Goal: Use online tool/utility

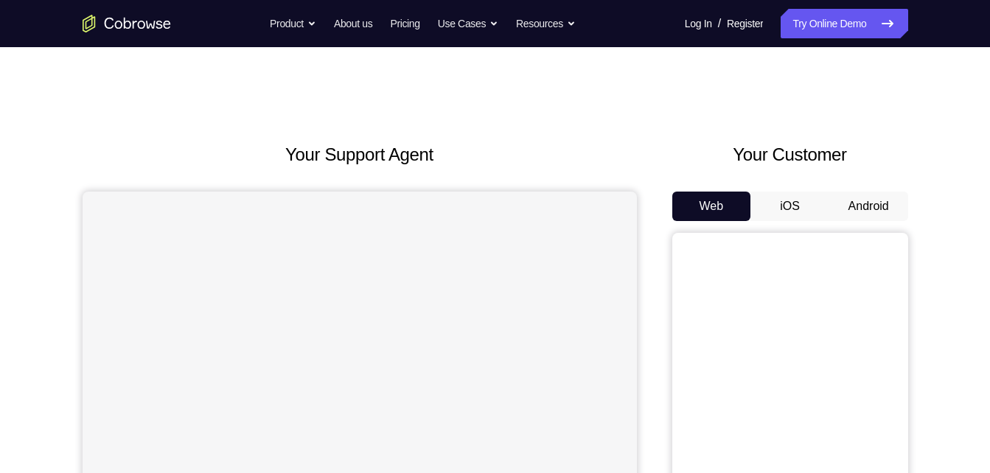
click at [878, 193] on button "Android" at bounding box center [868, 206] width 79 height 29
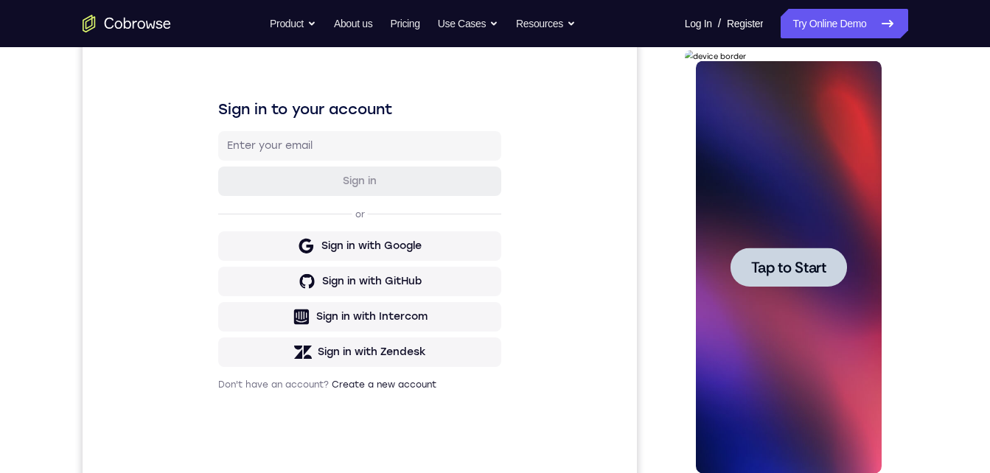
click at [867, 237] on div at bounding box center [789, 267] width 186 height 413
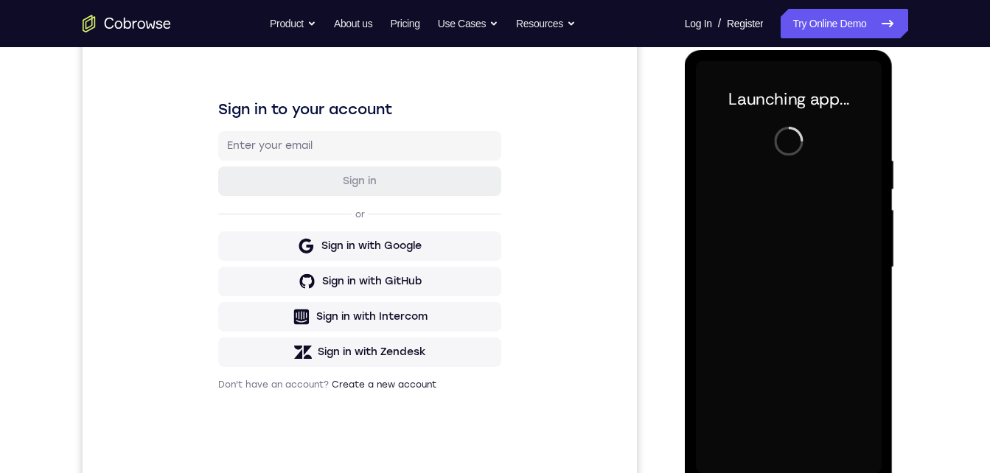
scroll to position [334, 0]
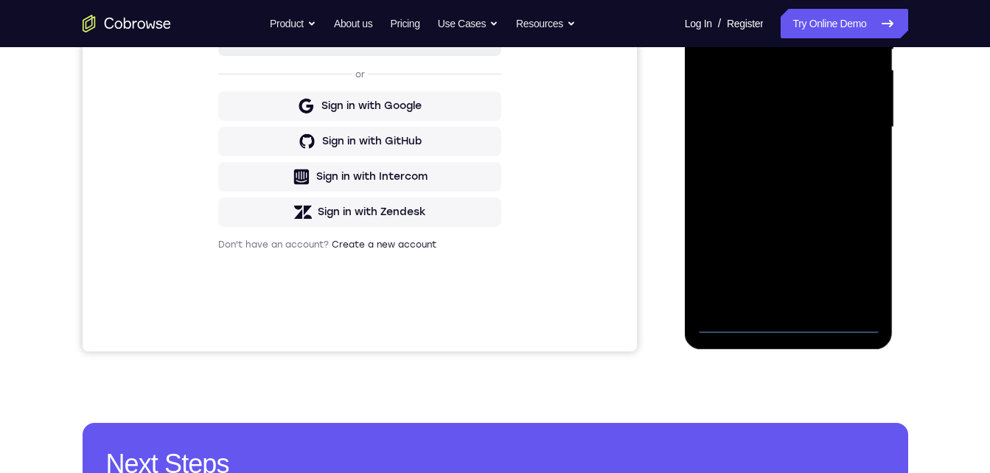
drag, startPoint x: 1217, startPoint y: -13, endPoint x: 1483, endPoint y: 292, distance: 403.9
click at [786, 237] on div at bounding box center [789, 127] width 186 height 413
click at [791, 322] on div at bounding box center [789, 127] width 186 height 413
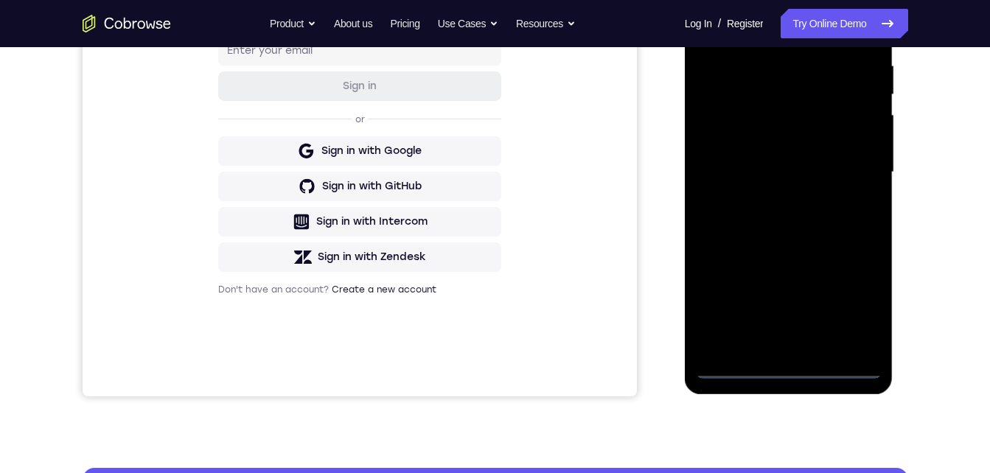
scroll to position [254, 0]
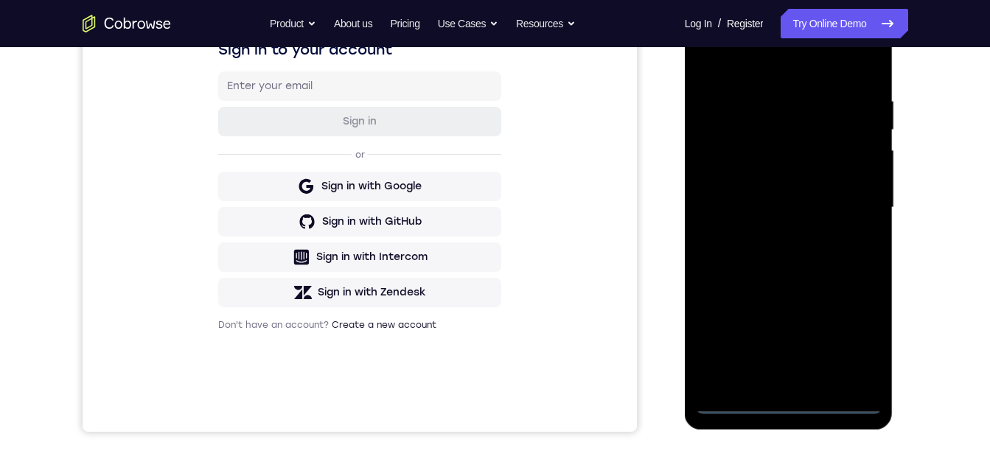
click at [847, 340] on div at bounding box center [789, 207] width 186 height 413
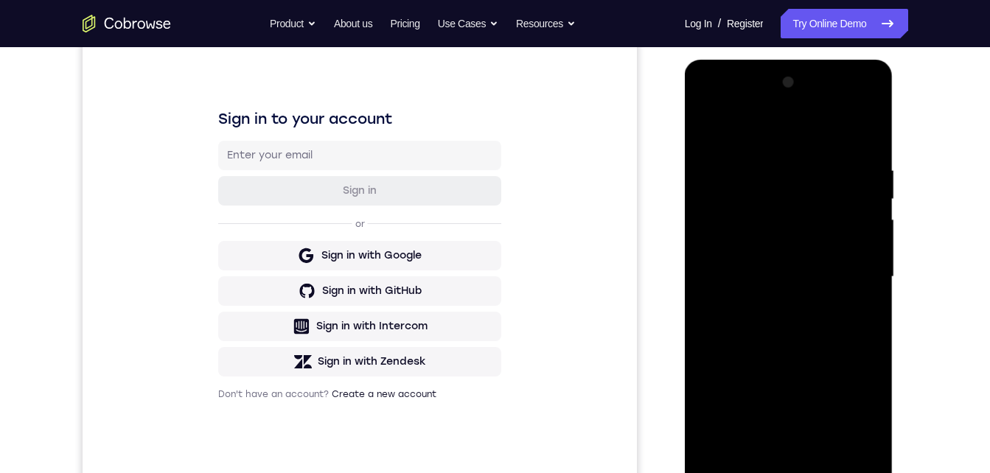
click at [849, 412] on div at bounding box center [789, 277] width 186 height 413
click at [734, 97] on div at bounding box center [789, 277] width 186 height 413
click at [851, 265] on div at bounding box center [789, 277] width 186 height 413
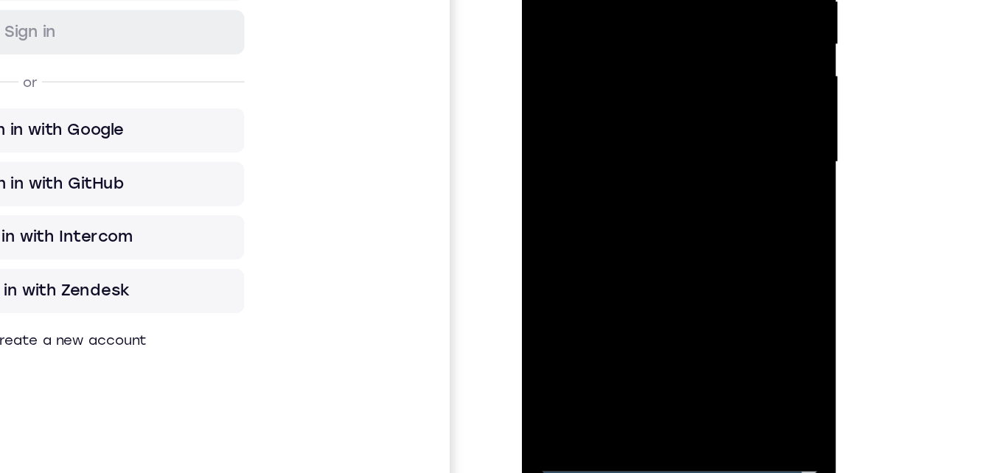
scroll to position [195, 0]
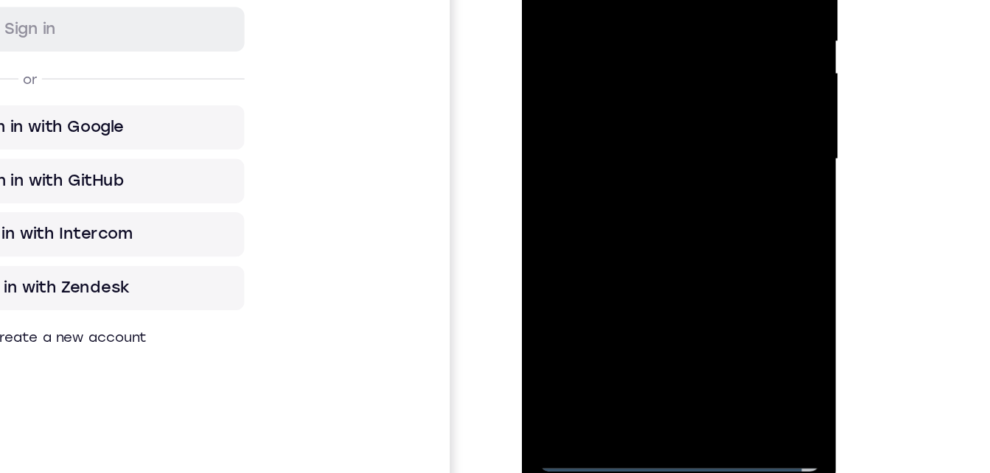
click at [607, 74] on div at bounding box center [626, 47] width 186 height 413
click at [609, 28] on div at bounding box center [626, 47] width 186 height 413
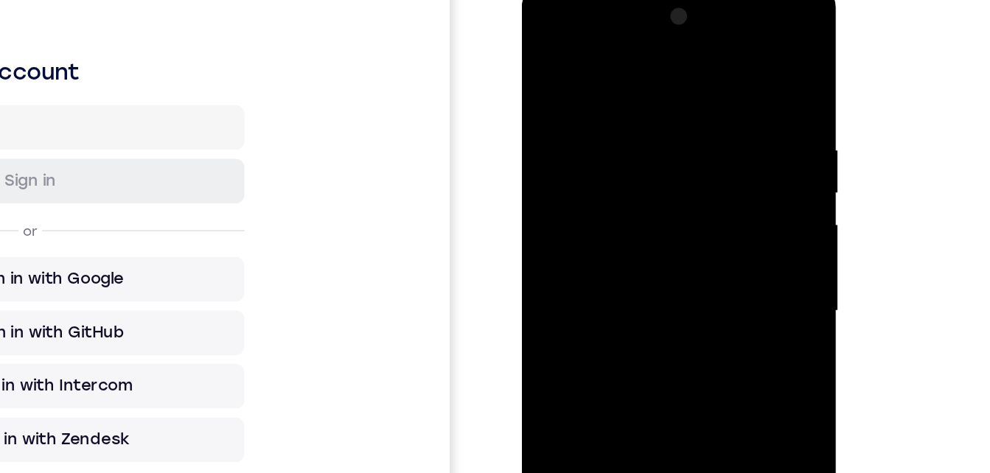
click at [609, 174] on div at bounding box center [626, 199] width 186 height 413
click at [604, 197] on div at bounding box center [626, 199] width 186 height 413
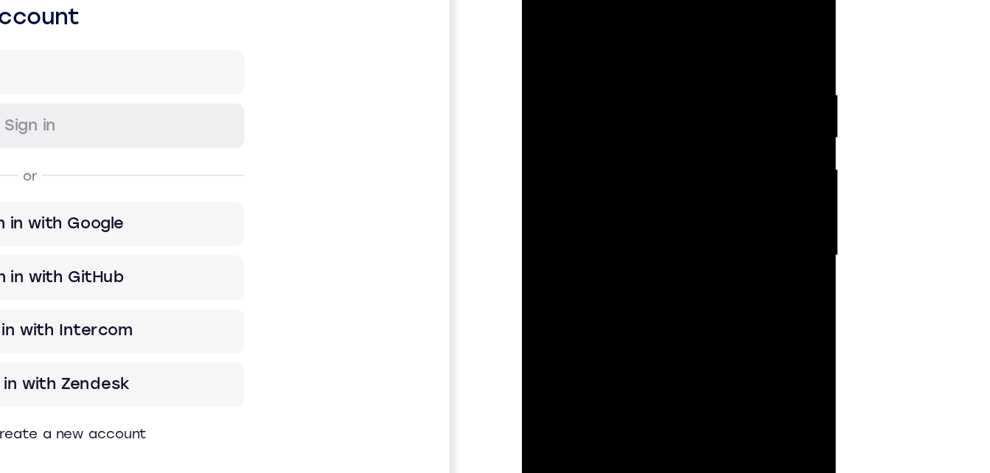
click at [605, 213] on div at bounding box center [626, 145] width 186 height 413
drag, startPoint x: 595, startPoint y: -7, endPoint x: 582, endPoint y: -24, distance: 21.1
click at [582, 0] on div at bounding box center [626, 145] width 186 height 413
click at [603, 209] on div at bounding box center [626, 145] width 186 height 413
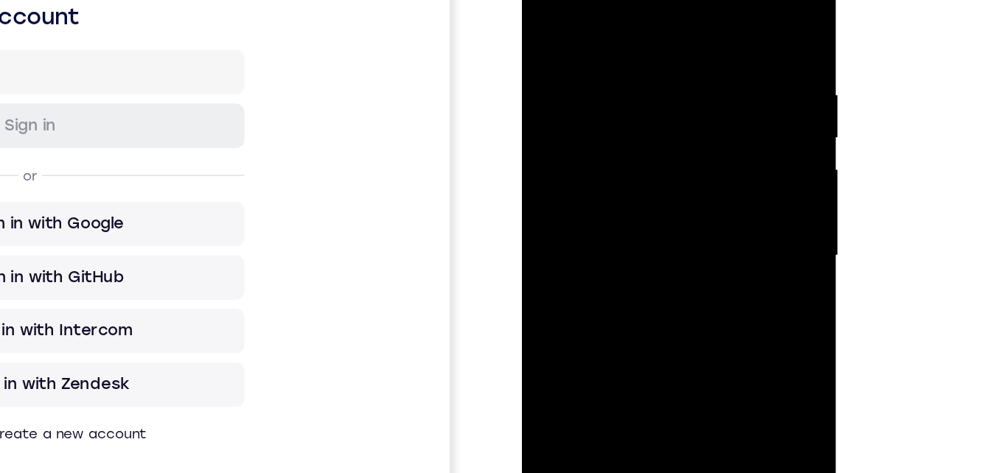
click at [664, 321] on div at bounding box center [626, 145] width 186 height 413
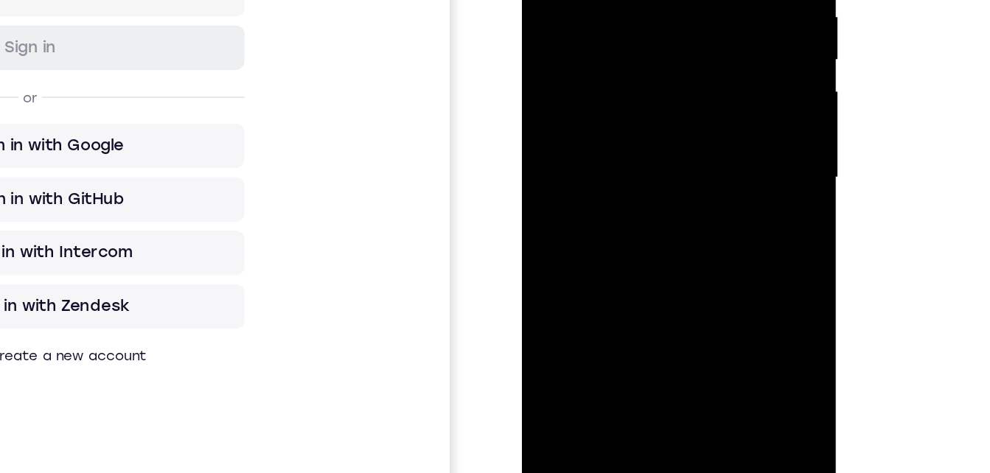
click at [622, 144] on div at bounding box center [626, 67] width 186 height 413
click at [629, 48] on div at bounding box center [626, 67] width 186 height 413
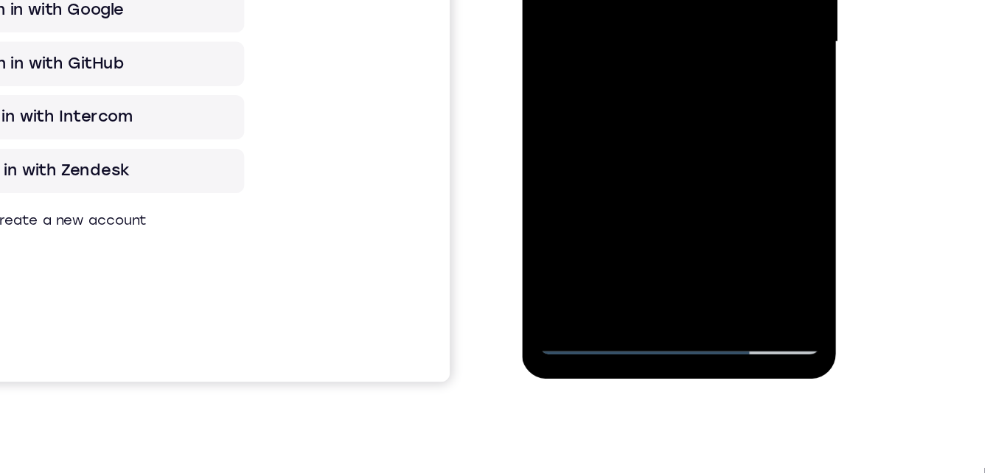
scroll to position [274, 0]
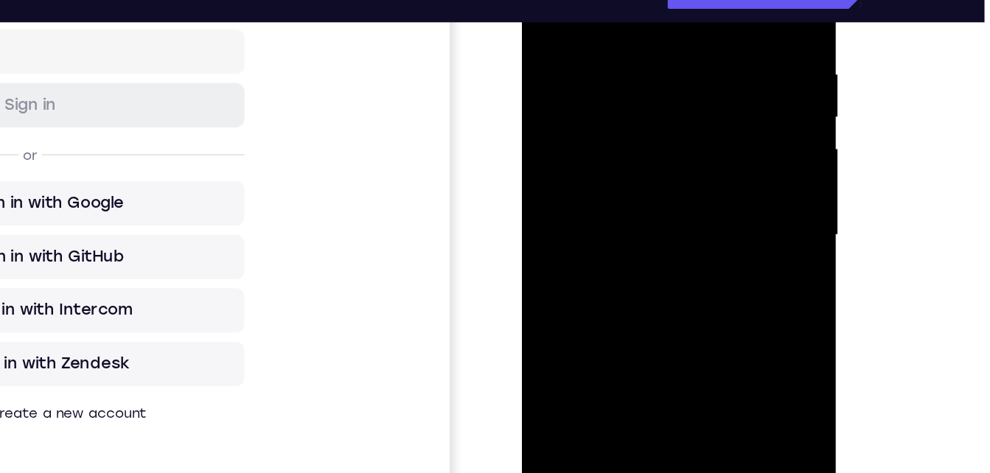
click at [581, 130] on div at bounding box center [626, 123] width 186 height 413
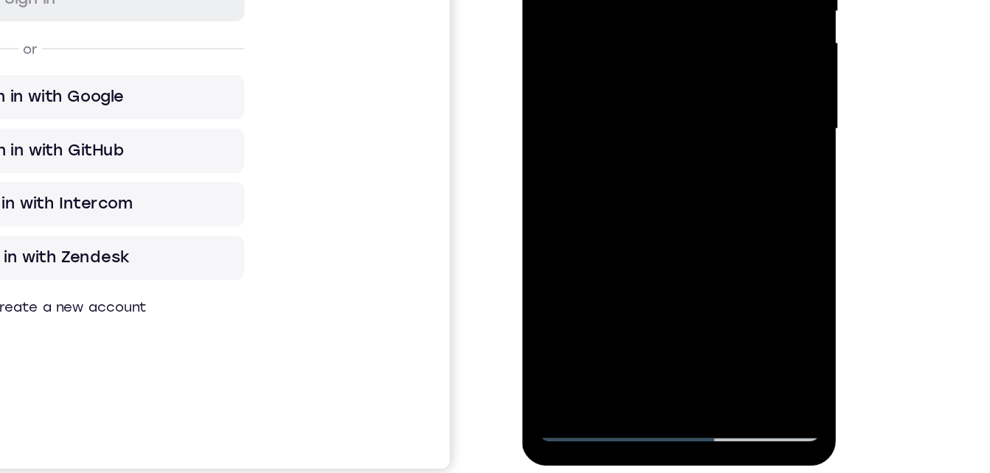
click at [581, 24] on div at bounding box center [626, 17] width 186 height 413
click at [585, 157] on div at bounding box center [626, 17] width 186 height 413
click at [573, 206] on div at bounding box center [626, 17] width 186 height 413
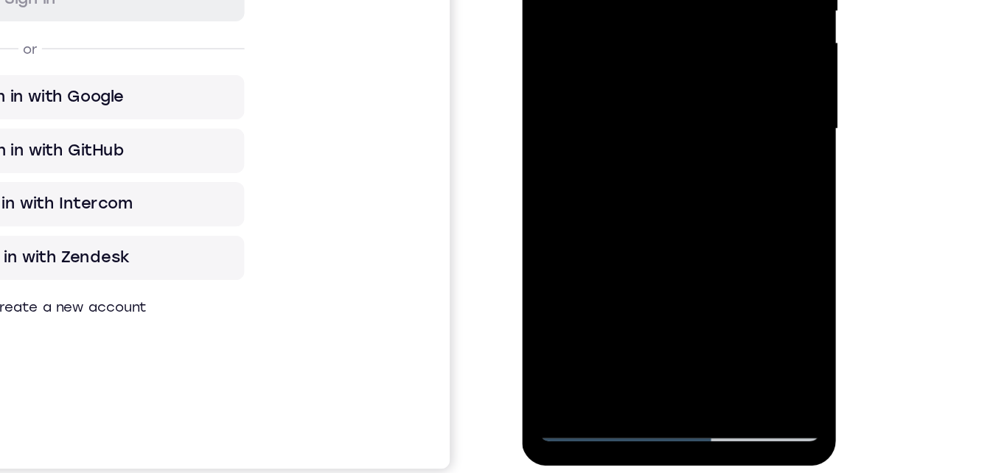
scroll to position [298, 0]
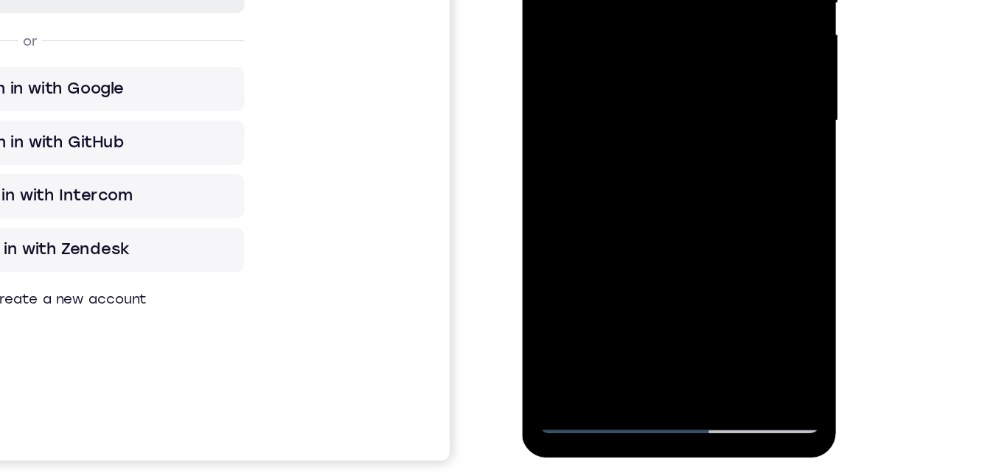
click at [576, 182] on div at bounding box center [626, 10] width 186 height 413
click at [569, 203] on div at bounding box center [626, 10] width 186 height 413
click at [593, 21] on div at bounding box center [626, 10] width 186 height 413
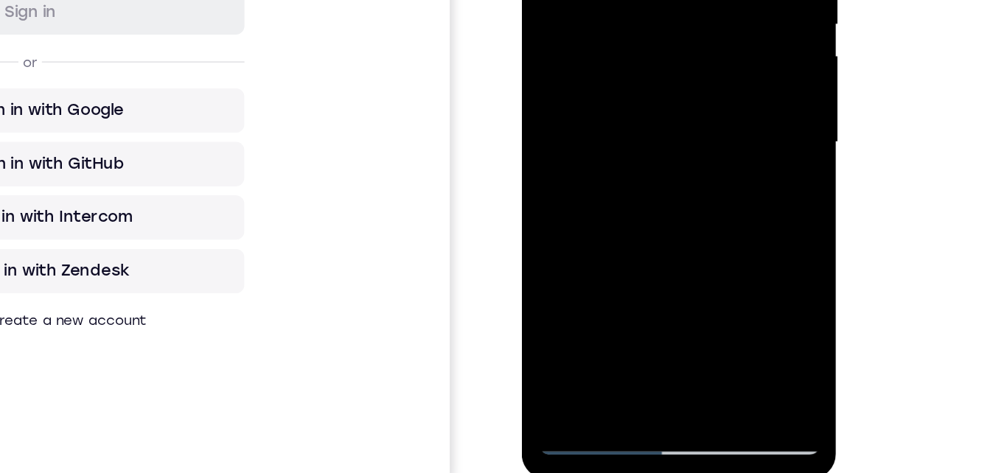
click at [567, 234] on div at bounding box center [626, 31] width 186 height 413
click at [605, 148] on div at bounding box center [626, 31] width 186 height 413
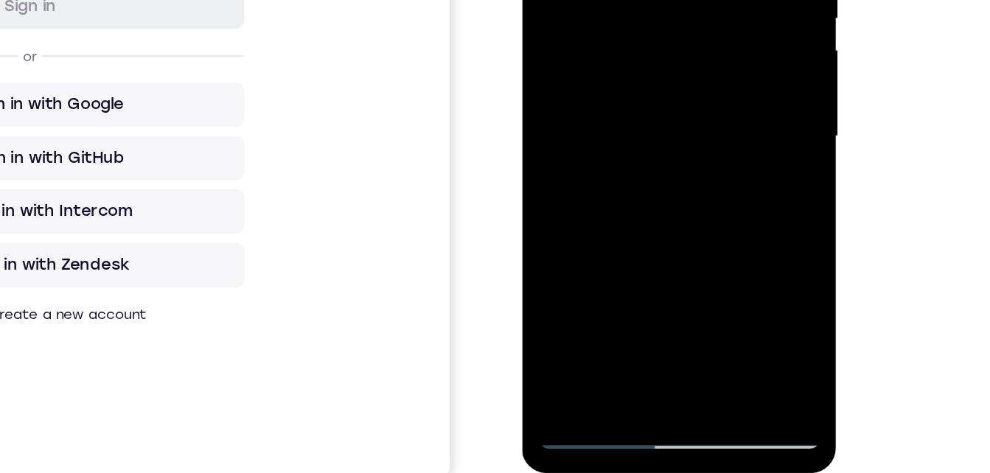
click at [573, 219] on div at bounding box center [626, 25] width 186 height 413
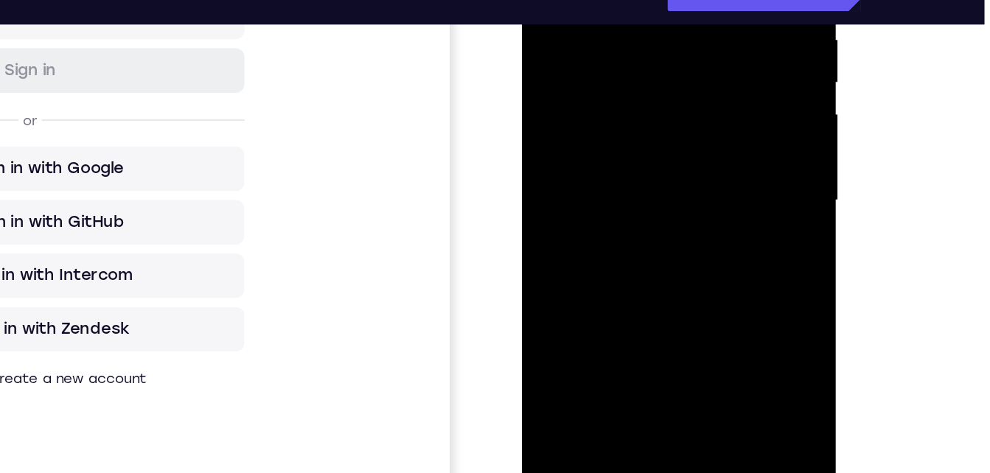
click at [604, 127] on div at bounding box center [626, 89] width 186 height 413
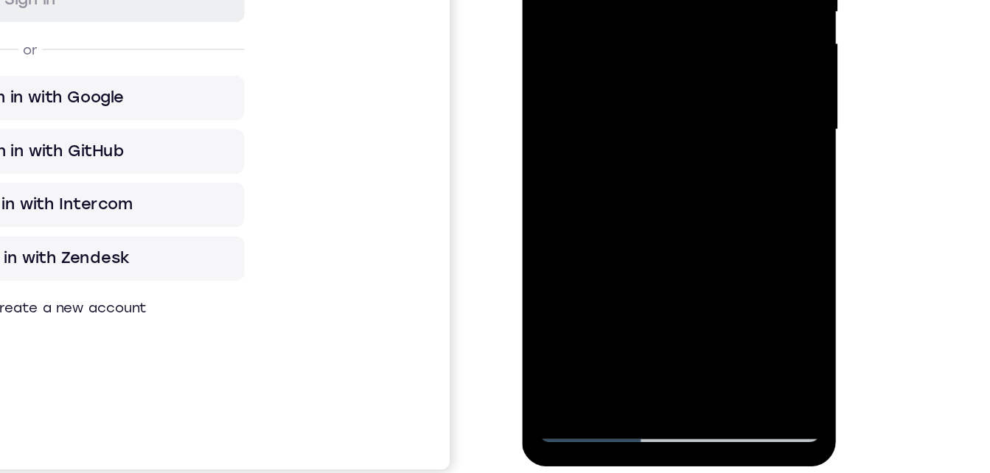
click at [567, 214] on div at bounding box center [626, 19] width 186 height 413
click at [597, 98] on div at bounding box center [626, 19] width 186 height 413
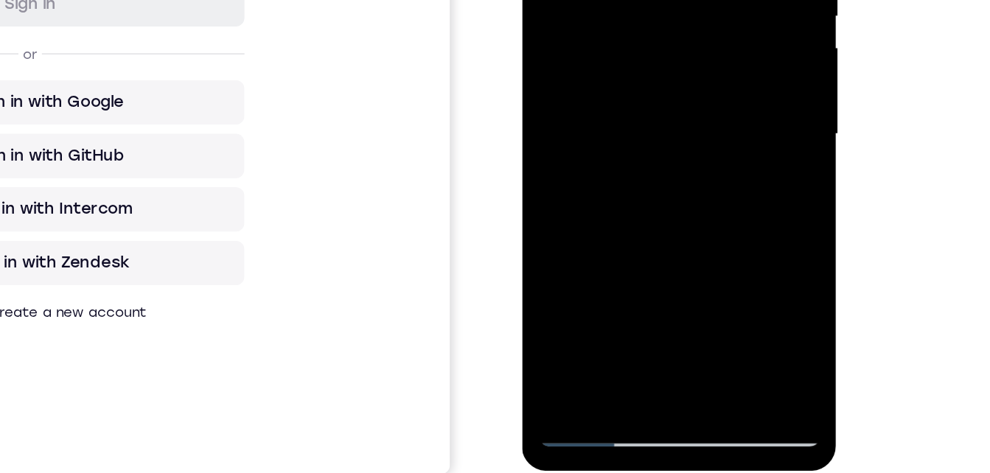
click at [573, 220] on div at bounding box center [626, 23] width 186 height 413
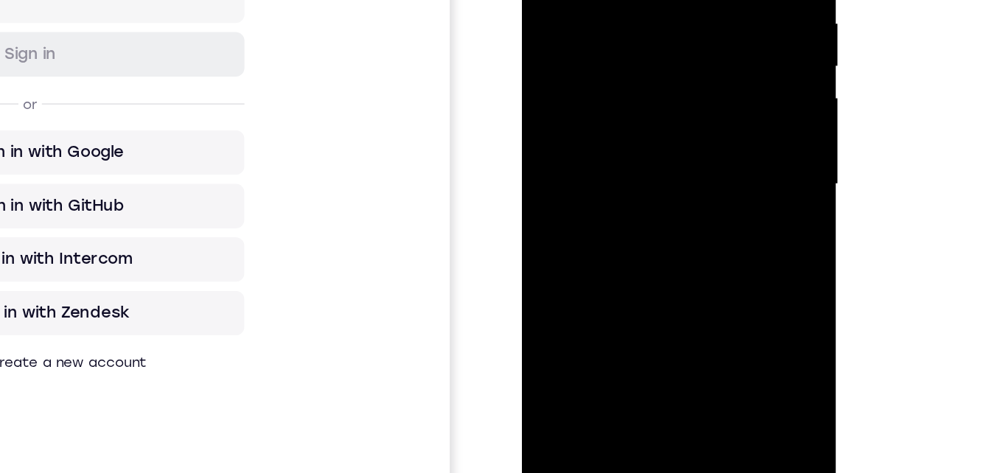
click at [593, 81] on div at bounding box center [626, 73] width 186 height 413
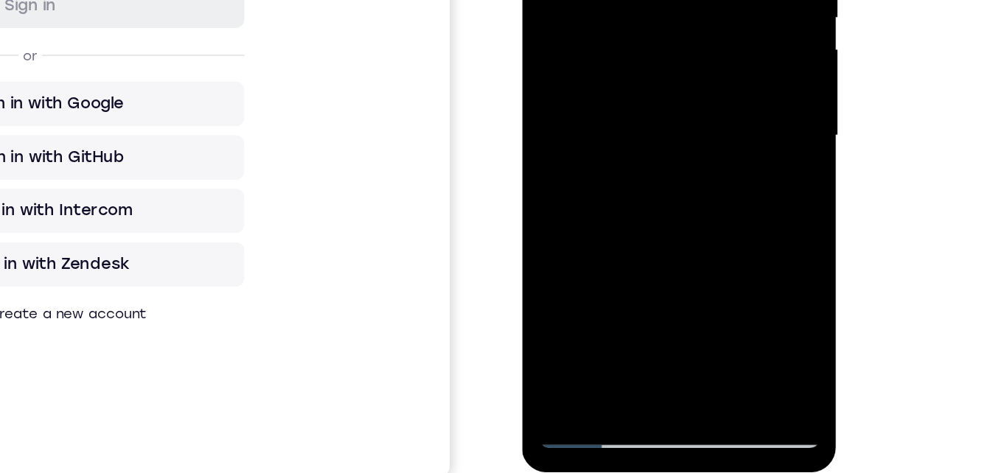
click at [577, 132] on div at bounding box center [626, 25] width 186 height 413
click at [579, 149] on div at bounding box center [626, 25] width 186 height 413
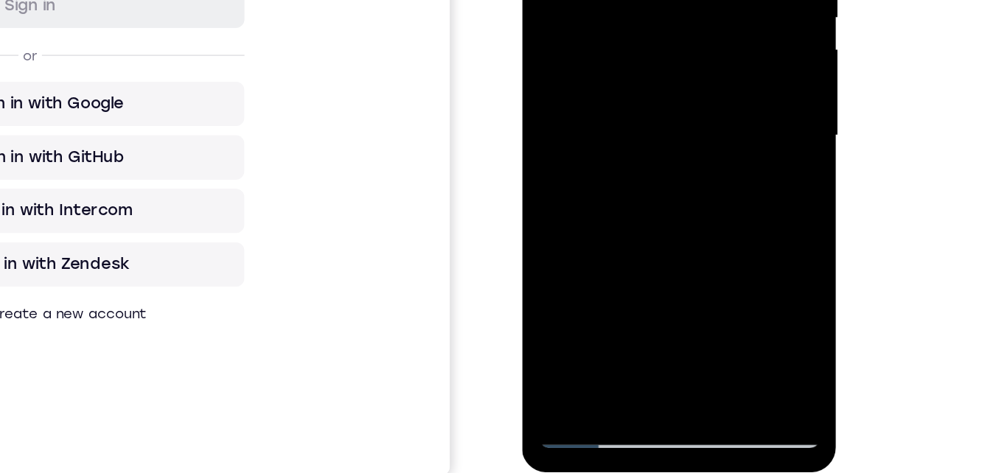
click at [588, 142] on div at bounding box center [626, 25] width 186 height 413
click at [617, 189] on div at bounding box center [626, 25] width 186 height 413
click at [588, 190] on div at bounding box center [626, 25] width 186 height 413
click at [669, 110] on div at bounding box center [626, 25] width 186 height 413
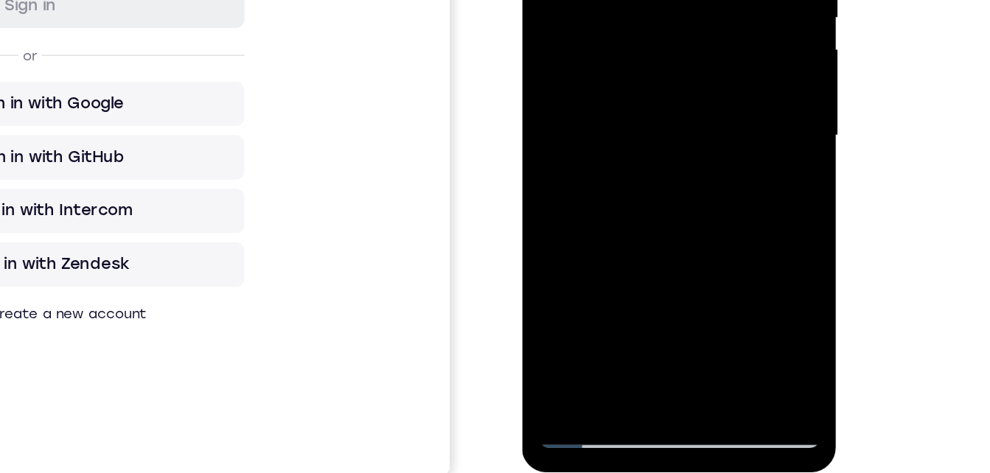
click at [669, 110] on div at bounding box center [626, 25] width 186 height 413
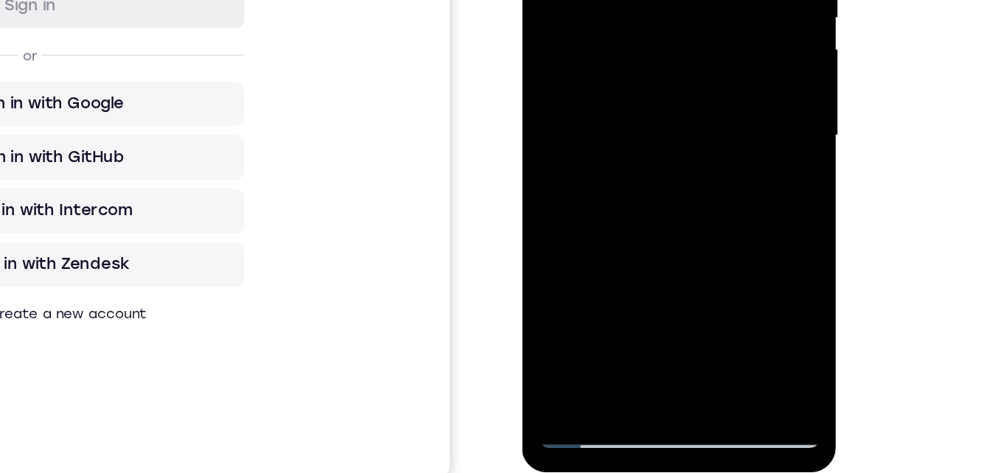
click at [698, 49] on div at bounding box center [626, 25] width 186 height 413
click at [592, 0] on div at bounding box center [626, 25] width 186 height 413
click at [574, 81] on div at bounding box center [626, 25] width 186 height 413
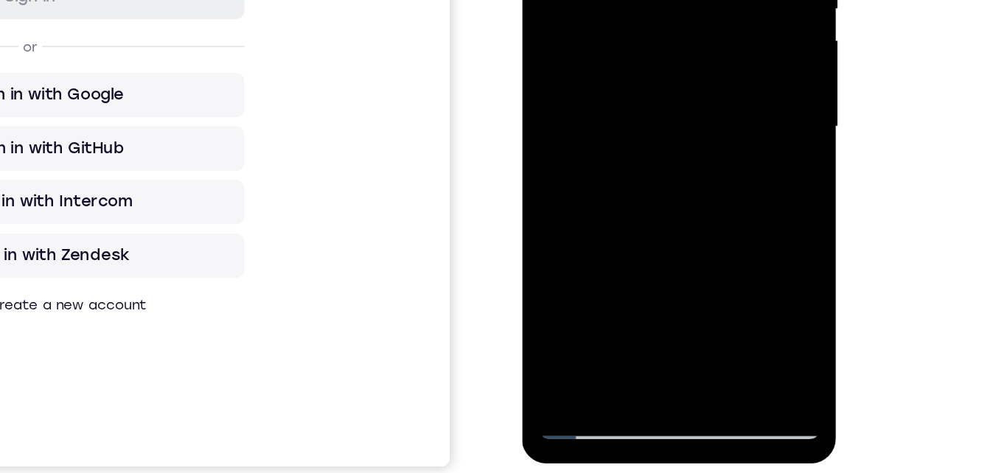
click at [574, 72] on div at bounding box center [626, 15] width 186 height 413
click at [575, 208] on div at bounding box center [626, 15] width 186 height 413
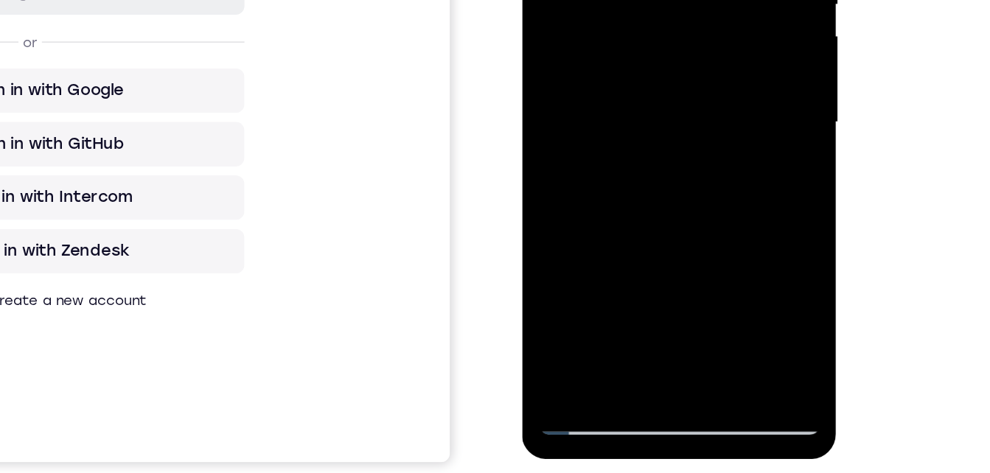
drag, startPoint x: 571, startPoint y: 43, endPoint x: 562, endPoint y: 146, distance: 103.7
click at [562, 146] on div at bounding box center [626, 11] width 186 height 413
click at [540, 0] on div at bounding box center [626, 11] width 186 height 413
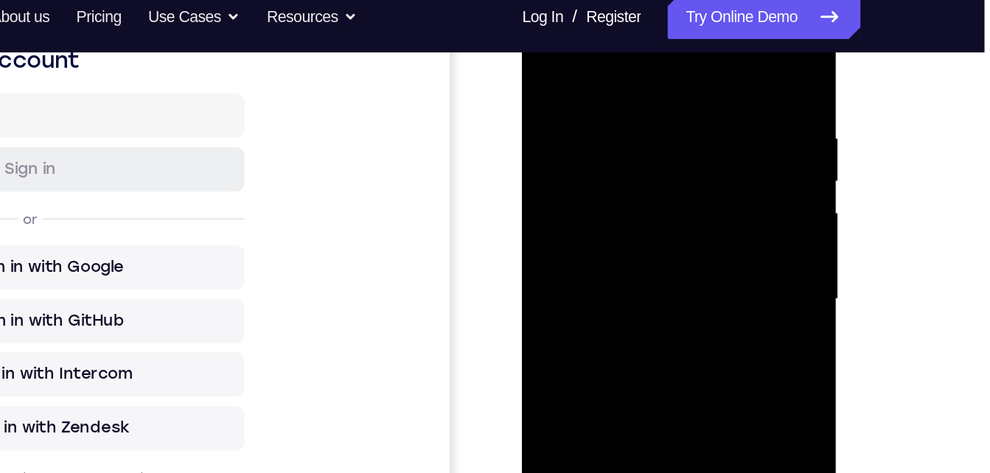
drag, startPoint x: 641, startPoint y: 201, endPoint x: 613, endPoint y: -1, distance: 203.1
click at [613, 0] on div at bounding box center [626, 188] width 186 height 413
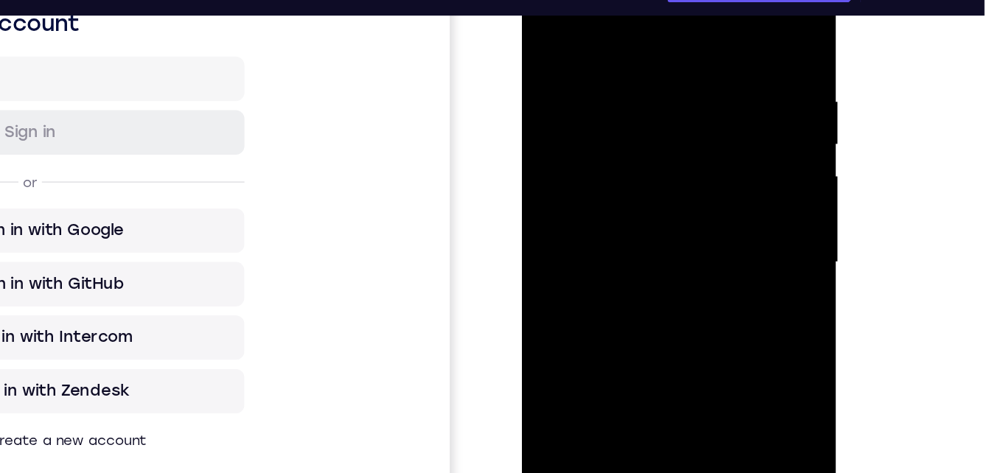
drag, startPoint x: 613, startPoint y: 149, endPoint x: 605, endPoint y: 46, distance: 102.8
click at [605, 46] on div at bounding box center [626, 151] width 186 height 413
click at [591, 94] on div at bounding box center [626, 151] width 186 height 413
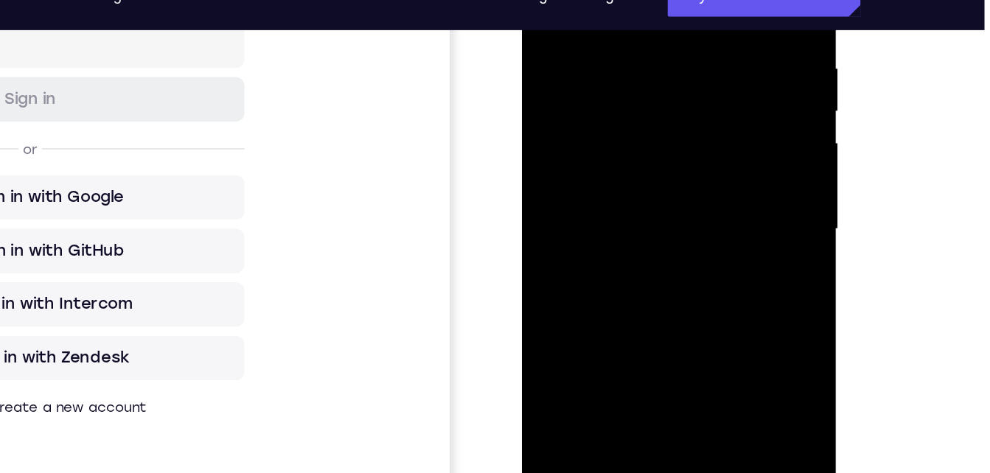
drag, startPoint x: 592, startPoint y: 139, endPoint x: 592, endPoint y: 225, distance: 86.3
click at [592, 225] on div at bounding box center [626, 118] width 186 height 413
drag, startPoint x: 615, startPoint y: 60, endPoint x: 615, endPoint y: 188, distance: 128.3
click at [615, 188] on div at bounding box center [626, 118] width 186 height 413
click at [606, 167] on div at bounding box center [626, 118] width 186 height 413
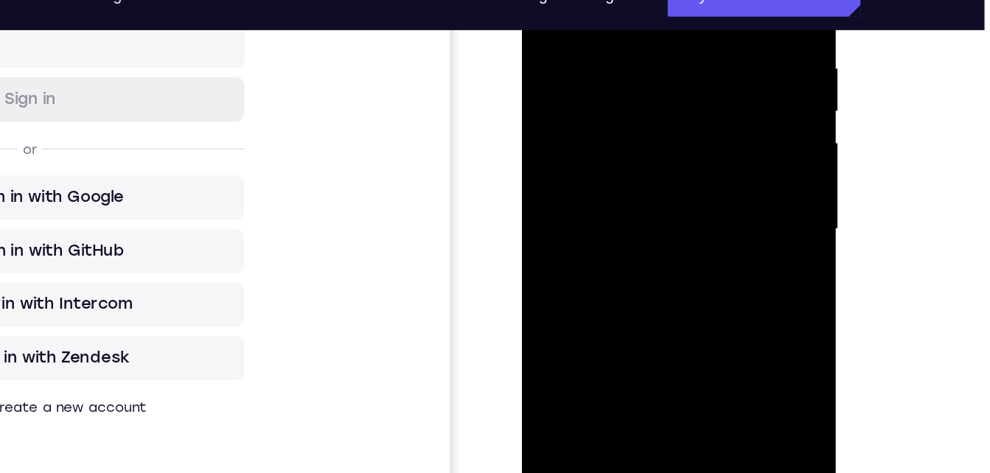
scroll to position [255, 0]
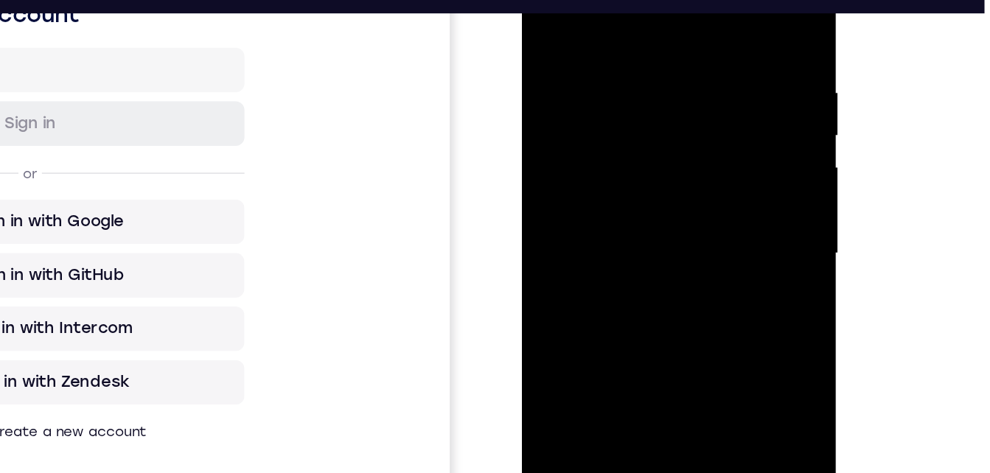
drag, startPoint x: 607, startPoint y: 171, endPoint x: 592, endPoint y: 68, distance: 104.4
click at [591, 61] on div at bounding box center [626, 143] width 186 height 413
drag, startPoint x: 585, startPoint y: 91, endPoint x: 584, endPoint y: 13, distance: 78.2
click at [583, 0] on div at bounding box center [626, 143] width 186 height 413
drag, startPoint x: 585, startPoint y: 153, endPoint x: 565, endPoint y: -3, distance: 156.7
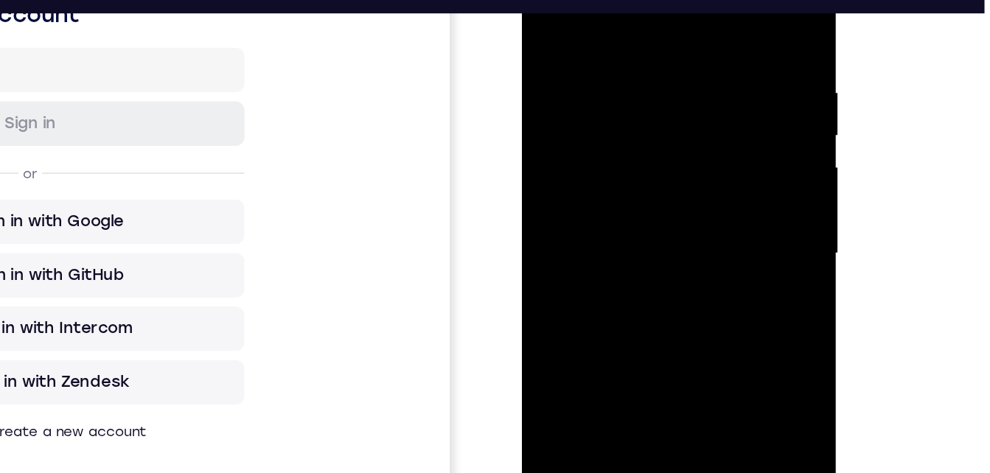
click at [565, 0] on div at bounding box center [626, 143] width 186 height 413
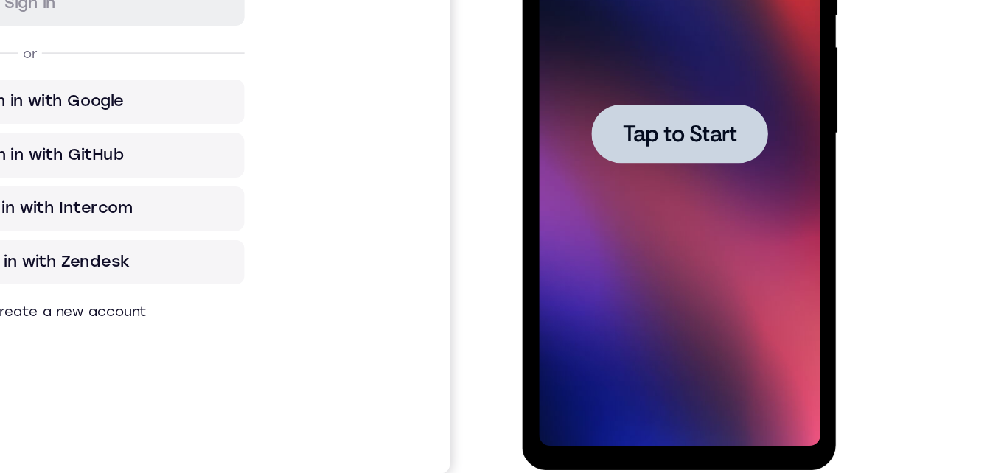
click at [610, 49] on div at bounding box center [626, 22] width 186 height 413
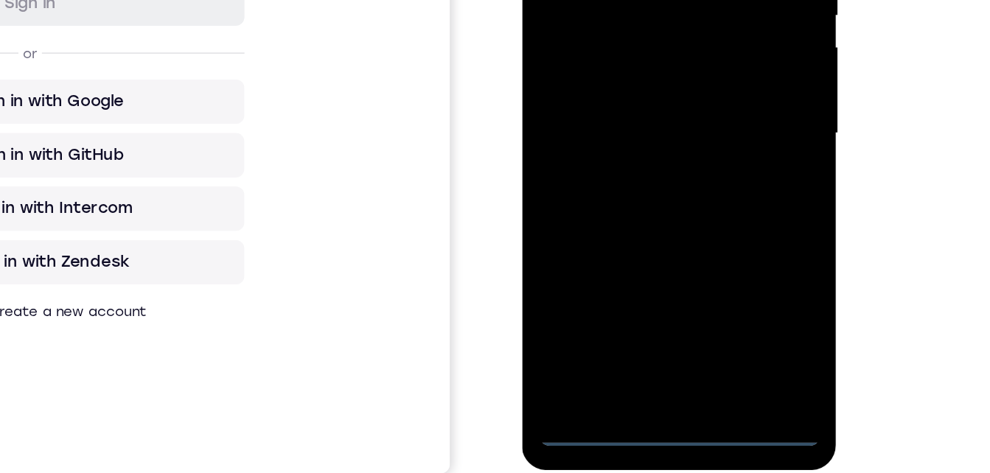
scroll to position [232, 0]
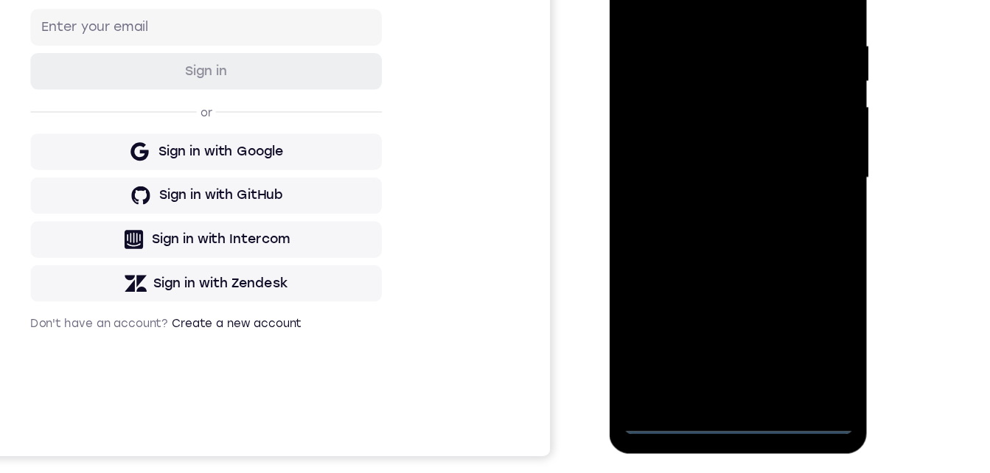
click at [720, 324] on div at bounding box center [713, 126] width 186 height 413
click at [708, 316] on div at bounding box center [713, 126] width 186 height 413
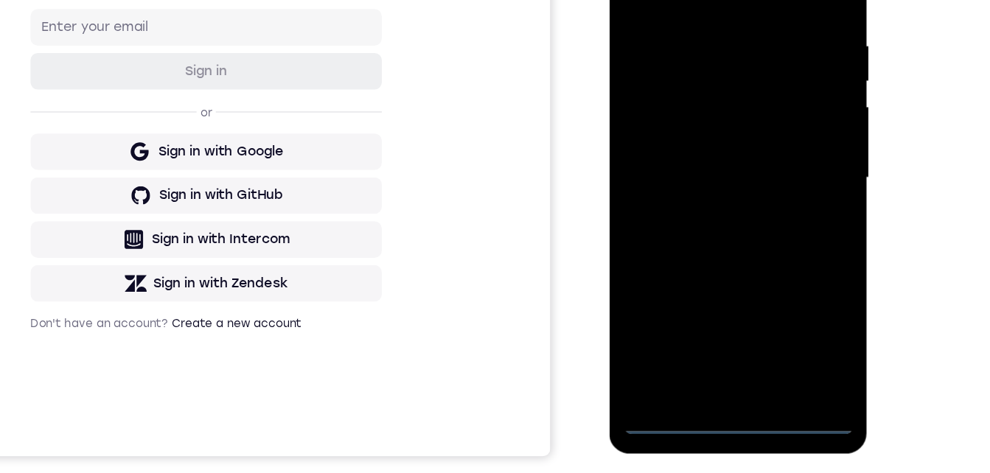
click at [708, 316] on div at bounding box center [713, 126] width 186 height 413
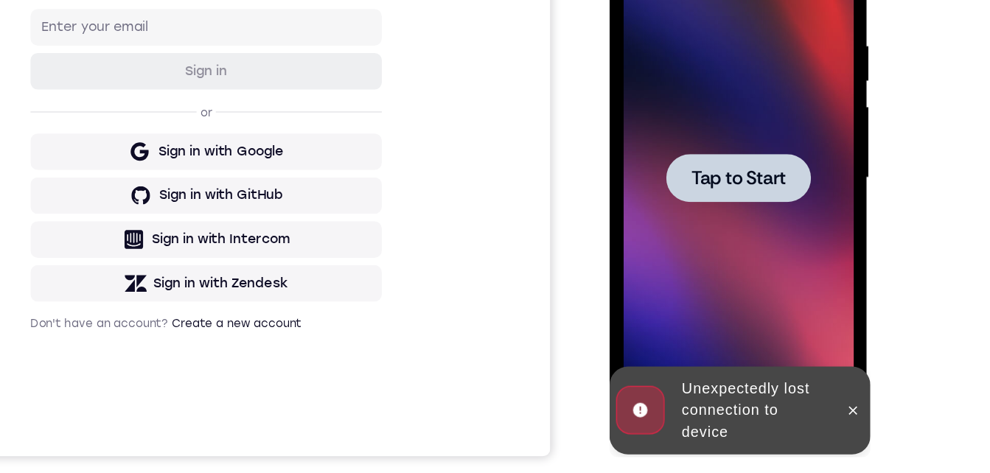
click at [690, 132] on span "Tap to Start" at bounding box center [712, 126] width 75 height 15
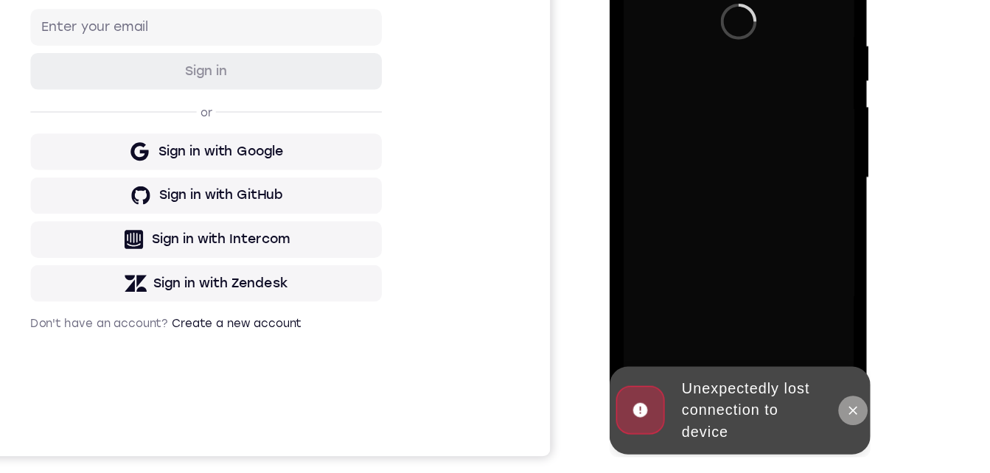
click at [803, 319] on button at bounding box center [805, 314] width 24 height 24
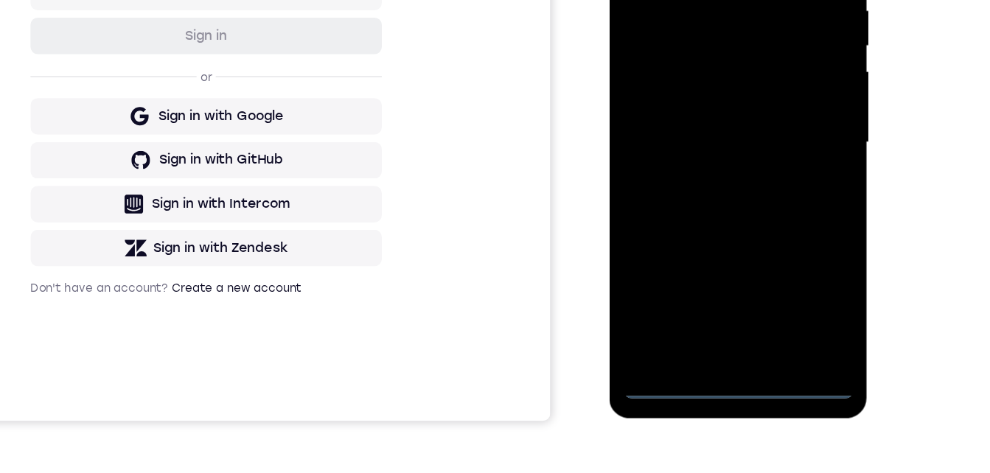
scroll to position [256, 0]
click at [714, 278] on div at bounding box center [713, 90] width 186 height 413
click at [717, 279] on div at bounding box center [713, 90] width 186 height 413
click at [717, 280] on div at bounding box center [713, 90] width 186 height 413
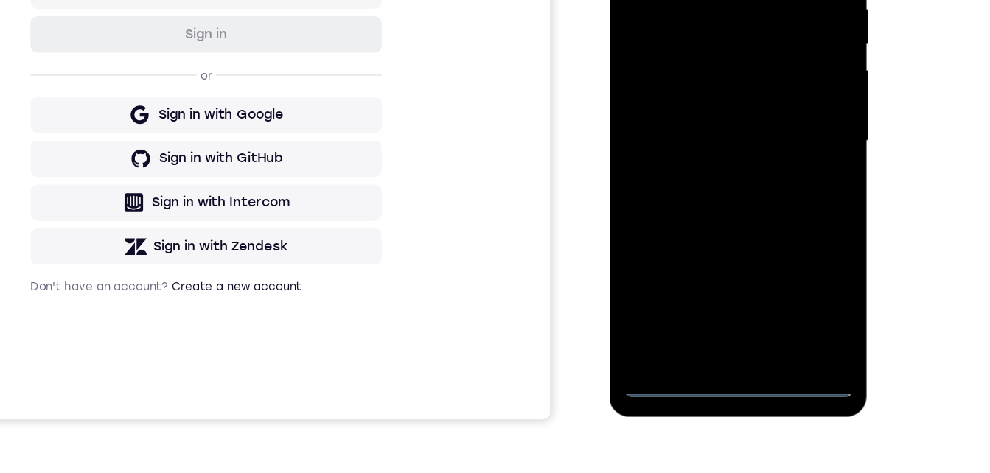
click at [717, 280] on div at bounding box center [713, 90] width 186 height 413
click at [717, 288] on div at bounding box center [713, 90] width 186 height 413
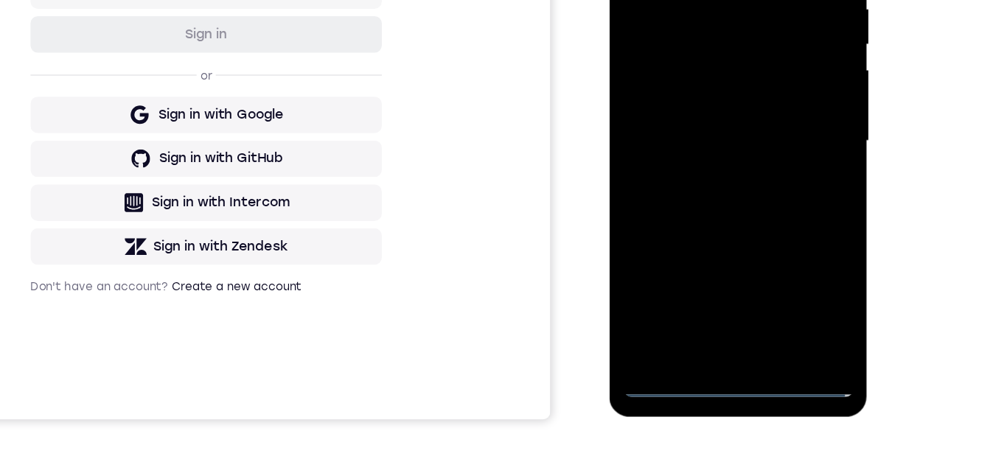
click at [717, 288] on div at bounding box center [713, 90] width 186 height 413
click at [784, 229] on div at bounding box center [713, 90] width 186 height 413
click at [646, 0] on div at bounding box center [713, 90] width 186 height 413
click at [775, 86] on div at bounding box center [713, 90] width 186 height 413
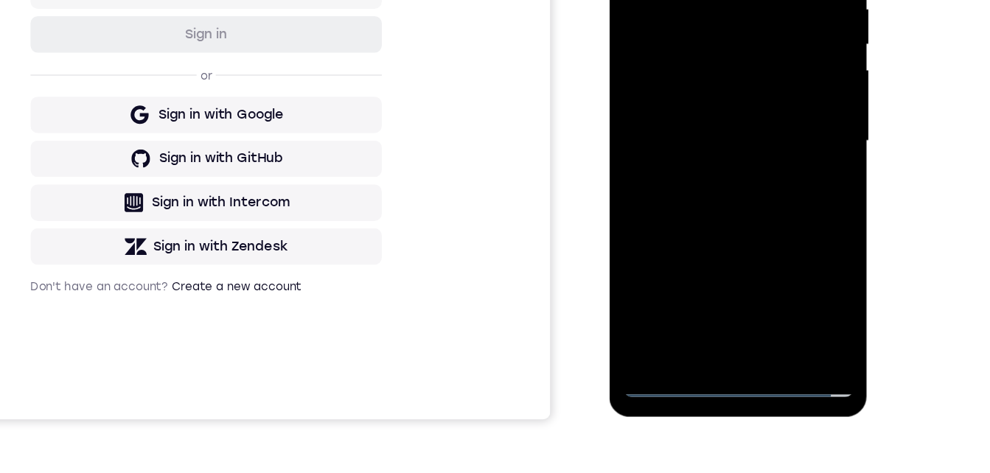
click at [773, 86] on div at bounding box center [713, 90] width 186 height 413
drag, startPoint x: 773, startPoint y: 86, endPoint x: 767, endPoint y: -13, distance: 99.0
click at [773, 86] on div at bounding box center [713, 90] width 186 height 413
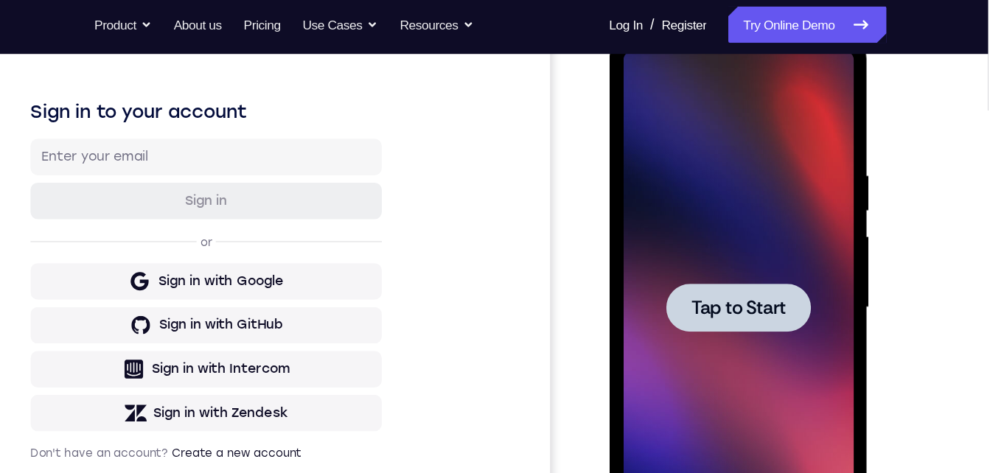
click at [697, 236] on div at bounding box center [713, 255] width 116 height 39
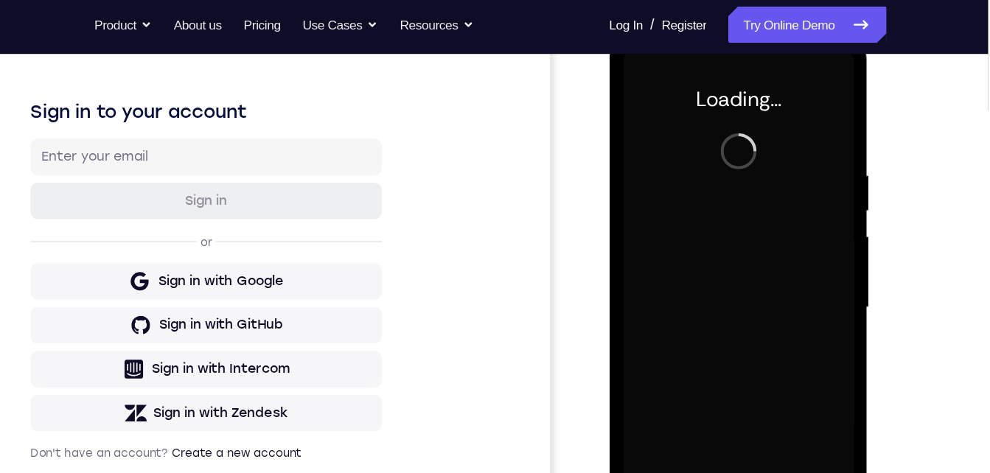
scroll to position [211, 0]
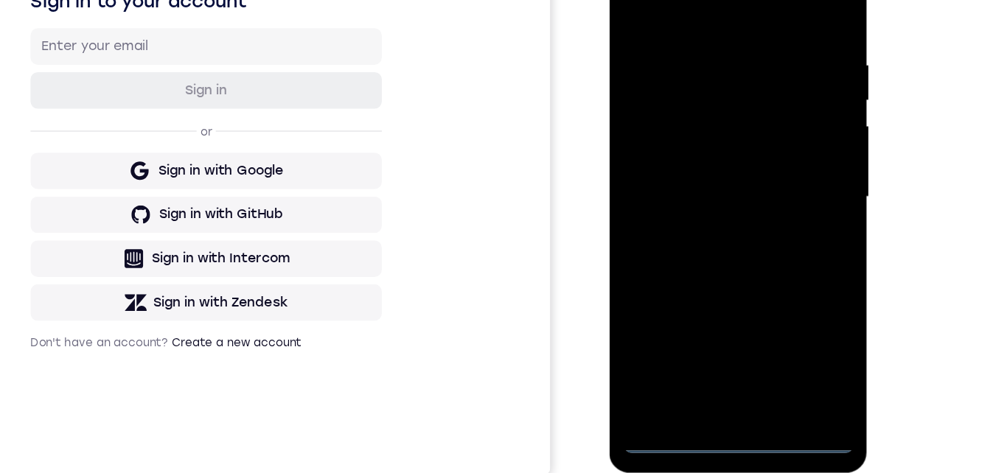
click at [710, 338] on div at bounding box center [713, 145] width 186 height 413
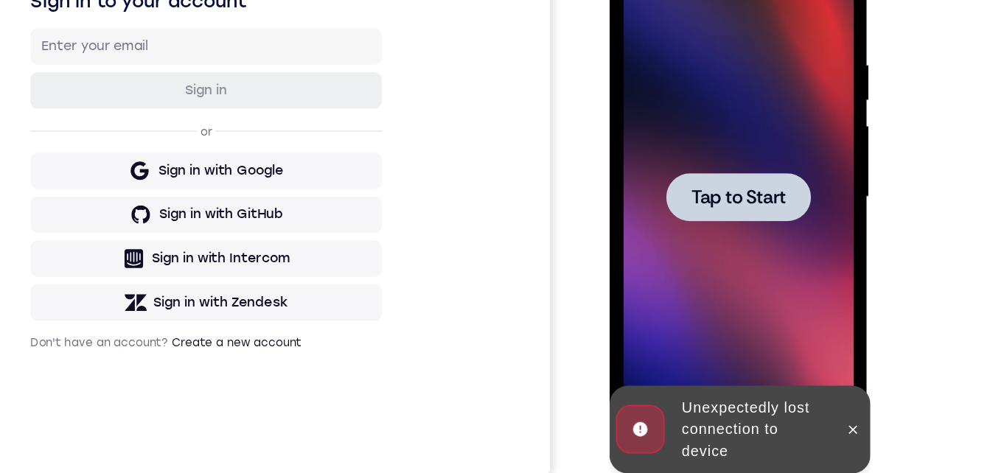
scroll to position [38, 0]
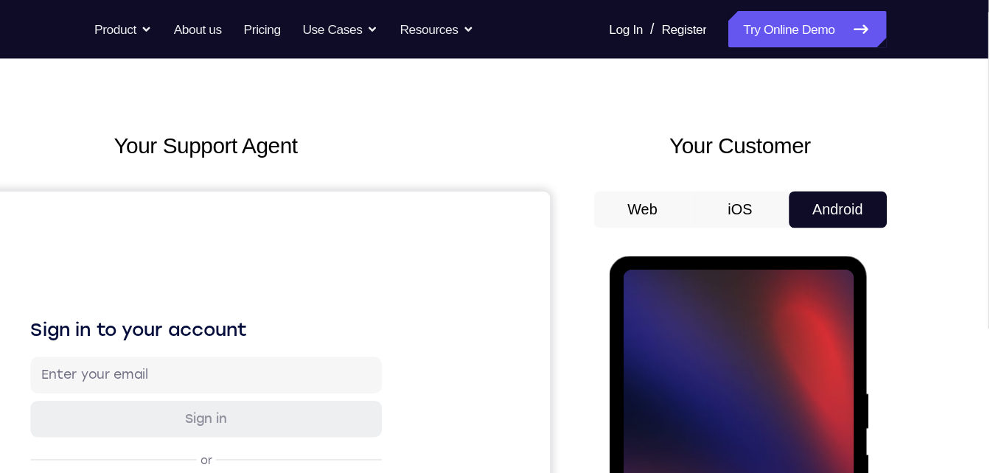
drag, startPoint x: 669, startPoint y: 338, endPoint x: 1363, endPoint y: 457, distance: 704.5
click at [669, 338] on div at bounding box center [713, 473] width 186 height 413
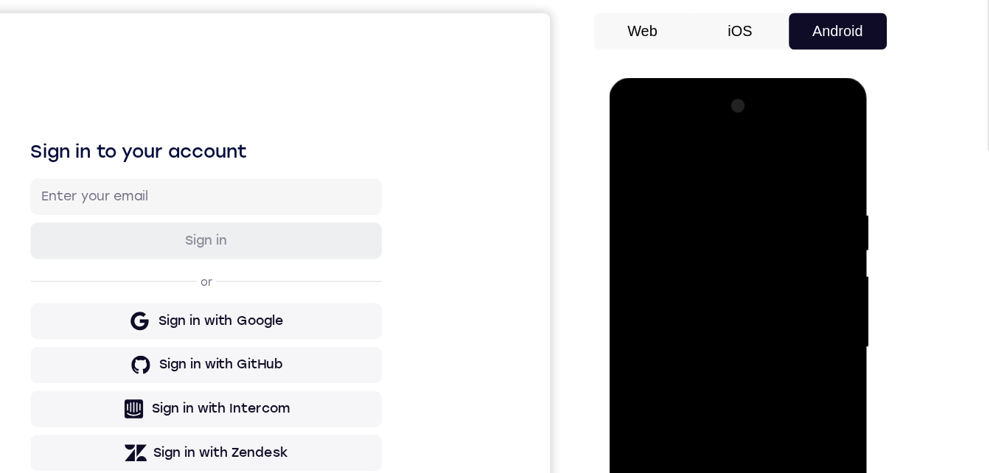
scroll to position [296, 0]
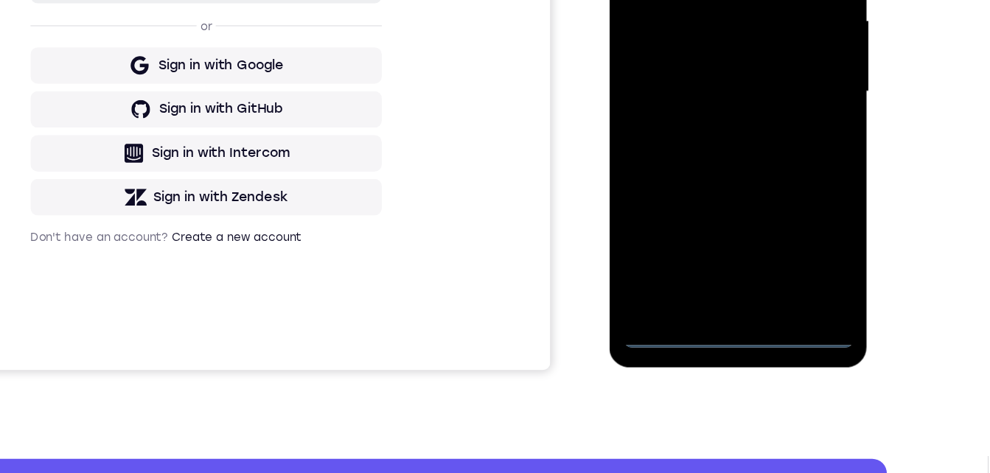
click at [717, 240] on div at bounding box center [713, 40] width 186 height 413
click at [769, 168] on div at bounding box center [713, 40] width 186 height 413
click at [662, 0] on div at bounding box center [713, 40] width 186 height 413
drag, startPoint x: 770, startPoint y: 35, endPoint x: 771, endPoint y: -13, distance: 47.2
click at [779, 0] on div at bounding box center [713, 40] width 186 height 413
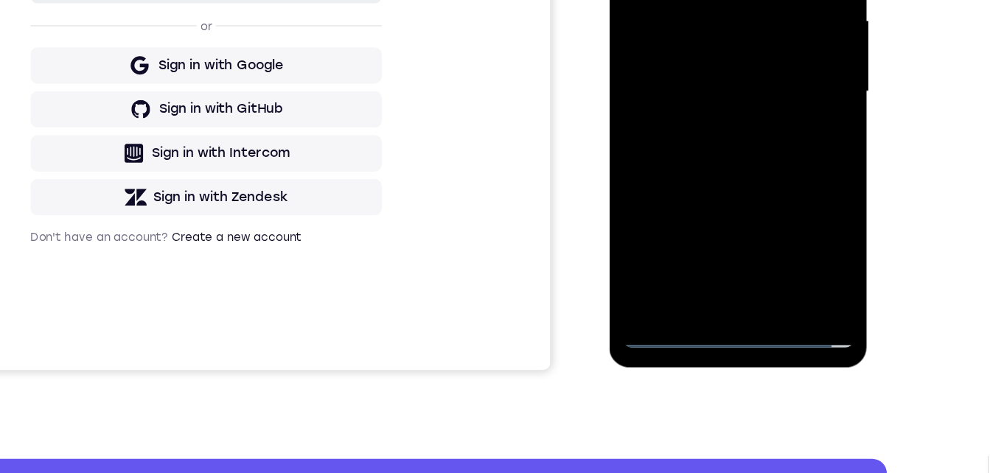
click at [695, 67] on div at bounding box center [713, 40] width 186 height 413
click at [683, 27] on div at bounding box center [713, 40] width 186 height 413
click at [683, 12] on div at bounding box center [713, 40] width 186 height 413
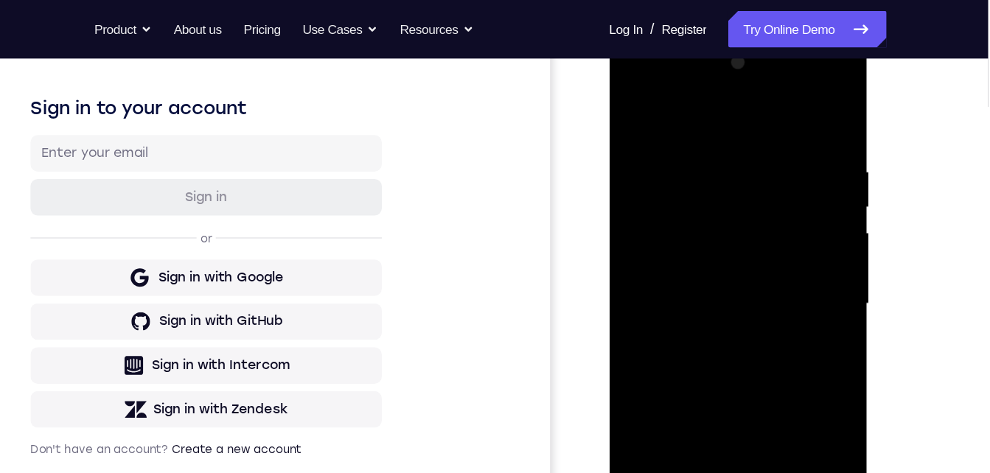
scroll to position [102, 0]
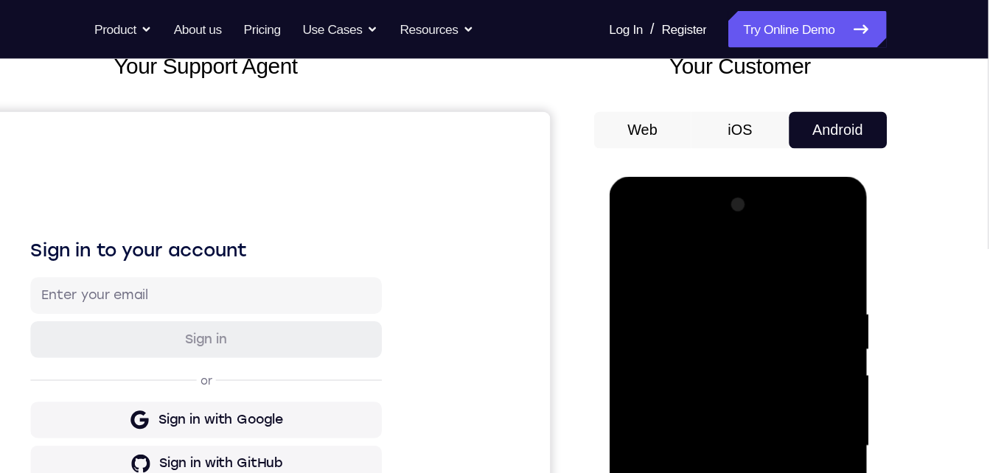
click at [703, 386] on div at bounding box center [713, 393] width 186 height 413
click at [688, 441] on div at bounding box center [713, 393] width 186 height 413
click at [706, 427] on div at bounding box center [713, 393] width 186 height 413
click at [692, 414] on div at bounding box center [713, 393] width 186 height 413
click at [692, 395] on div at bounding box center [713, 393] width 186 height 413
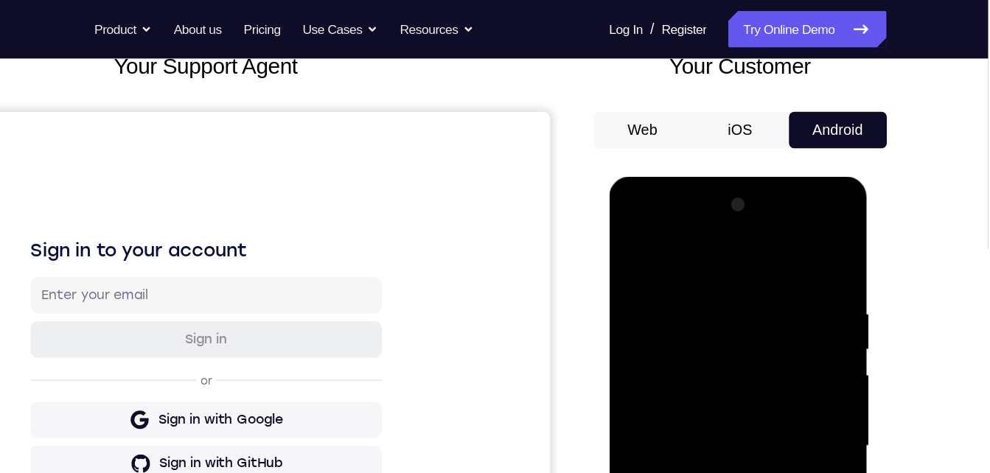
click at [692, 395] on div at bounding box center [713, 393] width 186 height 413
click at [696, 439] on div at bounding box center [713, 393] width 186 height 413
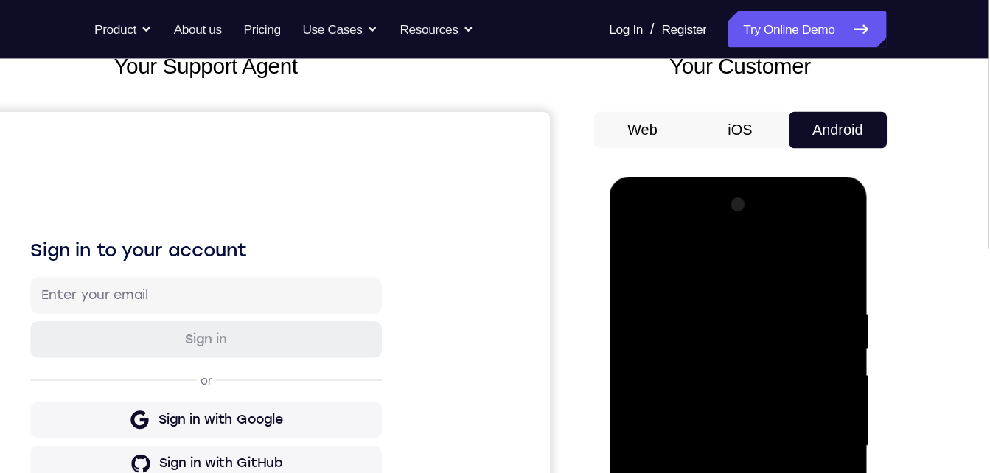
drag, startPoint x: 704, startPoint y: 253, endPoint x: 702, endPoint y: 224, distance: 28.8
click at [702, 221] on div at bounding box center [713, 393] width 186 height 413
click at [679, 412] on div at bounding box center [713, 393] width 186 height 413
click at [711, 458] on div at bounding box center [713, 393] width 186 height 413
drag, startPoint x: 704, startPoint y: 203, endPoint x: 703, endPoint y: 177, distance: 25.8
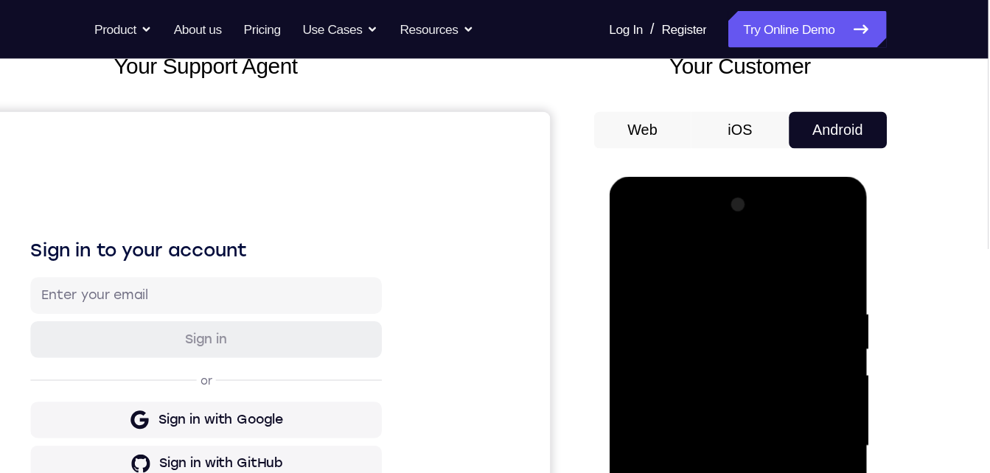
click at [703, 176] on html "Online web based iOS Simulators and Android Emulators. Run iPhone, iPad, Mobile…" at bounding box center [714, 397] width 210 height 442
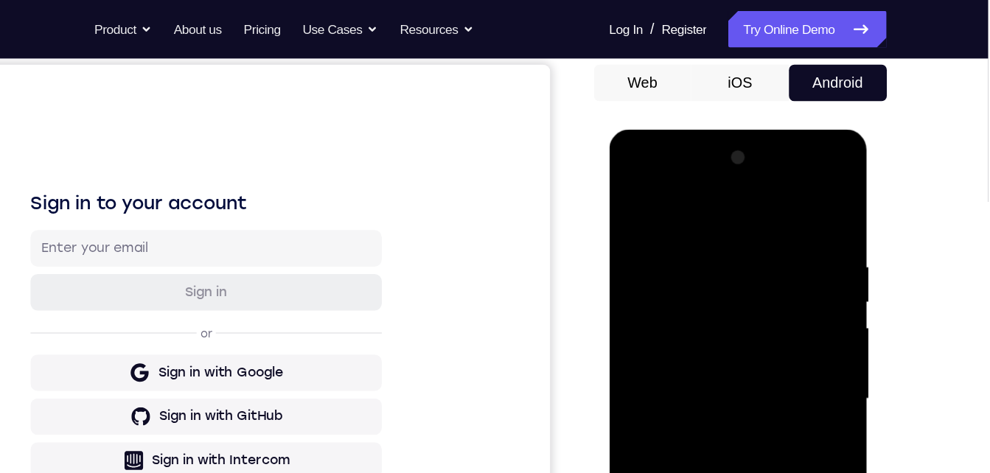
click at [747, 473] on div at bounding box center [713, 347] width 186 height 413
click at [709, 425] on div at bounding box center [713, 347] width 186 height 413
click at [720, 320] on div at bounding box center [713, 347] width 186 height 413
click at [632, 199] on div at bounding box center [713, 347] width 186 height 413
click at [703, 349] on div at bounding box center [713, 347] width 186 height 413
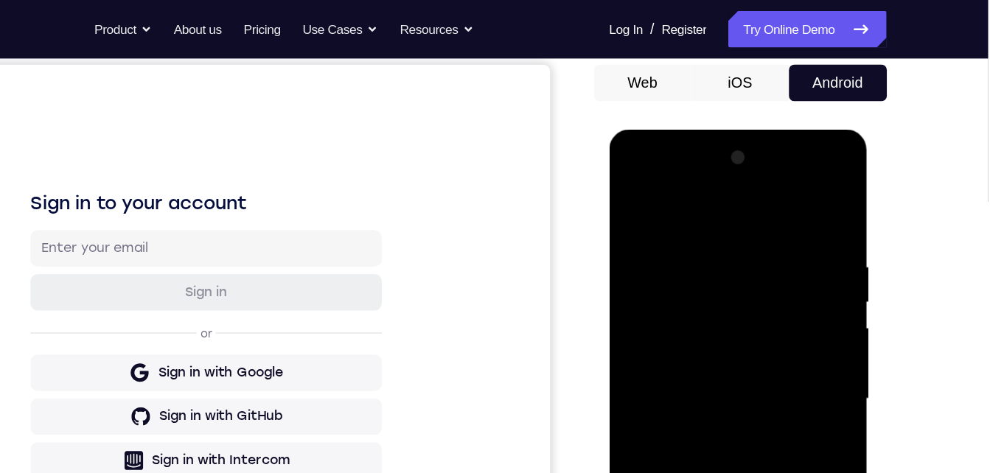
click at [630, 202] on div at bounding box center [713, 347] width 186 height 413
click at [673, 400] on div at bounding box center [713, 347] width 186 height 413
click at [631, 203] on div at bounding box center [713, 347] width 186 height 413
click at [627, 198] on div at bounding box center [713, 347] width 186 height 413
click at [795, 195] on div at bounding box center [713, 347] width 186 height 413
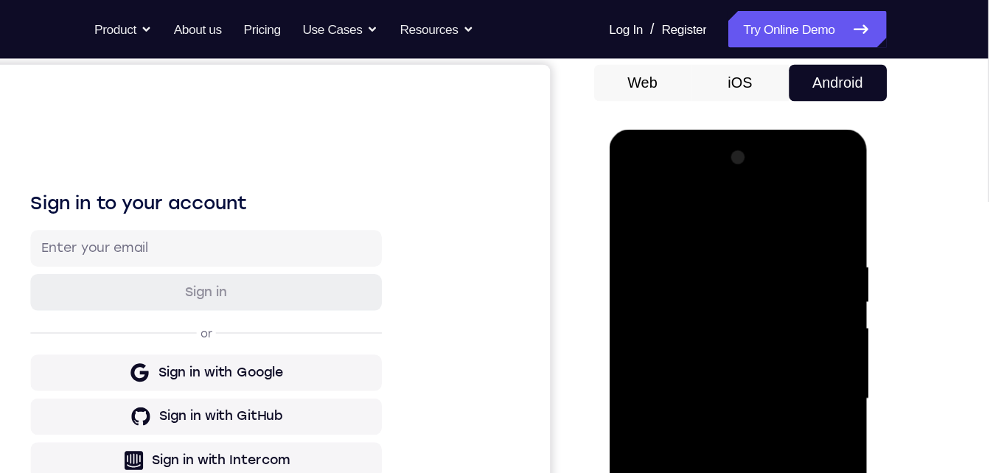
click at [631, 198] on div at bounding box center [713, 347] width 186 height 413
drag, startPoint x: 754, startPoint y: 224, endPoint x: 613, endPoint y: 238, distance: 141.5
click at [609, 251] on html "Online web based iOS Simulators and Android Emulators. Run iPhone, iPad, Mobile…" at bounding box center [714, 351] width 210 height 442
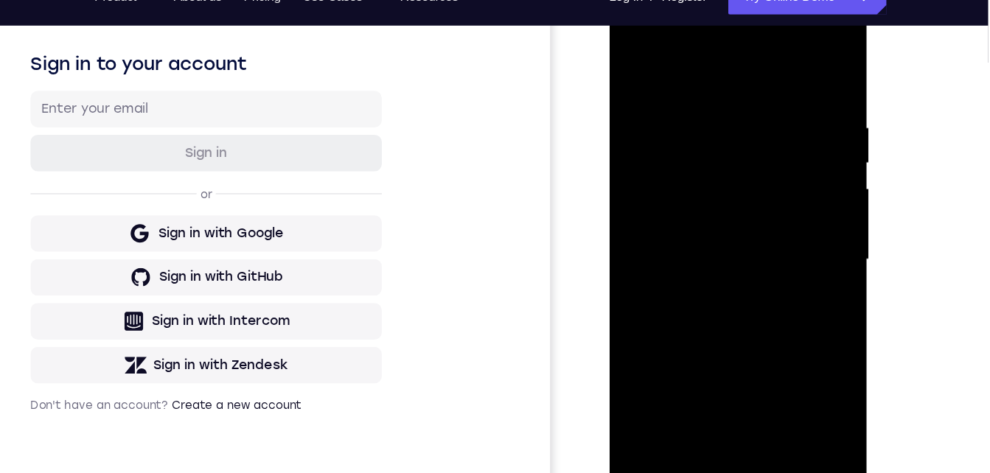
drag, startPoint x: 735, startPoint y: 72, endPoint x: 610, endPoint y: 80, distance: 125.6
click at [609, 80] on html "Online web based iOS Simulators and Android Emulators. Run iPhone, iPad, Mobile…" at bounding box center [714, 211] width 210 height 442
drag, startPoint x: 751, startPoint y: 78, endPoint x: 644, endPoint y: 86, distance: 107.2
click at [644, 86] on div at bounding box center [713, 207] width 186 height 413
drag, startPoint x: 742, startPoint y: 84, endPoint x: 622, endPoint y: 120, distance: 124.8
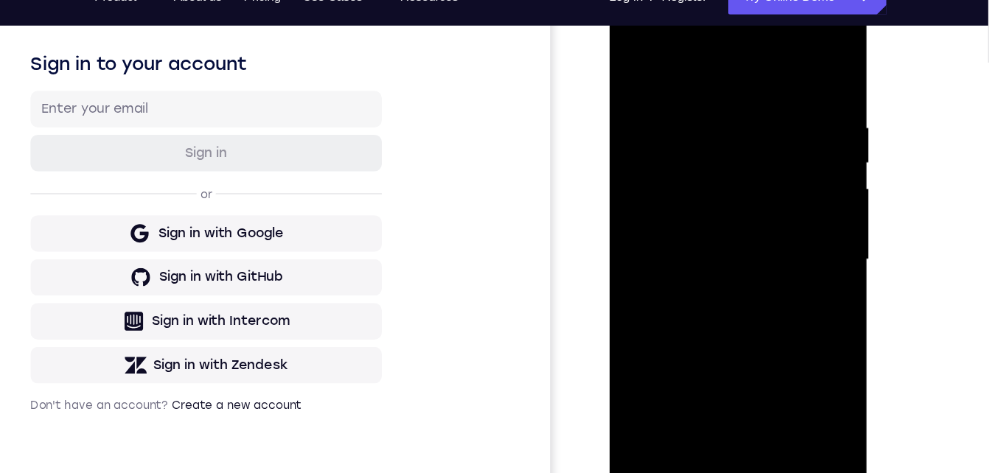
click at [609, 94] on html "Online web based iOS Simulators and Android Emulators. Run iPhone, iPad, Mobile…" at bounding box center [714, 211] width 210 height 442
drag, startPoint x: 711, startPoint y: 254, endPoint x: 686, endPoint y: 117, distance: 139.3
click at [683, 111] on div at bounding box center [713, 207] width 186 height 413
drag, startPoint x: 686, startPoint y: 229, endPoint x: 667, endPoint y: 115, distance: 115.1
click at [666, 113] on div at bounding box center [713, 207] width 186 height 413
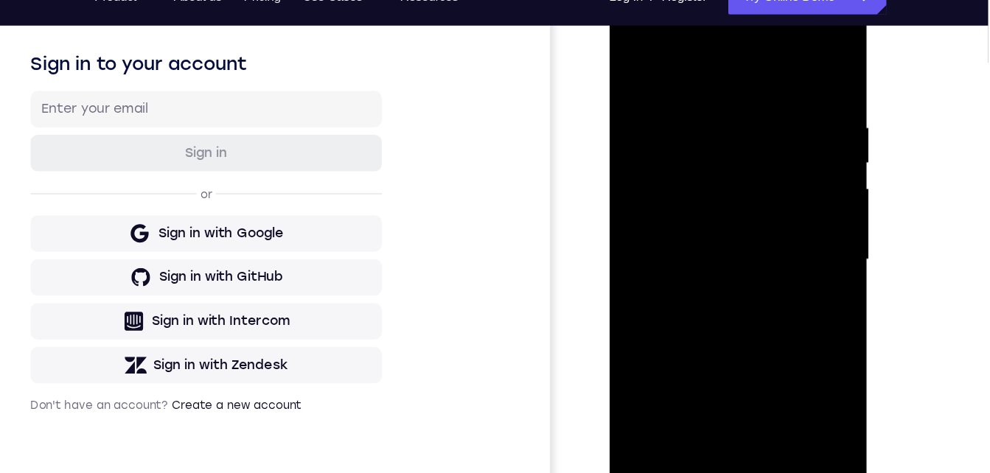
drag, startPoint x: 698, startPoint y: 232, endPoint x: 683, endPoint y: 118, distance: 115.2
click at [683, 114] on div at bounding box center [713, 207] width 186 height 413
click at [679, 83] on div at bounding box center [713, 207] width 186 height 413
drag, startPoint x: 708, startPoint y: 307, endPoint x: 652, endPoint y: 265, distance: 70.0
drag, startPoint x: 652, startPoint y: 265, endPoint x: 654, endPoint y: 150, distance: 114.3
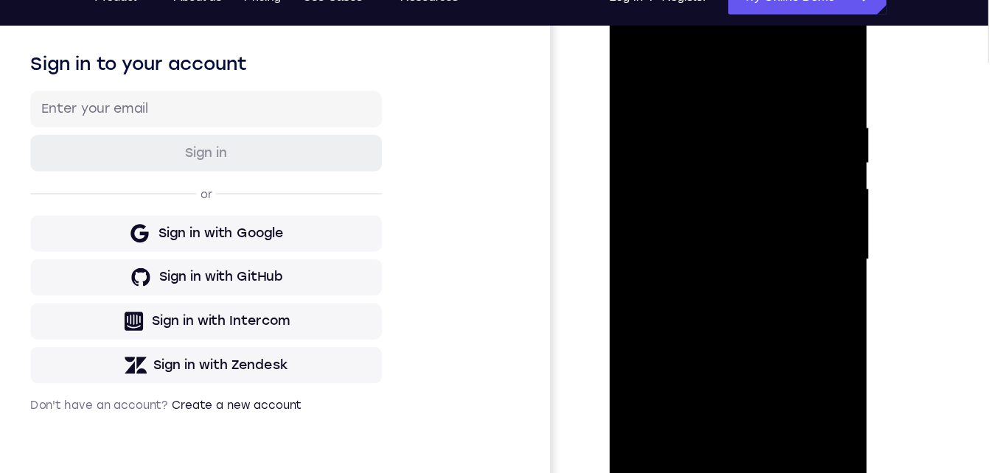
click at [652, 148] on div at bounding box center [713, 207] width 186 height 413
drag, startPoint x: 728, startPoint y: 283, endPoint x: 711, endPoint y: 100, distance: 184.4
click at [713, 43] on div at bounding box center [713, 207] width 186 height 413
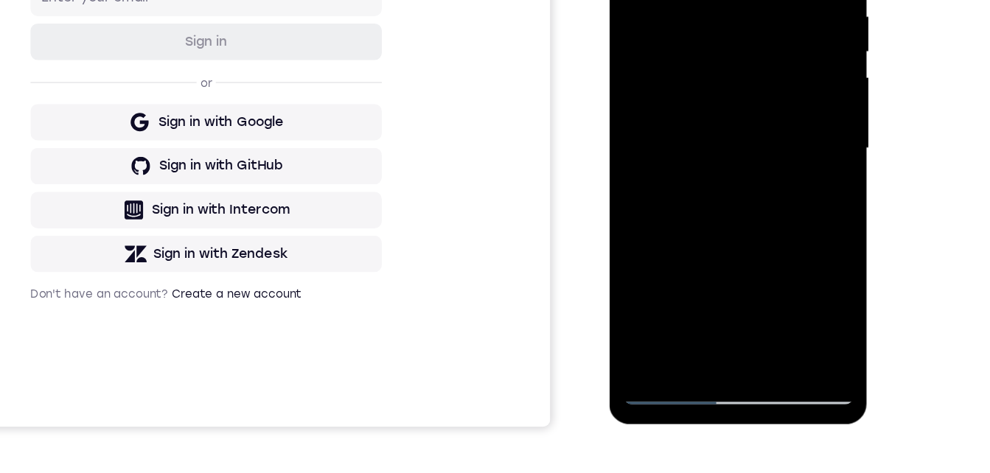
scroll to position [240, 0]
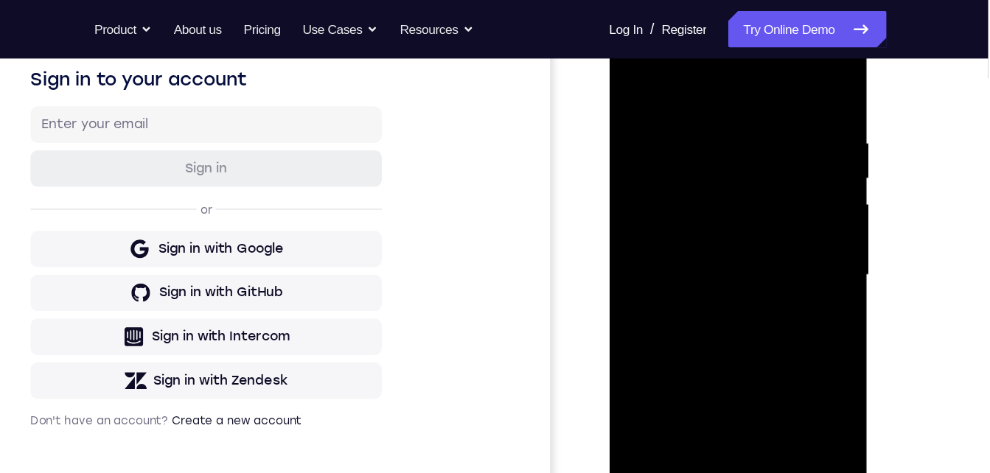
drag, startPoint x: 707, startPoint y: 268, endPoint x: 686, endPoint y: 85, distance: 184.1
click at [686, 85] on div at bounding box center [713, 222] width 186 height 413
drag, startPoint x: 688, startPoint y: 232, endPoint x: 670, endPoint y: 38, distance: 194.7
click at [669, 25] on div at bounding box center [713, 222] width 186 height 413
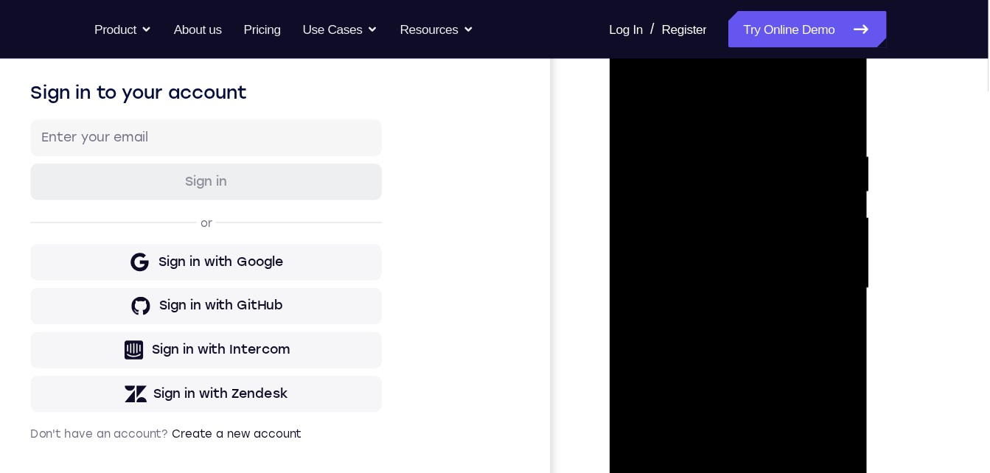
drag, startPoint x: 692, startPoint y: 277, endPoint x: 671, endPoint y: 72, distance: 206.7
click at [669, 67] on div at bounding box center [713, 236] width 186 height 413
drag, startPoint x: 707, startPoint y: 305, endPoint x: 702, endPoint y: 132, distance: 173.3
click at [702, 128] on div at bounding box center [713, 236] width 186 height 413
drag, startPoint x: 698, startPoint y: 307, endPoint x: 692, endPoint y: 146, distance: 161.6
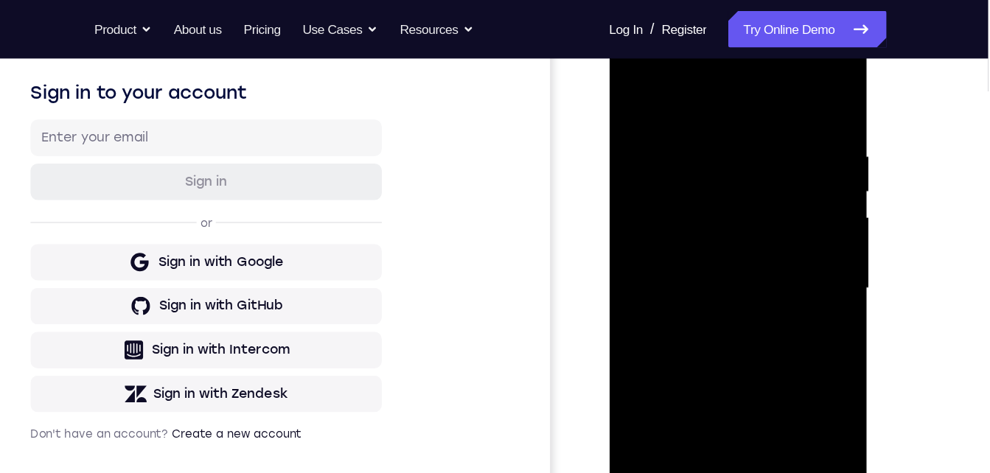
click at [692, 135] on div at bounding box center [713, 236] width 186 height 413
drag, startPoint x: 692, startPoint y: 254, endPoint x: 642, endPoint y: 107, distance: 155.7
click at [635, 85] on div at bounding box center [713, 236] width 186 height 413
click at [686, 125] on div at bounding box center [713, 236] width 186 height 413
click at [698, 281] on div at bounding box center [713, 236] width 186 height 413
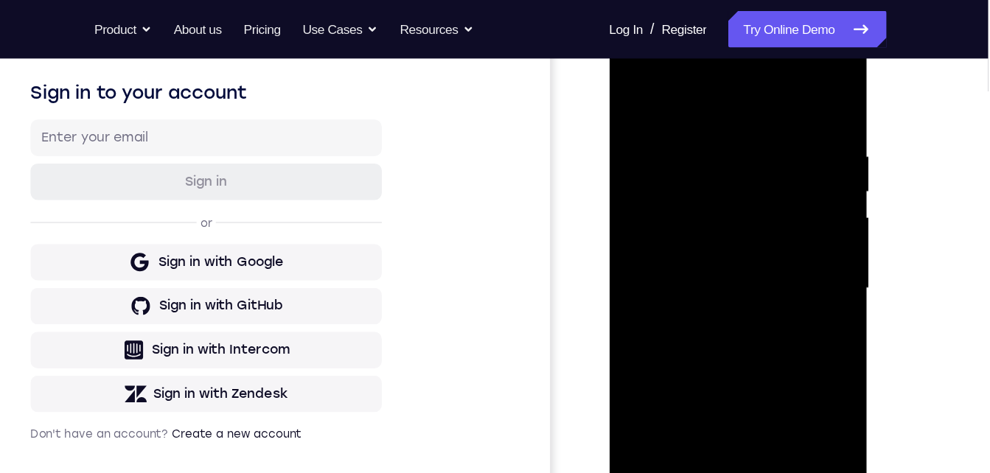
drag, startPoint x: 724, startPoint y: 288, endPoint x: 702, endPoint y: 146, distance: 144.0
click at [702, 146] on div at bounding box center [713, 236] width 186 height 413
drag, startPoint x: 722, startPoint y: 252, endPoint x: 702, endPoint y: 92, distance: 161.2
click at [702, 89] on div at bounding box center [713, 236] width 186 height 413
drag, startPoint x: 730, startPoint y: 317, endPoint x: 691, endPoint y: 189, distance: 134.1
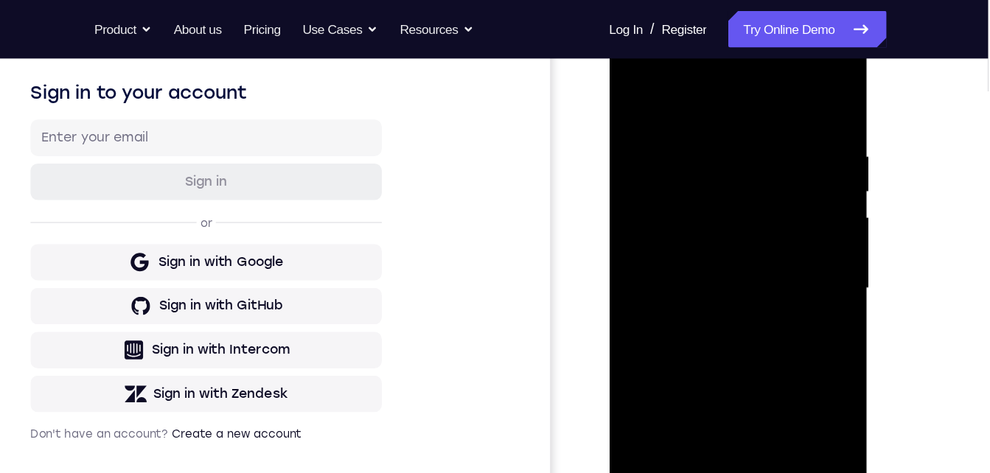
click at [692, 174] on div at bounding box center [713, 236] width 186 height 413
drag, startPoint x: 689, startPoint y: 297, endPoint x: 655, endPoint y: 91, distance: 208.3
click at [655, 88] on div at bounding box center [713, 236] width 186 height 413
drag, startPoint x: 681, startPoint y: 274, endPoint x: 680, endPoint y: 110, distance: 164.4
click at [678, 102] on div at bounding box center [713, 236] width 186 height 413
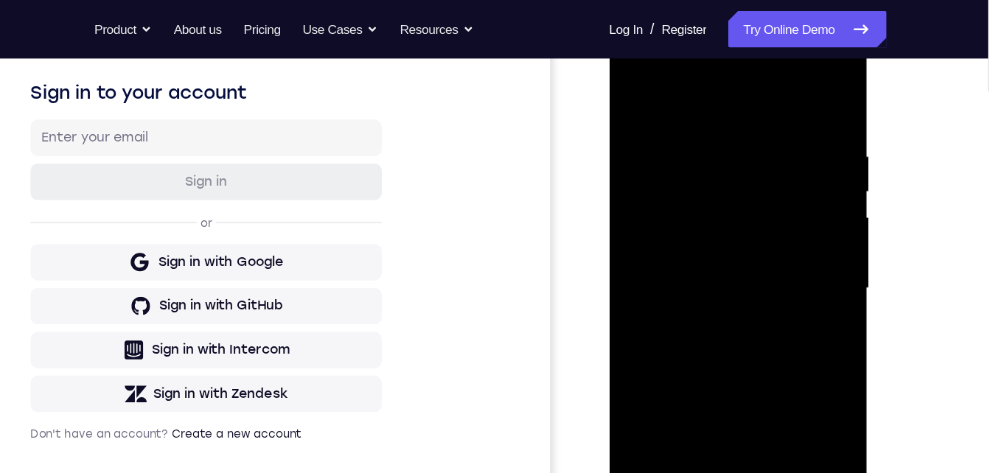
drag, startPoint x: 683, startPoint y: 181, endPoint x: 664, endPoint y: 69, distance: 113.7
click at [664, 67] on div at bounding box center [713, 236] width 186 height 413
drag, startPoint x: 679, startPoint y: 249, endPoint x: 650, endPoint y: 51, distance: 200.4
click at [659, 41] on div at bounding box center [713, 236] width 186 height 413
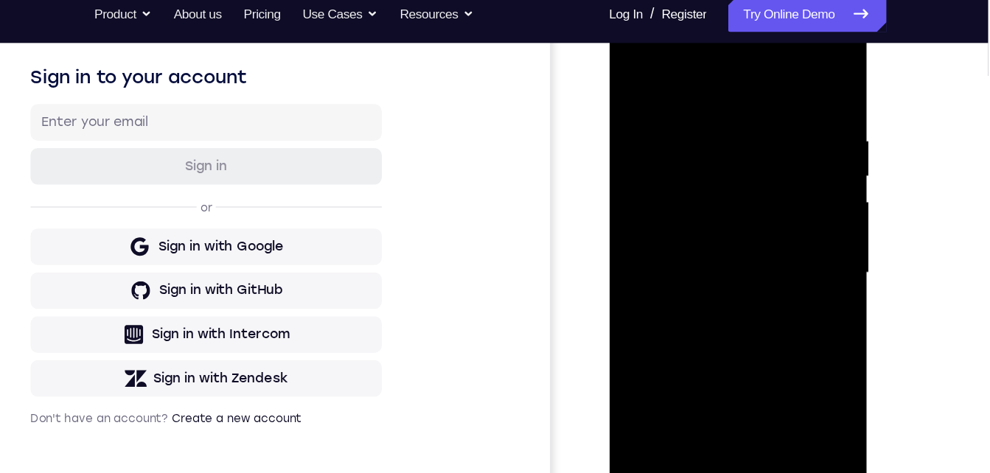
drag, startPoint x: 700, startPoint y: 237, endPoint x: 701, endPoint y: 98, distance: 139.3
click at [701, 98] on div at bounding box center [713, 220] width 186 height 413
click at [703, 130] on div at bounding box center [713, 220] width 186 height 413
drag, startPoint x: 714, startPoint y: 230, endPoint x: 662, endPoint y: 79, distance: 159.7
click at [670, 79] on div at bounding box center [713, 220] width 186 height 413
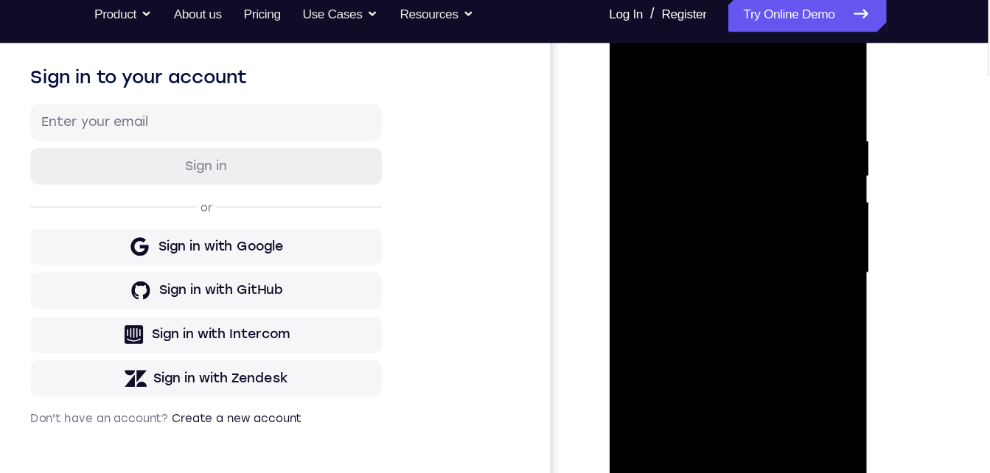
drag, startPoint x: 694, startPoint y: 201, endPoint x: 692, endPoint y: 124, distance: 77.4
click at [669, 3] on html "Online web based iOS Simulators and Android Emulators. Run iPhone, iPad, Mobile…" at bounding box center [714, 224] width 210 height 442
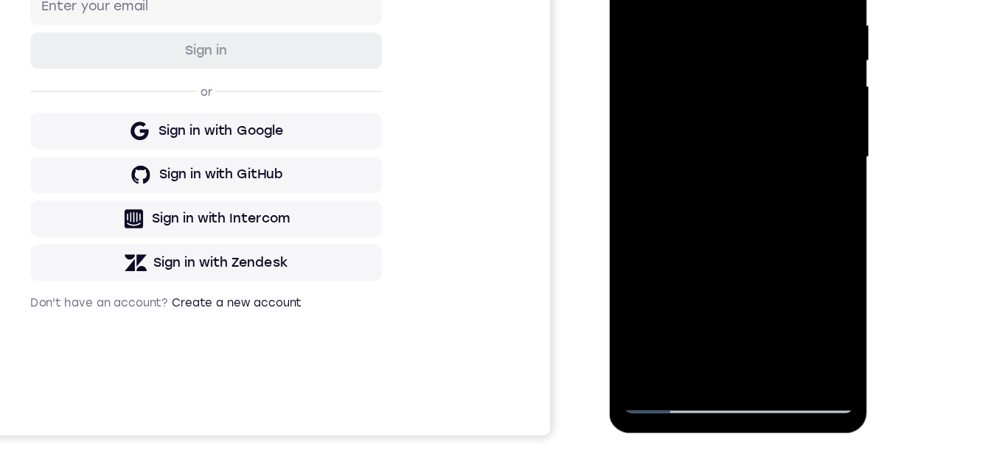
drag, startPoint x: 676, startPoint y: 274, endPoint x: 655, endPoint y: 215, distance: 63.4
click at [674, 282] on div at bounding box center [713, 105] width 186 height 413
click at [671, 277] on div at bounding box center [713, 105] width 186 height 413
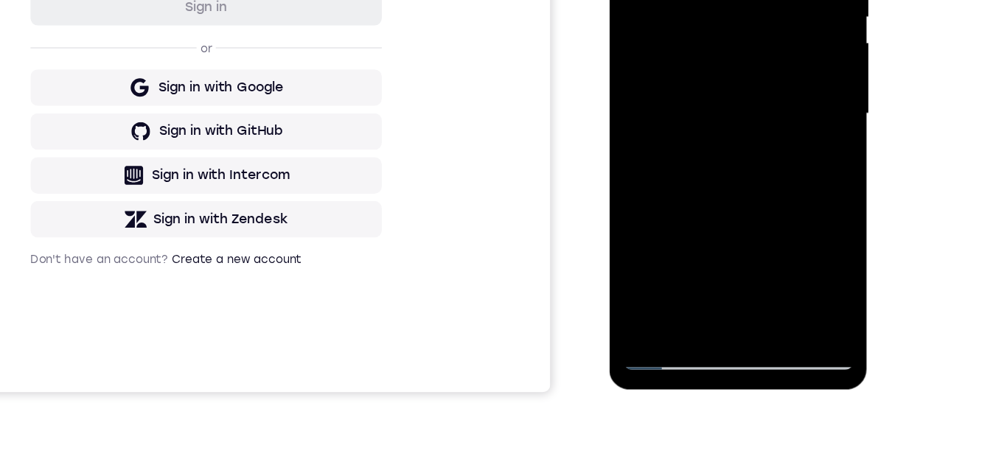
click at [680, 230] on div at bounding box center [713, 62] width 186 height 413
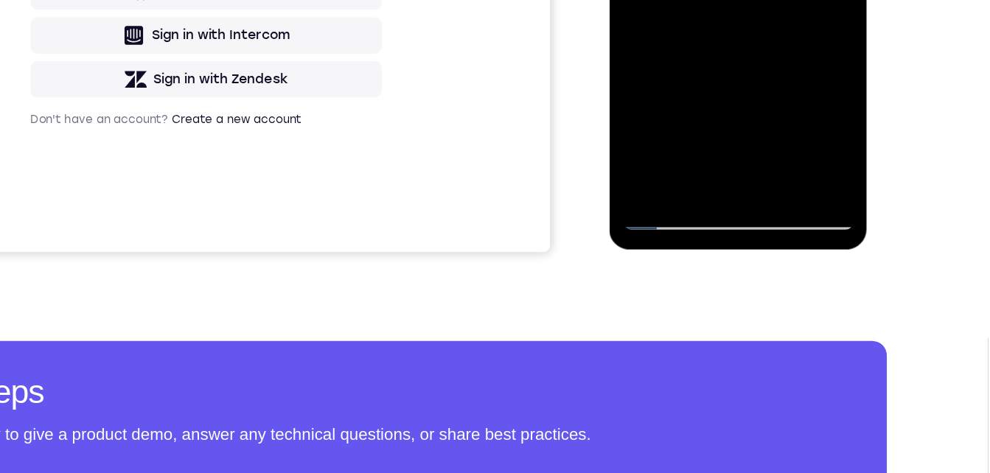
scroll to position [182, 0]
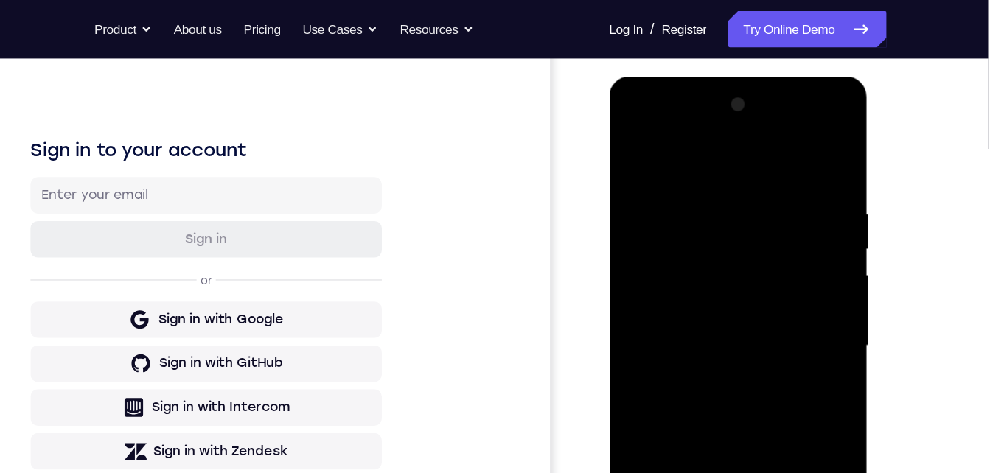
click at [698, 298] on div at bounding box center [713, 294] width 186 height 413
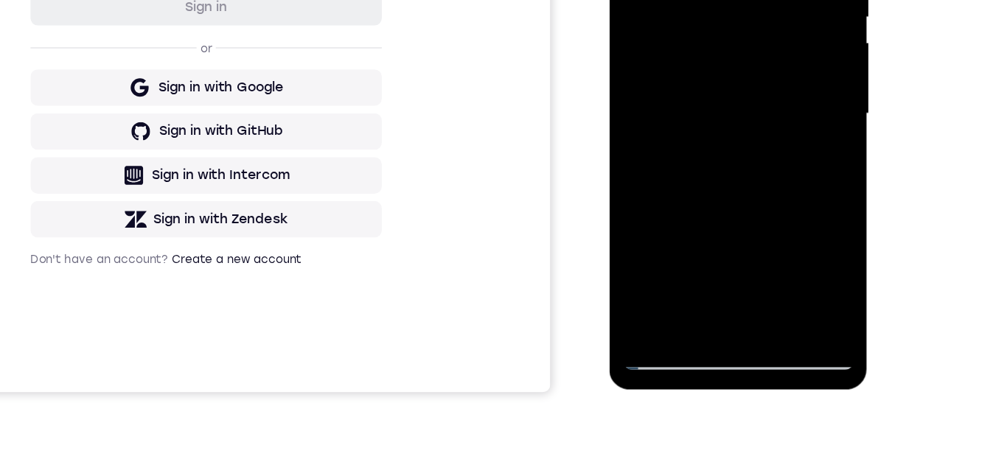
click at [744, 232] on div at bounding box center [713, 62] width 186 height 413
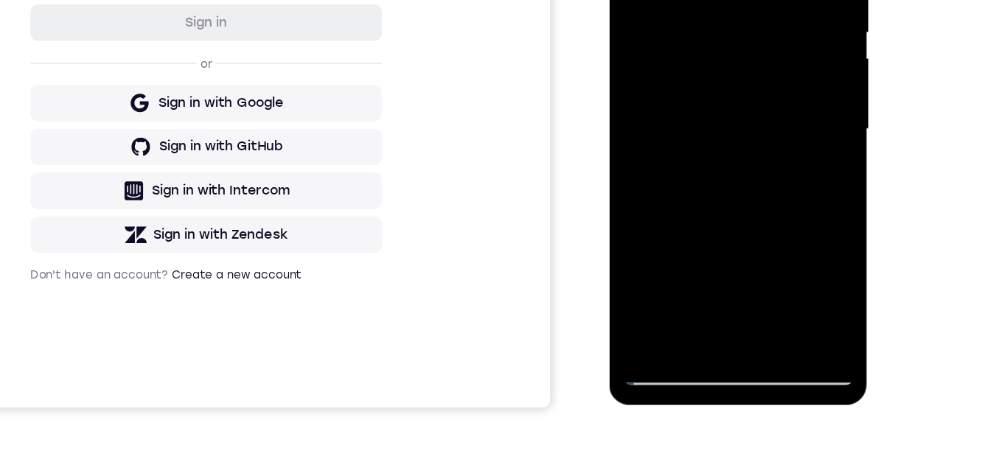
scroll to position [142, 0]
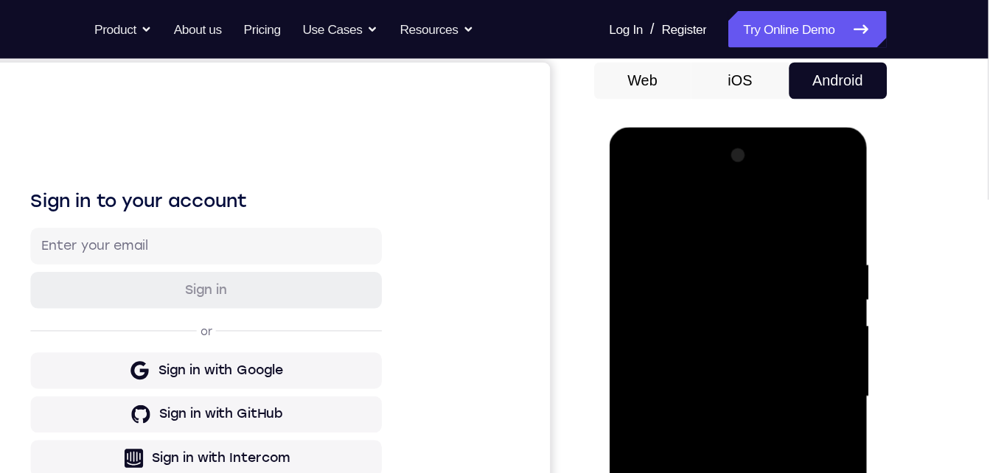
drag, startPoint x: 720, startPoint y: 447, endPoint x: 714, endPoint y: 251, distance: 195.5
drag, startPoint x: 714, startPoint y: 251, endPoint x: 744, endPoint y: 289, distance: 48.2
click at [748, 214] on div at bounding box center [713, 344] width 186 height 413
drag, startPoint x: 689, startPoint y: 226, endPoint x: 647, endPoint y: 155, distance: 83.3
click at [647, 155] on div at bounding box center [713, 344] width 186 height 413
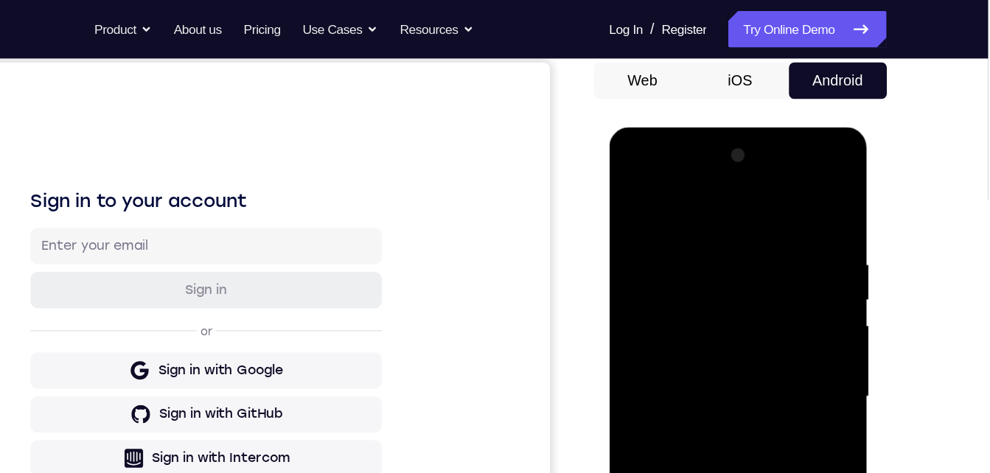
scroll to position [226, 0]
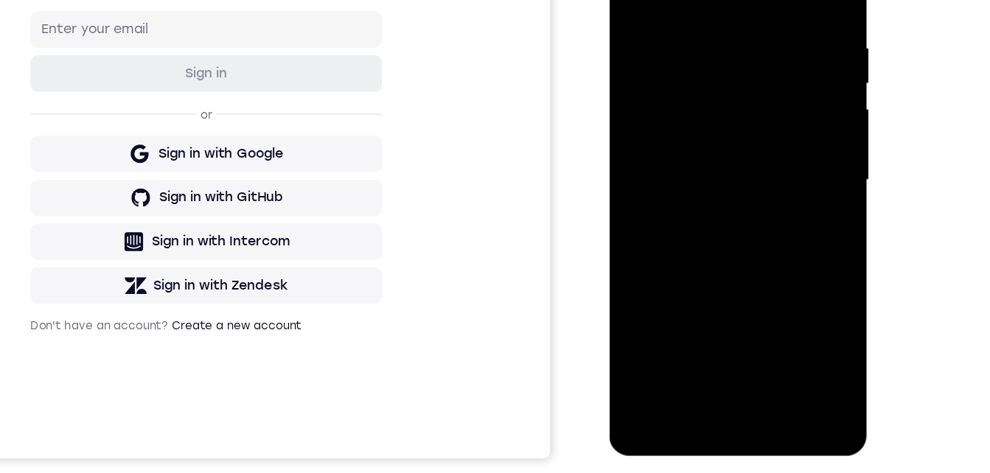
drag, startPoint x: 692, startPoint y: 48, endPoint x: 687, endPoint y: -12, distance: 59.9
click at [686, 0] on div at bounding box center [713, 128] width 186 height 413
click at [716, 0] on div at bounding box center [713, 128] width 186 height 413
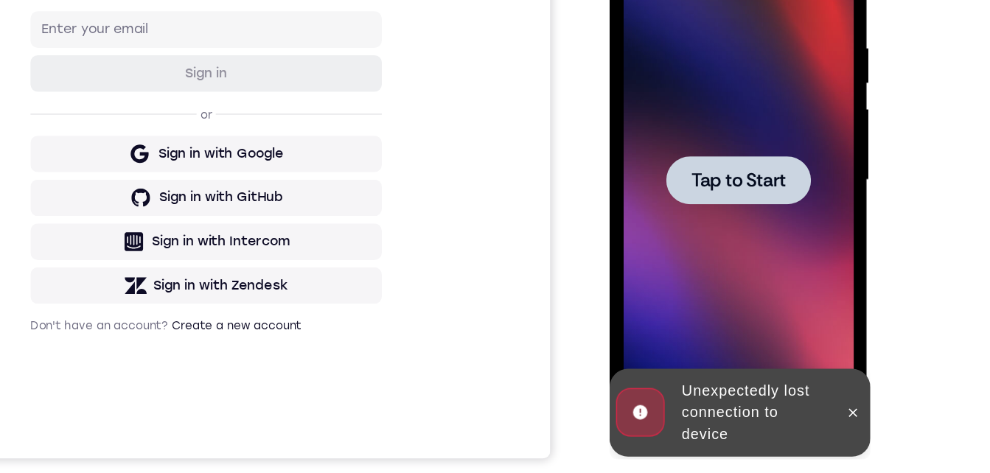
scroll to position [237, 0]
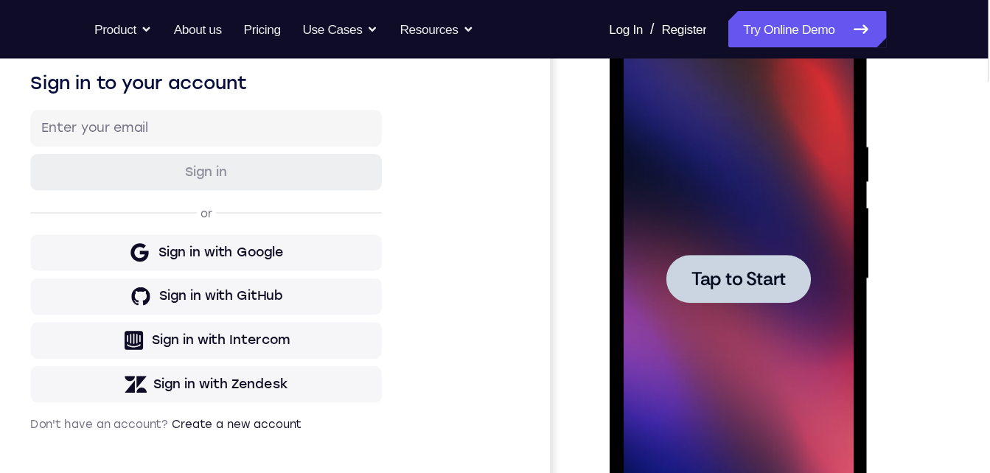
click at [689, 229] on span "Tap to Start" at bounding box center [712, 226] width 75 height 15
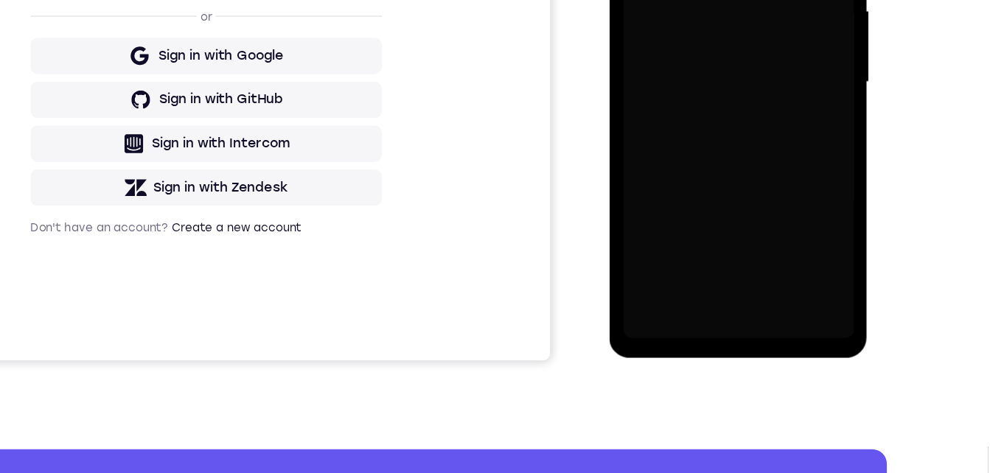
scroll to position [240, 0]
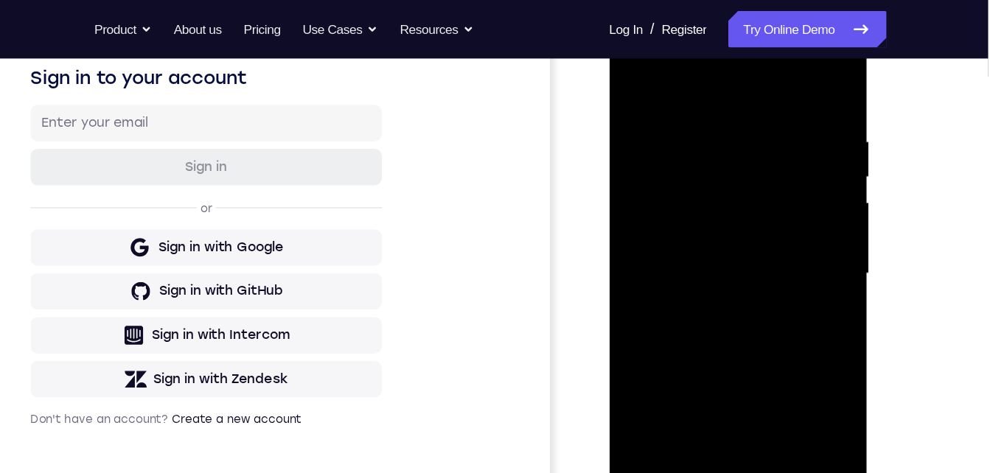
click at [711, 417] on div at bounding box center [713, 221] width 186 height 413
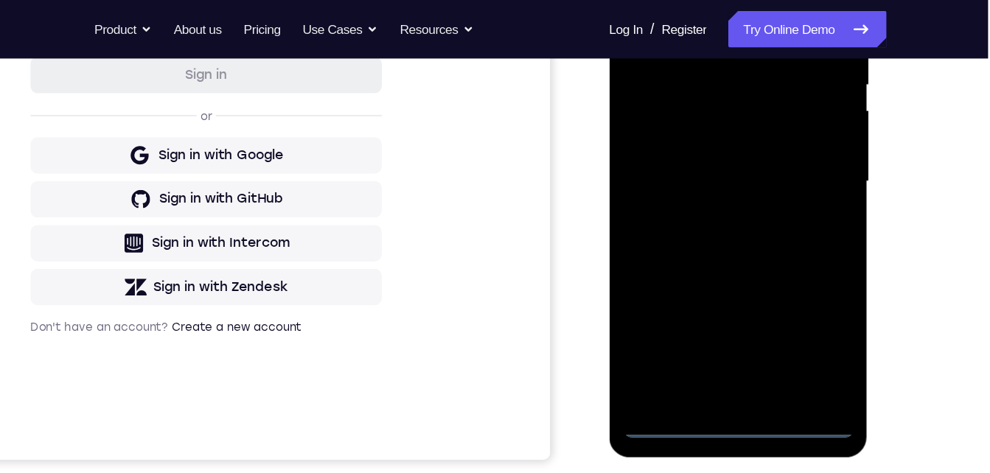
scroll to position [226, 0]
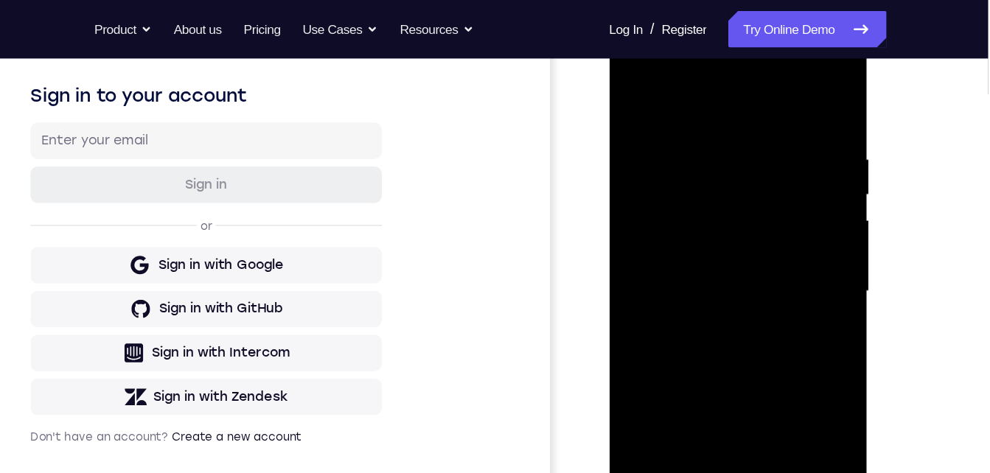
click at [657, 60] on div at bounding box center [713, 238] width 186 height 413
click at [773, 236] on div at bounding box center [713, 238] width 186 height 413
click at [692, 271] on div at bounding box center [713, 238] width 186 height 413
click at [692, 206] on div at bounding box center [713, 238] width 186 height 413
click at [687, 227] on div at bounding box center [713, 238] width 186 height 413
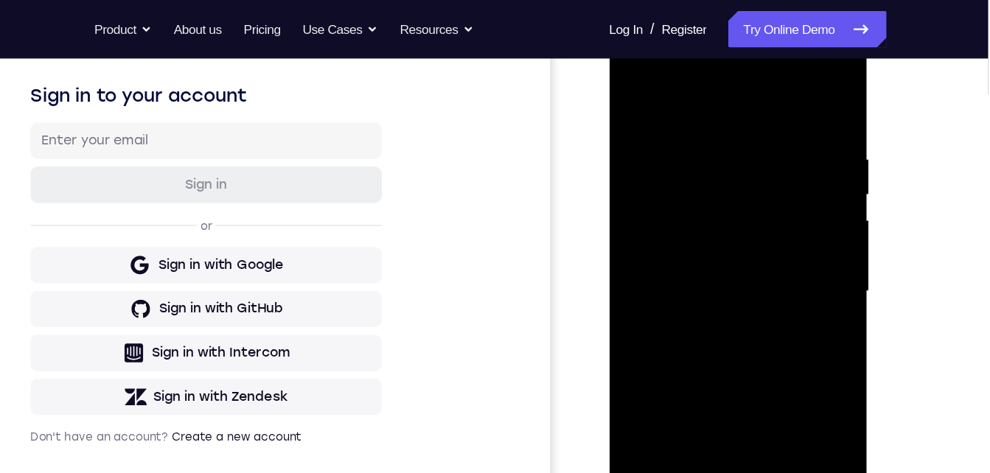
click at [687, 268] on div at bounding box center [713, 238] width 186 height 413
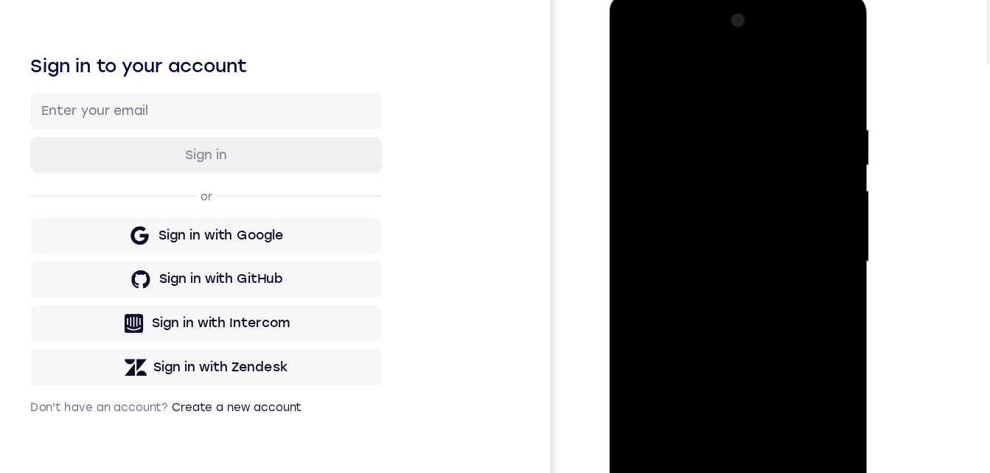
scroll to position [256, 0]
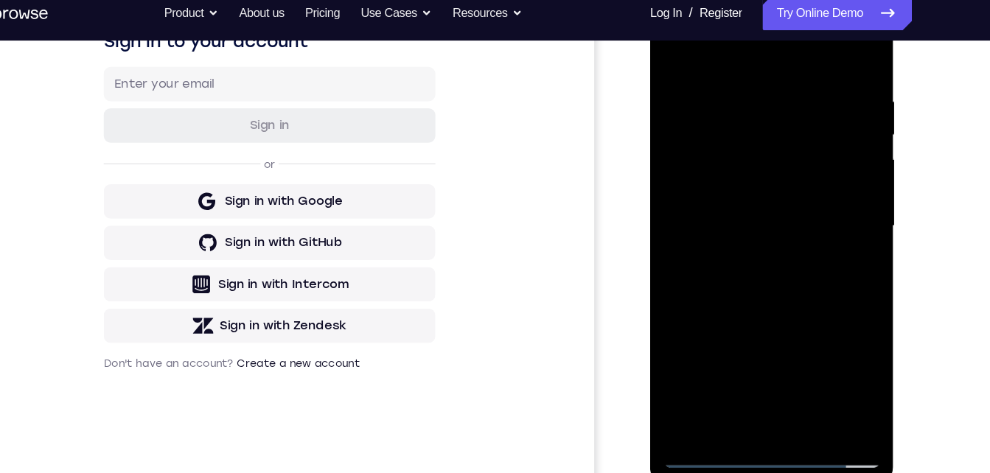
click at [748, 158] on div at bounding box center [754, 189] width 186 height 413
click at [785, 359] on div at bounding box center [754, 189] width 186 height 413
click at [756, 265] on div at bounding box center [754, 189] width 186 height 413
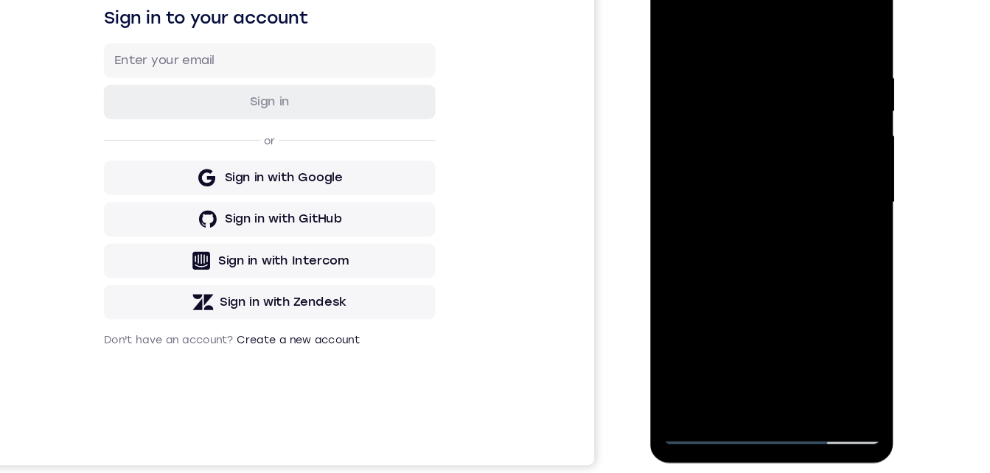
click at [698, 367] on div at bounding box center [754, 165] width 186 height 413
click at [751, 144] on div at bounding box center [754, 165] width 186 height 413
click at [784, 335] on div at bounding box center [754, 165] width 186 height 413
click at [756, 142] on div at bounding box center [754, 165] width 186 height 413
click at [714, 328] on div at bounding box center [754, 165] width 186 height 413
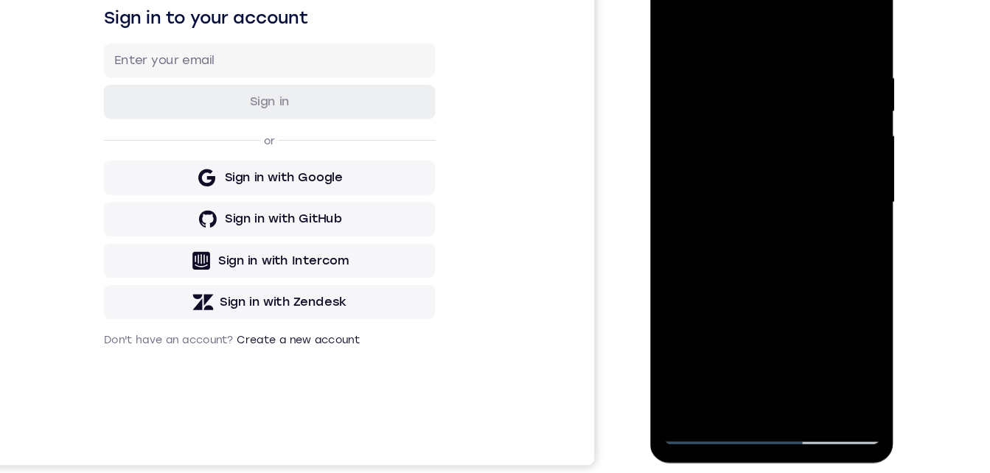
click at [670, 16] on div at bounding box center [754, 165] width 186 height 413
drag, startPoint x: 740, startPoint y: 107, endPoint x: 744, endPoint y: 81, distance: 26.1
click at [744, 69] on div at bounding box center [754, 165] width 186 height 413
drag, startPoint x: 733, startPoint y: 171, endPoint x: 732, endPoint y: 158, distance: 13.3
click at [732, 155] on div at bounding box center [754, 165] width 186 height 413
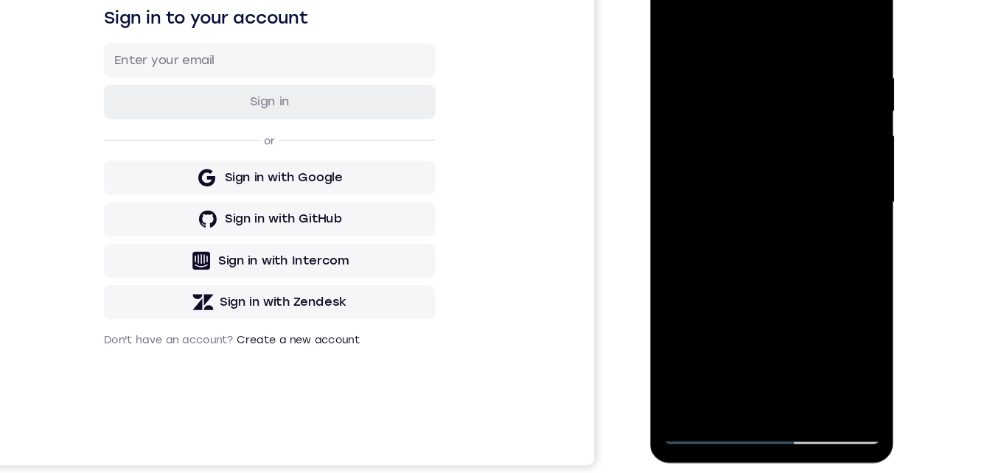
drag, startPoint x: 731, startPoint y: 243, endPoint x: 714, endPoint y: 218, distance: 30.3
click at [714, 217] on div at bounding box center [754, 165] width 186 height 413
drag, startPoint x: 716, startPoint y: 290, endPoint x: 689, endPoint y: 246, distance: 51.6
click at [708, 237] on div at bounding box center [754, 165] width 186 height 413
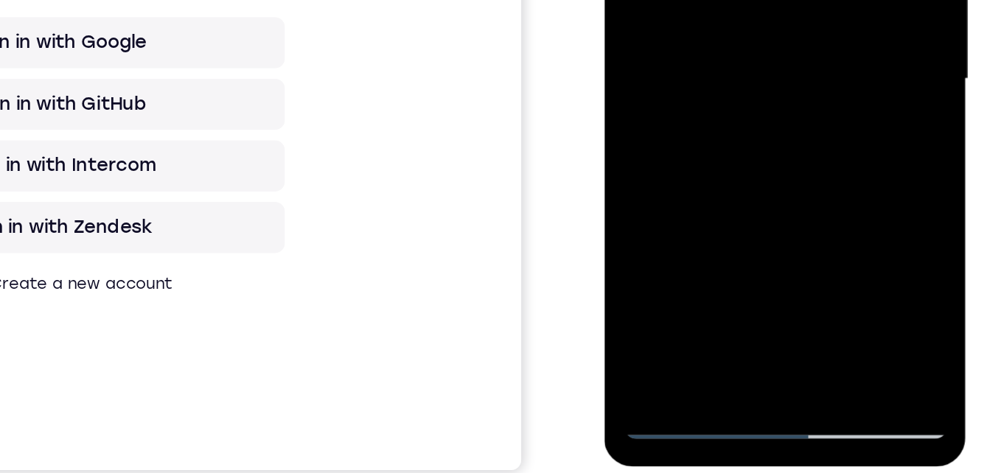
drag, startPoint x: 674, startPoint y: 58, endPoint x: 666, endPoint y: -31, distance: 88.8
drag, startPoint x: 667, startPoint y: 56, endPoint x: 658, endPoint y: -32, distance: 88.2
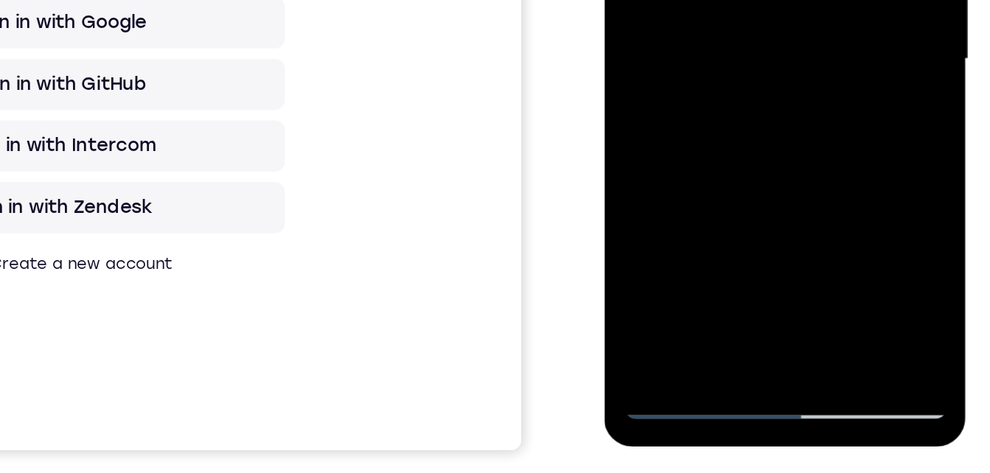
drag, startPoint x: 659, startPoint y: 41, endPoint x: 652, endPoint y: -43, distance: 84.3
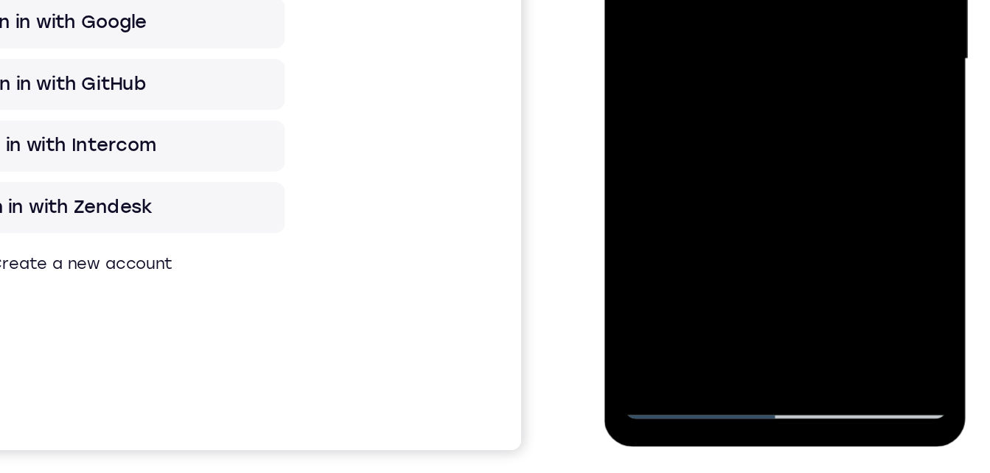
drag, startPoint x: 671, startPoint y: 15, endPoint x: 654, endPoint y: -96, distance: 111.9
drag, startPoint x: 680, startPoint y: -55, endPoint x: 678, endPoint y: -25, distance: 29.6
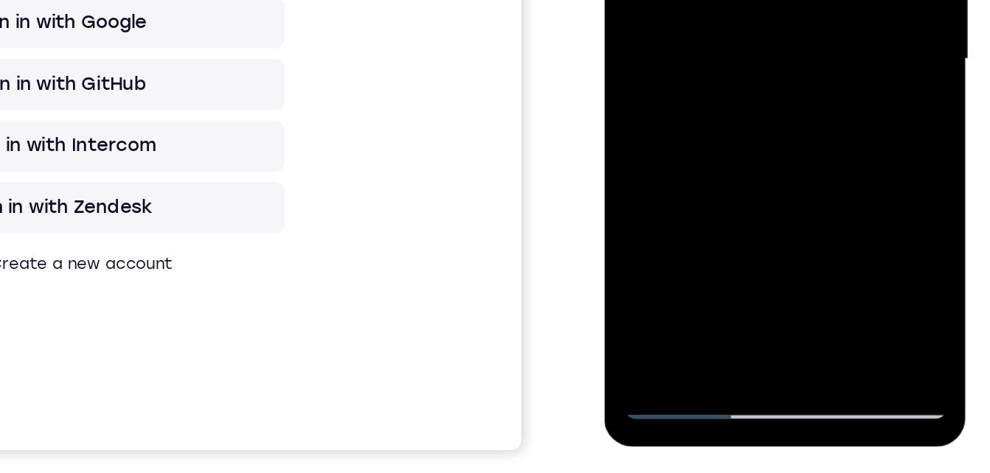
drag, startPoint x: 666, startPoint y: -88, endPoint x: 662, endPoint y: -128, distance: 40.1
drag, startPoint x: 667, startPoint y: 7, endPoint x: 667, endPoint y: -83, distance: 89.9
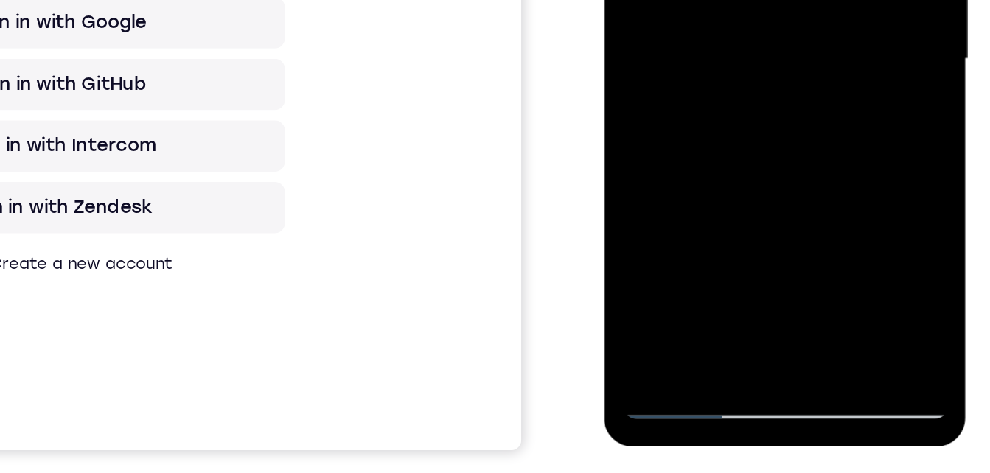
drag, startPoint x: 729, startPoint y: -178, endPoint x: 726, endPoint y: -94, distance: 84.1
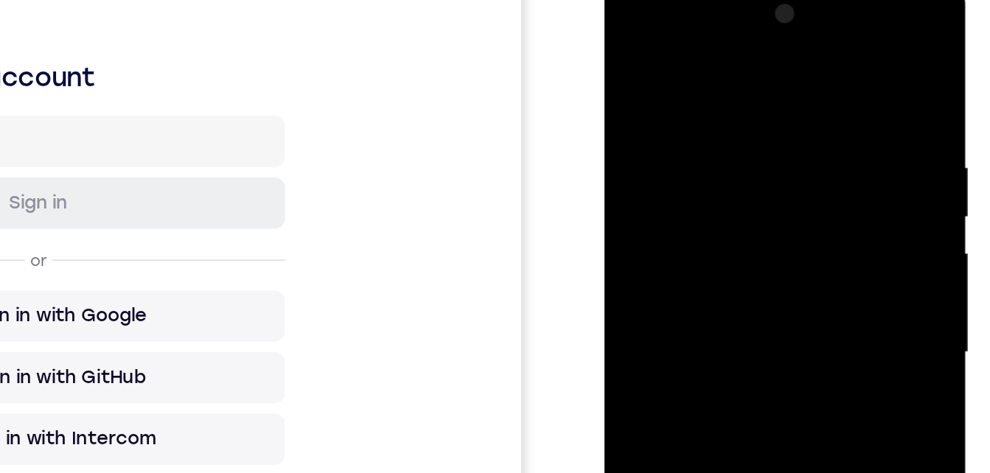
click at [626, 44] on div at bounding box center [709, 192] width 186 height 413
click at [692, 208] on div at bounding box center [709, 192] width 186 height 413
click at [629, 45] on div at bounding box center [709, 192] width 186 height 413
click at [686, 173] on div at bounding box center [709, 192] width 186 height 413
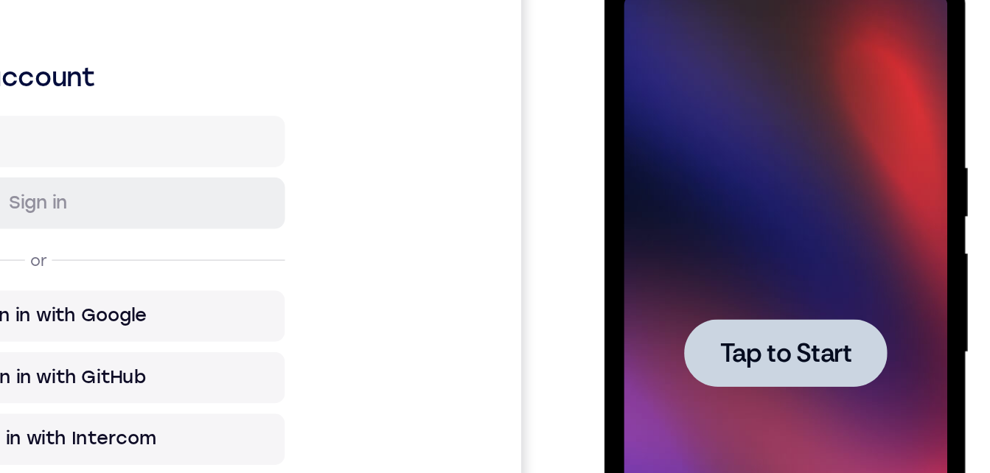
scroll to position [237, 0]
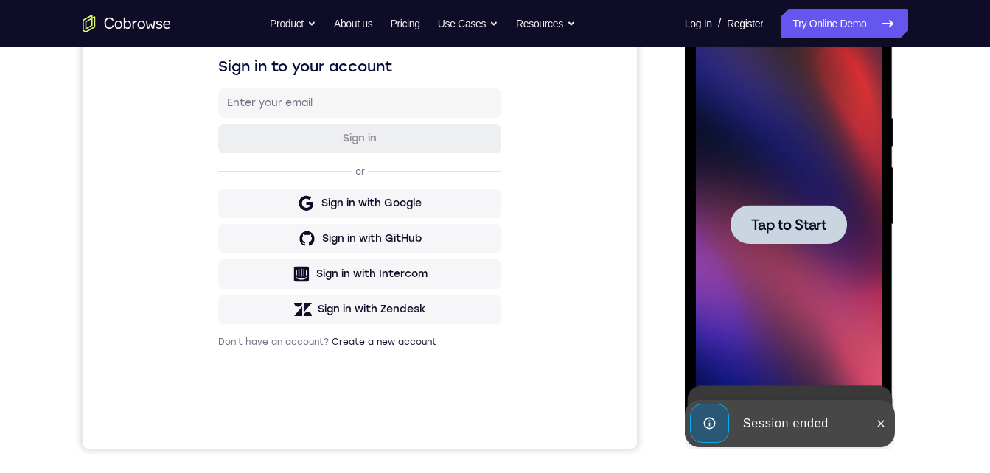
click at [760, 230] on span "Tap to Start" at bounding box center [788, 224] width 75 height 15
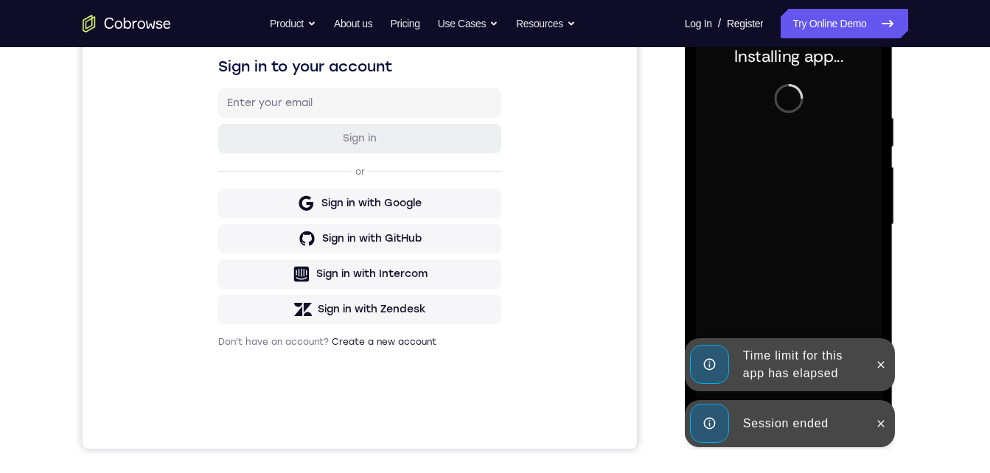
click at [881, 424] on icon at bounding box center [881, 423] width 7 height 7
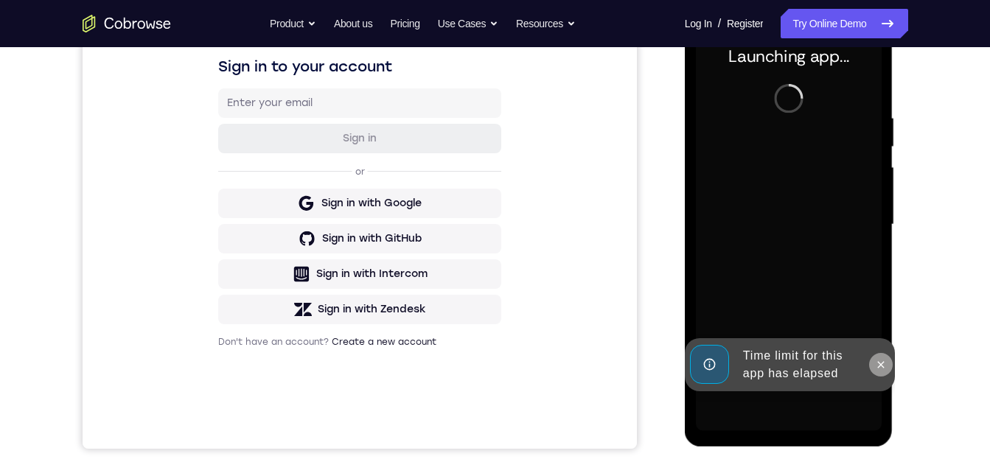
click at [884, 367] on icon at bounding box center [881, 364] width 7 height 7
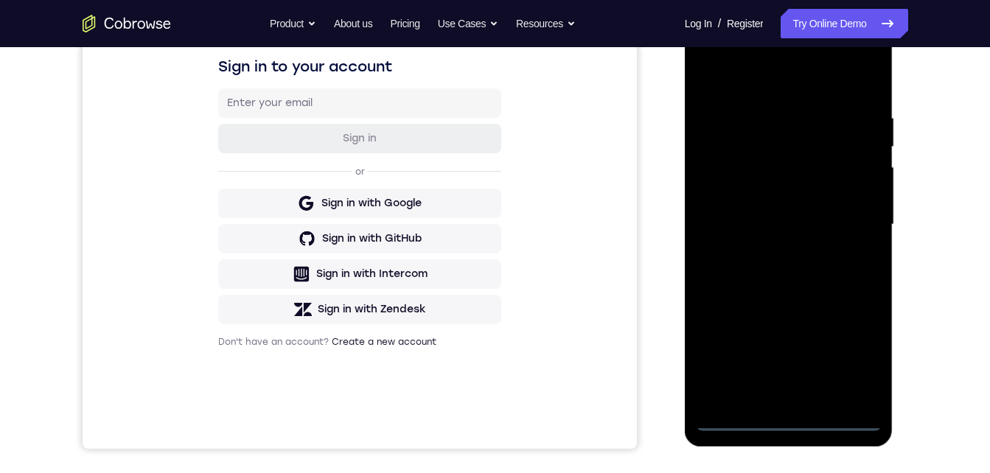
scroll to position [261, 0]
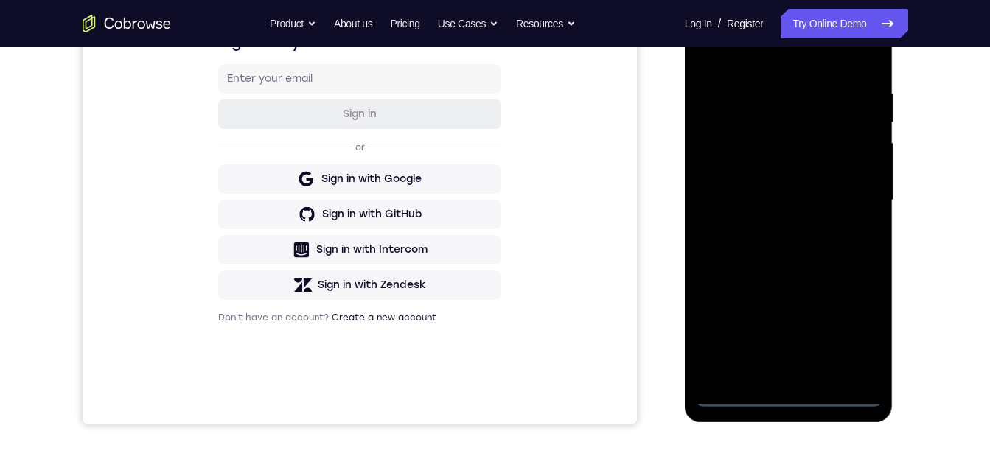
click at [793, 386] on div at bounding box center [789, 200] width 186 height 413
click at [779, 391] on div at bounding box center [789, 200] width 186 height 413
click at [793, 391] on div at bounding box center [789, 200] width 186 height 413
click at [852, 325] on div at bounding box center [789, 200] width 186 height 413
click at [736, 24] on div at bounding box center [789, 200] width 186 height 413
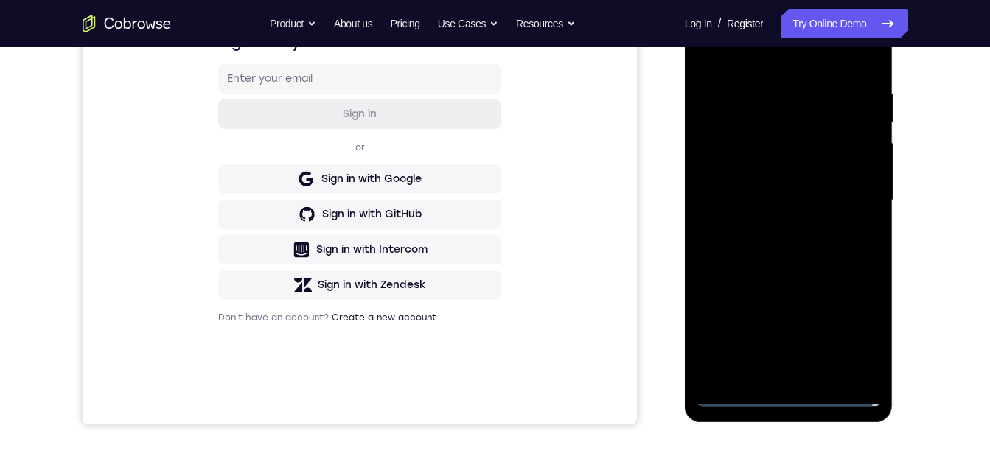
click at [856, 195] on div at bounding box center [789, 200] width 186 height 413
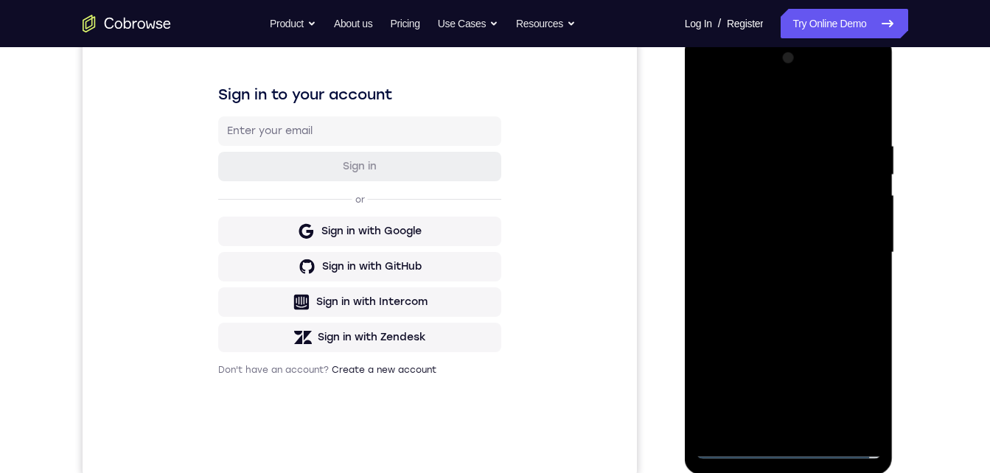
click at [770, 276] on div at bounding box center [789, 252] width 186 height 413
click at [766, 248] on div at bounding box center [789, 252] width 186 height 413
click at [767, 223] on div at bounding box center [789, 252] width 186 height 413
click at [731, 259] on div at bounding box center [789, 252] width 186 height 413
click at [744, 309] on div at bounding box center [789, 252] width 186 height 413
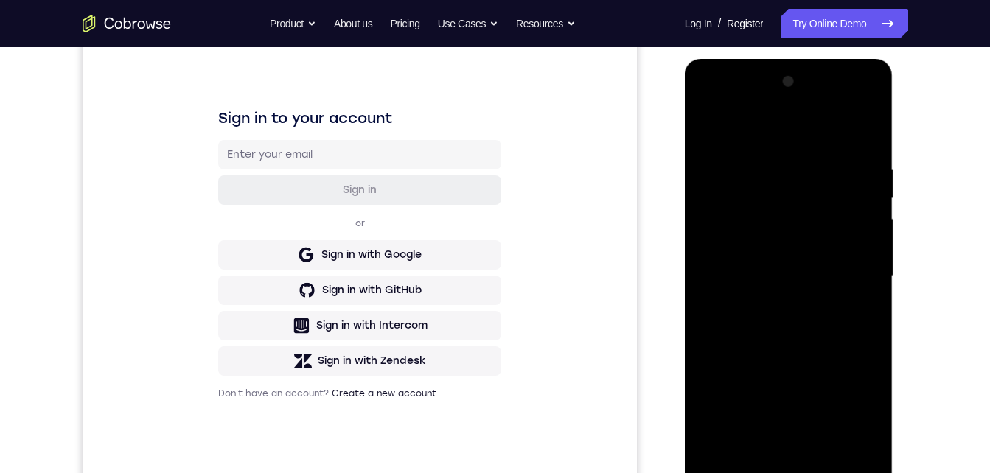
scroll to position [210, 0]
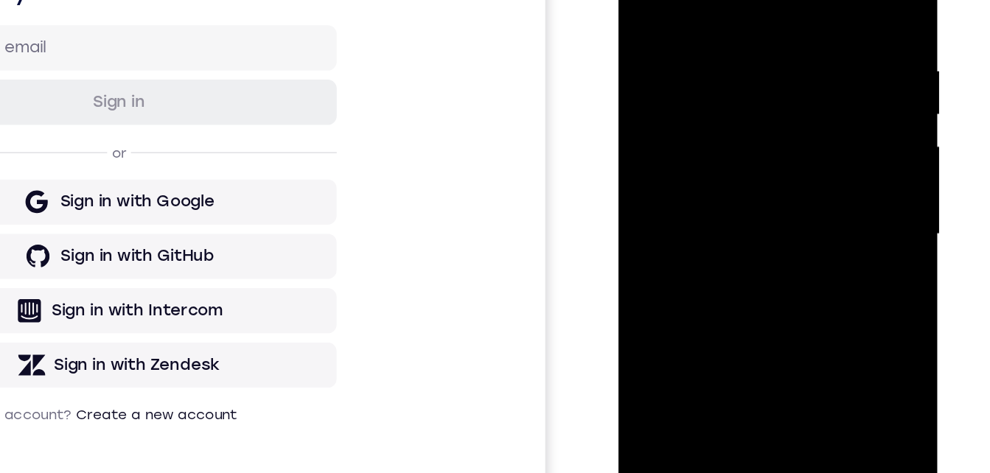
click at [740, 158] on div at bounding box center [723, 118] width 186 height 413
drag, startPoint x: 741, startPoint y: 124, endPoint x: 731, endPoint y: 49, distance: 75.9
click at [731, 49] on div at bounding box center [723, 118] width 186 height 413
click at [705, 183] on div at bounding box center [723, 118] width 186 height 413
click at [759, 289] on div at bounding box center [723, 118] width 186 height 413
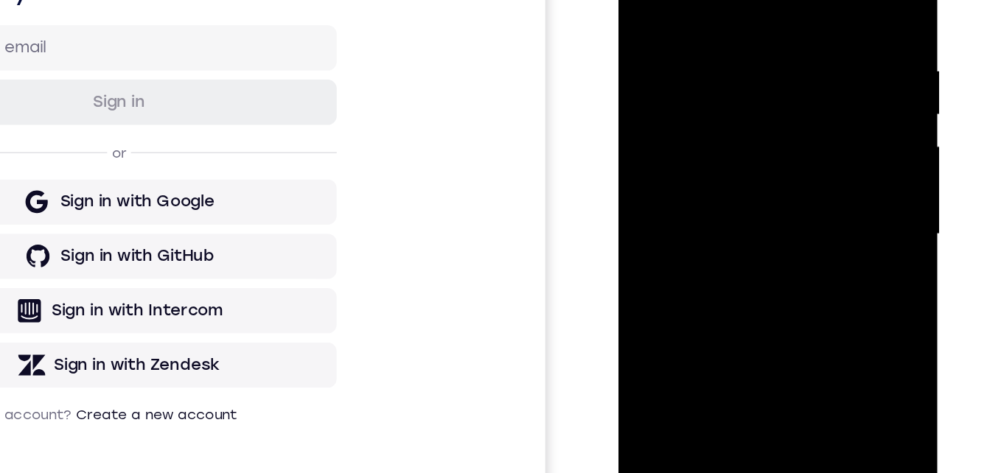
click at [732, 197] on div at bounding box center [723, 118] width 186 height 413
click at [731, 92] on div at bounding box center [723, 118] width 186 height 413
click at [638, 0] on div at bounding box center [723, 118] width 186 height 413
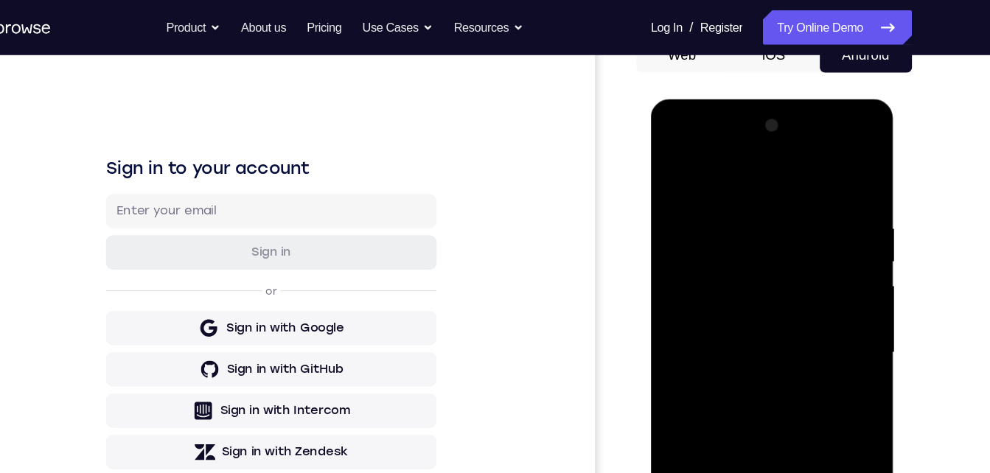
click at [722, 329] on div at bounding box center [755, 316] width 186 height 413
click at [735, 473] on div at bounding box center [755, 316] width 186 height 413
click at [672, 169] on div at bounding box center [755, 316] width 186 height 413
click at [729, 302] on div at bounding box center [755, 316] width 186 height 413
click at [675, 174] on div at bounding box center [755, 316] width 186 height 413
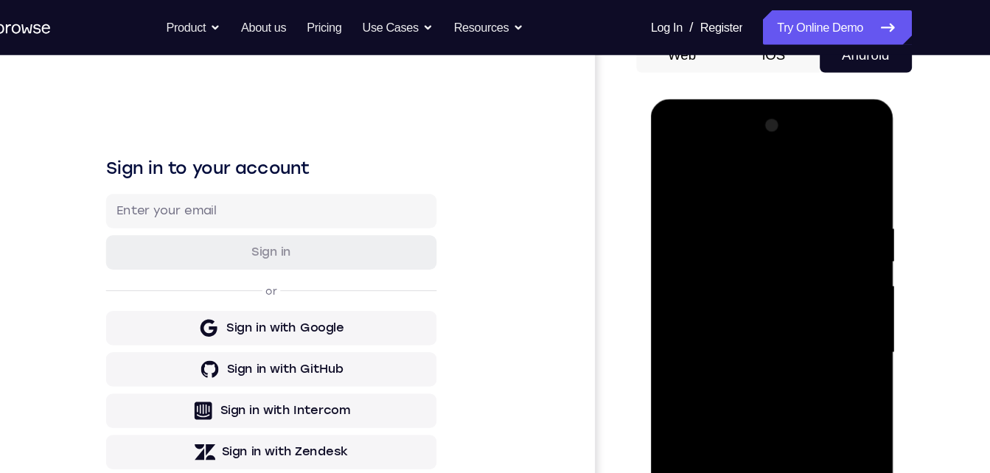
click at [734, 289] on div at bounding box center [755, 316] width 186 height 413
click at [729, 411] on div at bounding box center [755, 316] width 186 height 413
click at [675, 168] on div at bounding box center [755, 316] width 186 height 413
click at [726, 301] on div at bounding box center [755, 316] width 186 height 413
click at [725, 299] on div at bounding box center [755, 316] width 186 height 413
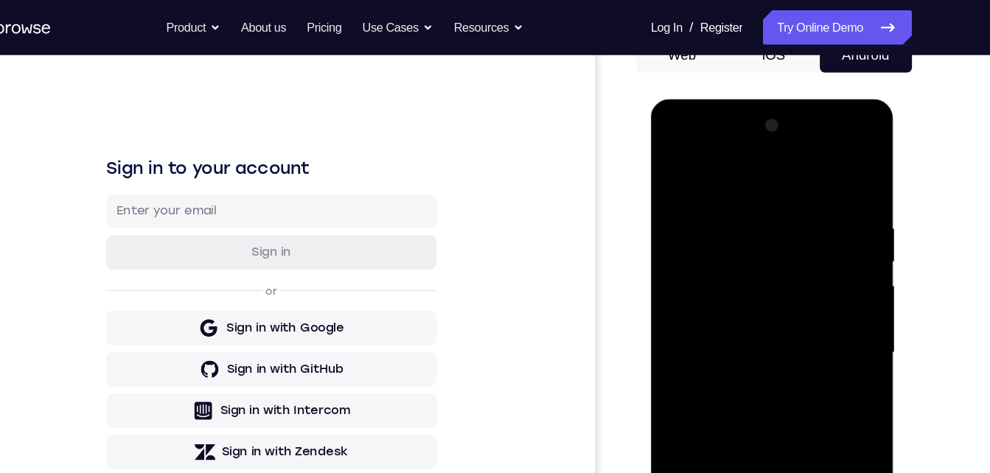
click at [716, 473] on div at bounding box center [755, 316] width 186 height 413
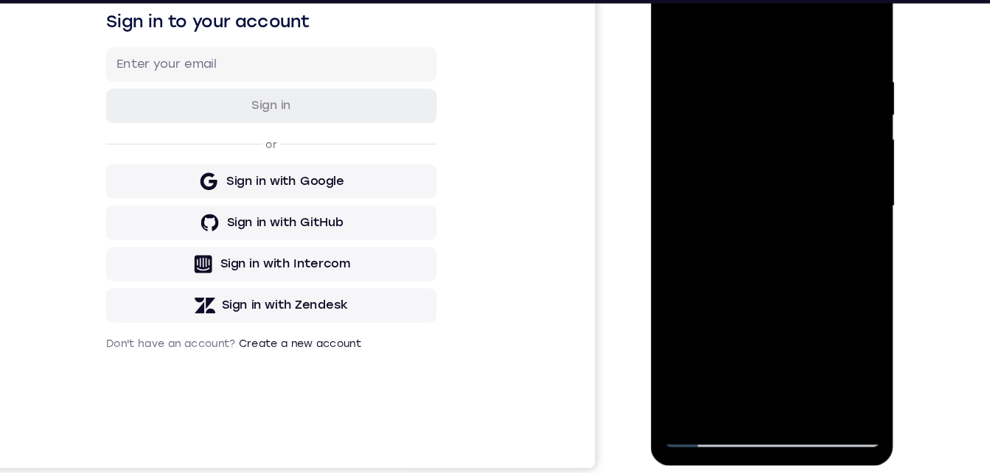
click at [677, 25] on div at bounding box center [755, 170] width 186 height 413
click at [674, 21] on div at bounding box center [755, 170] width 186 height 413
click at [731, 146] on div at bounding box center [755, 170] width 186 height 413
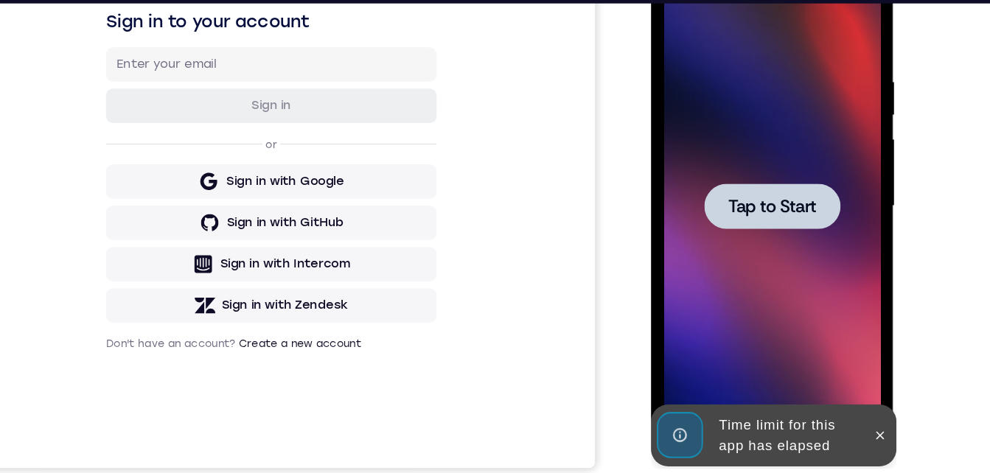
scroll to position [251, 0]
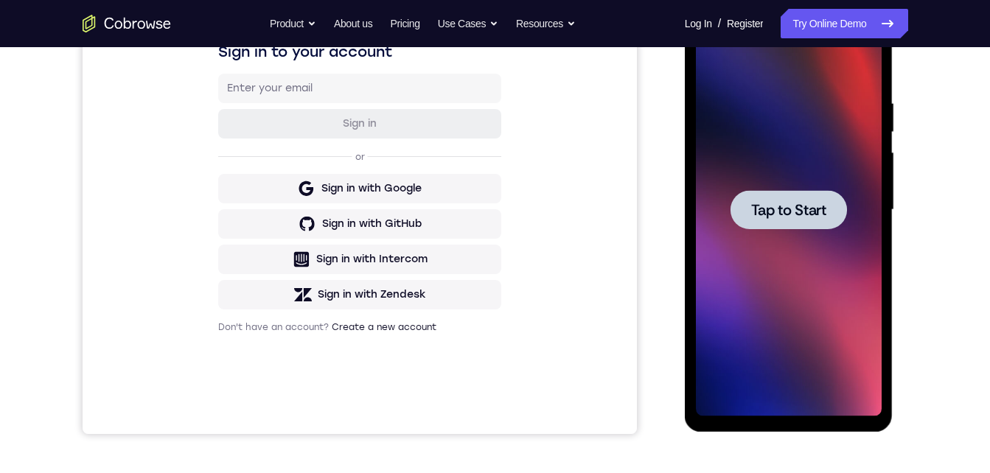
click at [815, 183] on div at bounding box center [789, 210] width 186 height 413
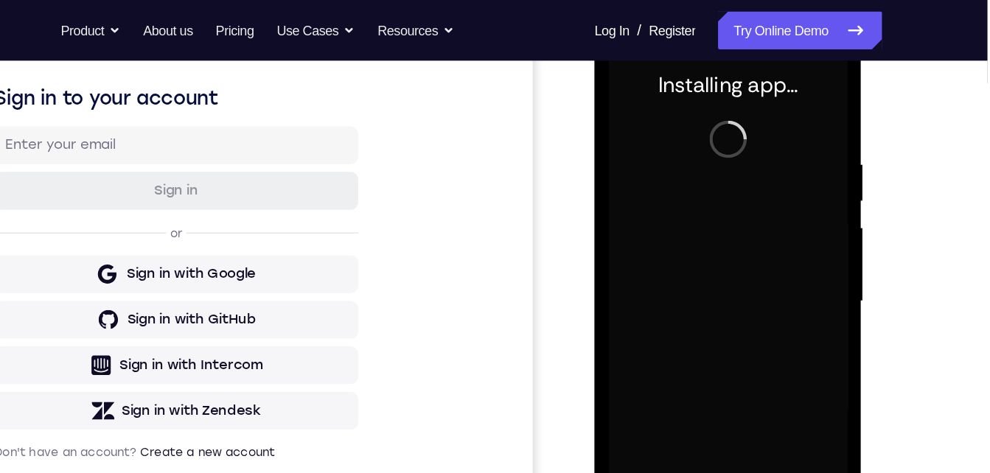
scroll to position [212, 0]
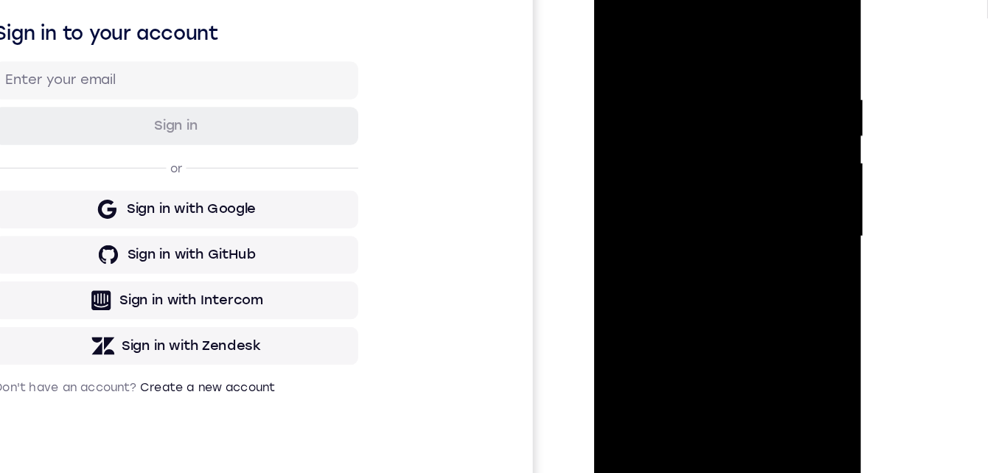
click at [697, 367] on div at bounding box center [698, 175] width 186 height 413
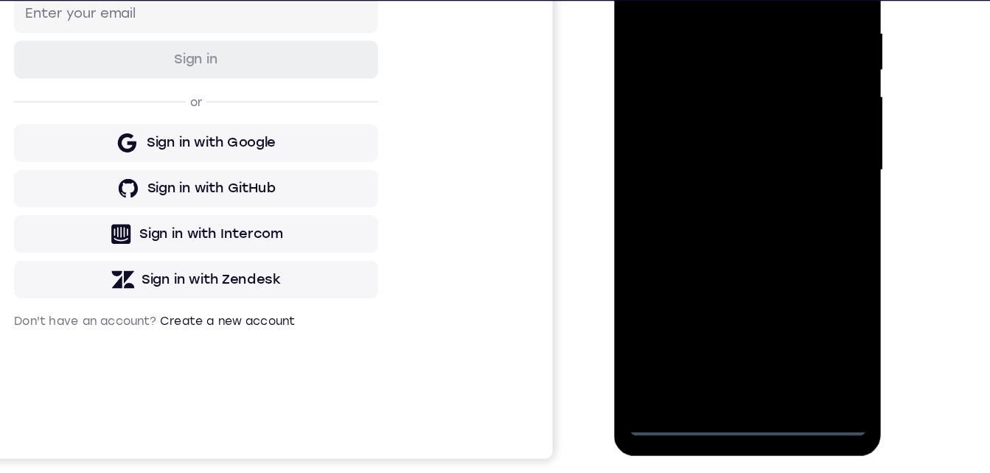
click at [785, 240] on div at bounding box center [718, 109] width 186 height 413
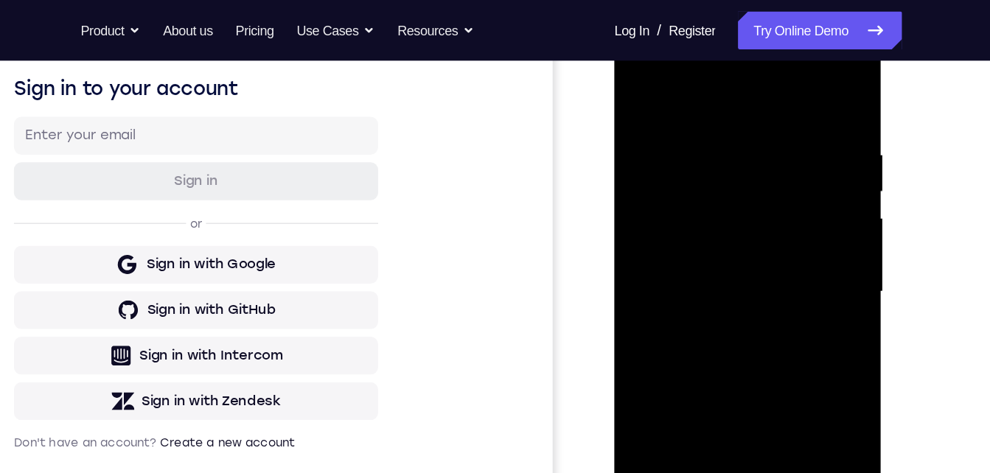
scroll to position [201, 0]
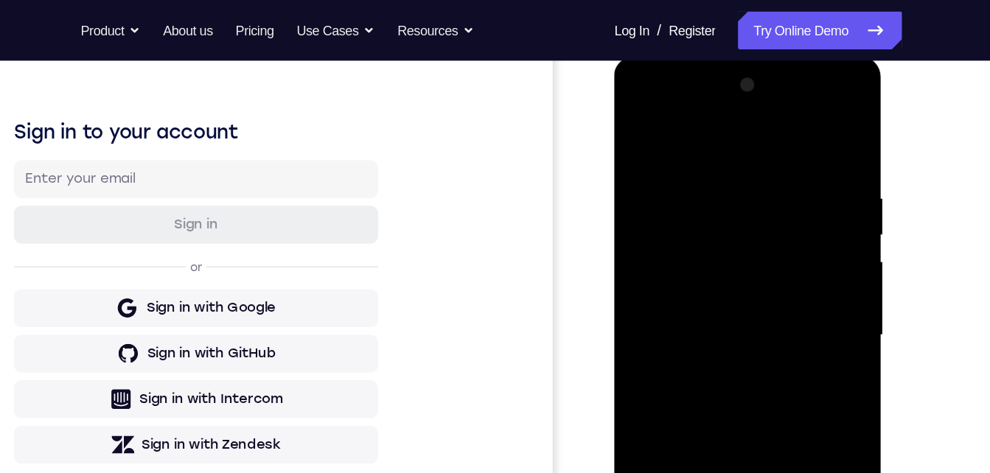
click at [652, 107] on div at bounding box center [718, 272] width 186 height 413
click at [779, 269] on div at bounding box center [718, 272] width 186 height 413
click at [695, 295] on div at bounding box center [718, 272] width 186 height 413
click at [703, 259] on div at bounding box center [718, 272] width 186 height 413
click at [700, 234] on div at bounding box center [718, 272] width 186 height 413
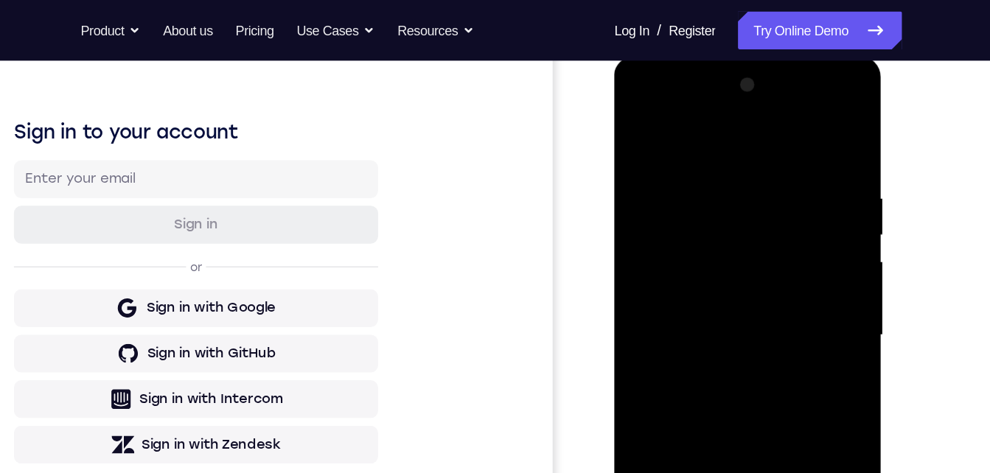
click at [690, 271] on div at bounding box center [718, 272] width 186 height 413
click at [673, 321] on div at bounding box center [718, 272] width 186 height 413
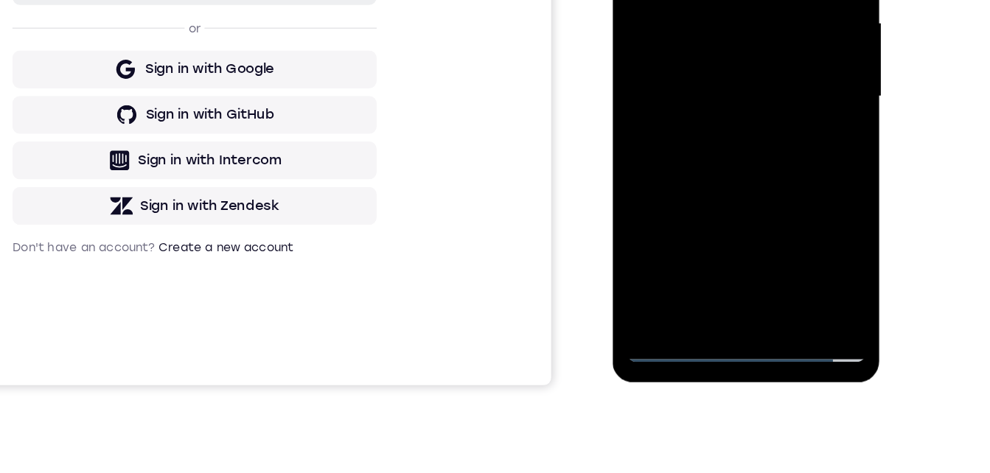
scroll to position [282, 0]
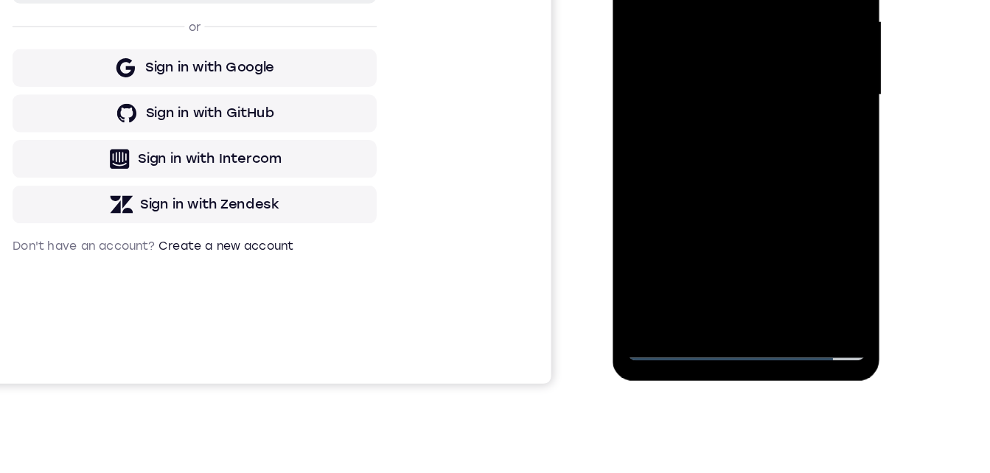
click at [714, 101] on div at bounding box center [717, 33] width 186 height 413
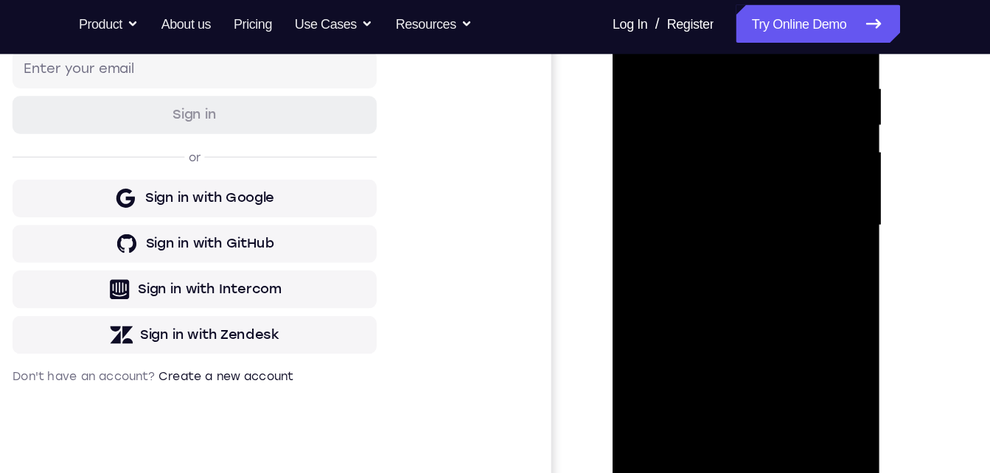
click at [755, 335] on div at bounding box center [717, 163] width 186 height 413
click at [728, 241] on div at bounding box center [717, 163] width 186 height 413
click at [728, 144] on div at bounding box center [717, 163] width 186 height 413
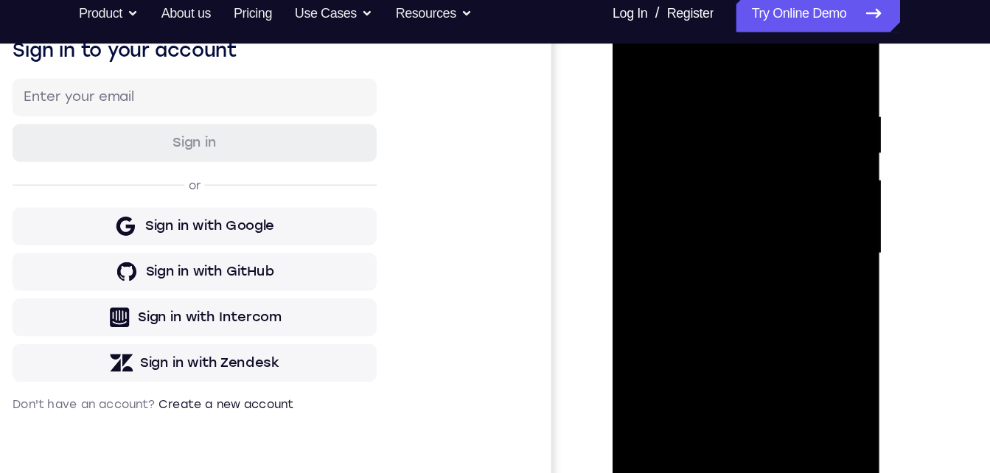
click at [635, 39] on div at bounding box center [717, 192] width 186 height 413
click at [683, 203] on div at bounding box center [717, 192] width 186 height 413
click at [635, 47] on div at bounding box center [717, 192] width 186 height 413
click at [753, 361] on div at bounding box center [717, 192] width 186 height 413
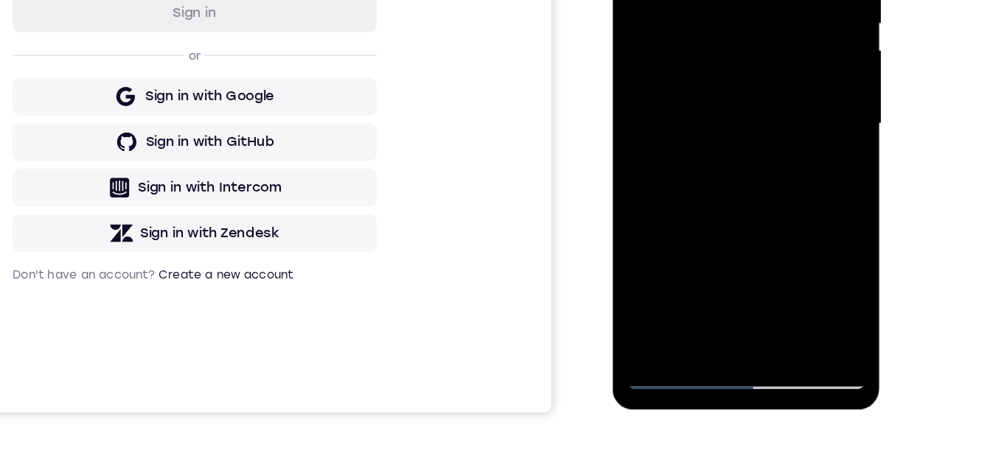
scroll to position [259, 0]
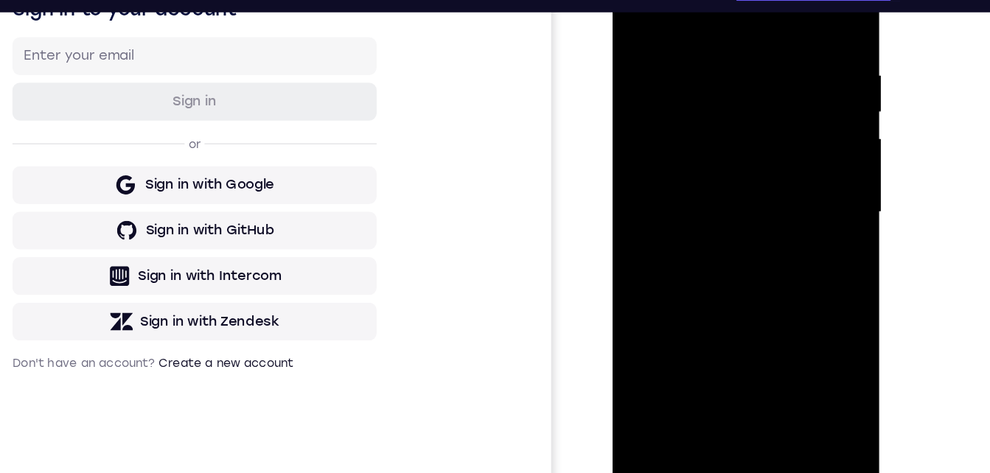
click at [702, 130] on div at bounding box center [717, 150] width 186 height 413
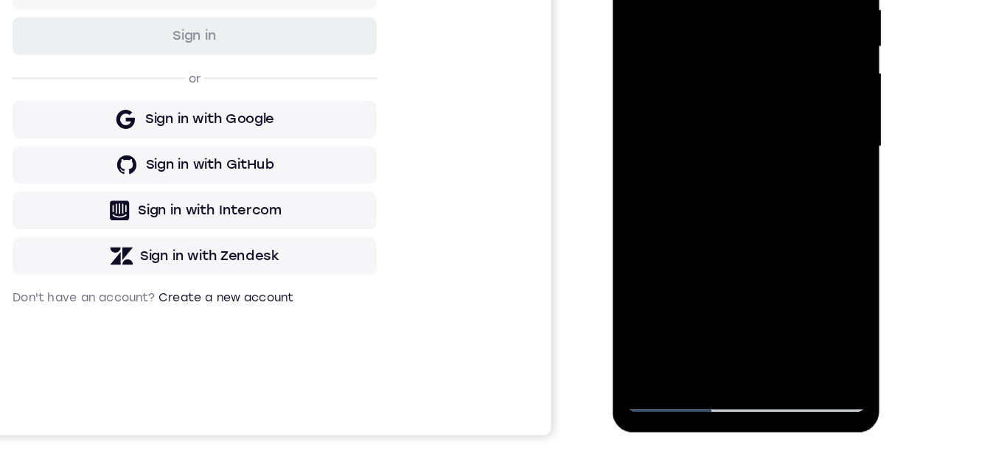
click at [666, 71] on div at bounding box center [717, 84] width 186 height 413
click at [689, 179] on div at bounding box center [717, 84] width 186 height 413
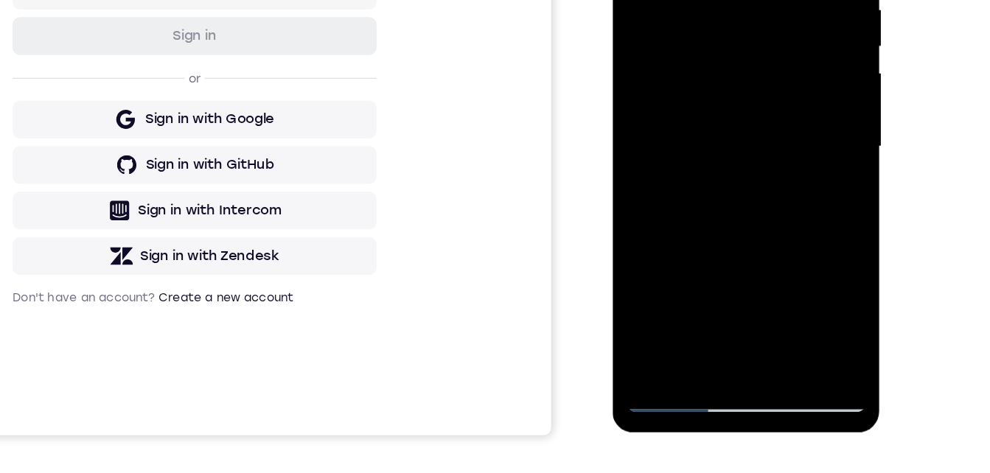
click at [689, 179] on div at bounding box center [717, 84] width 186 height 413
click at [668, 274] on div at bounding box center [717, 84] width 186 height 413
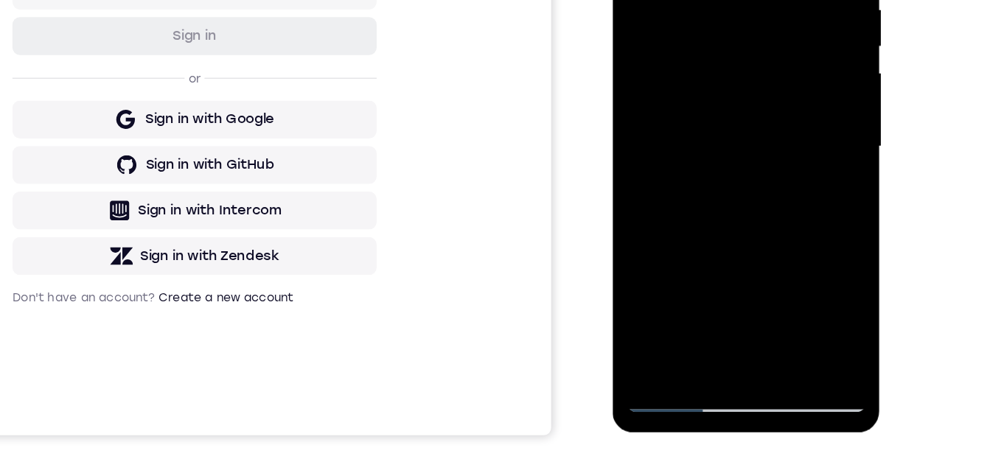
click at [633, 0] on div at bounding box center [717, 84] width 186 height 413
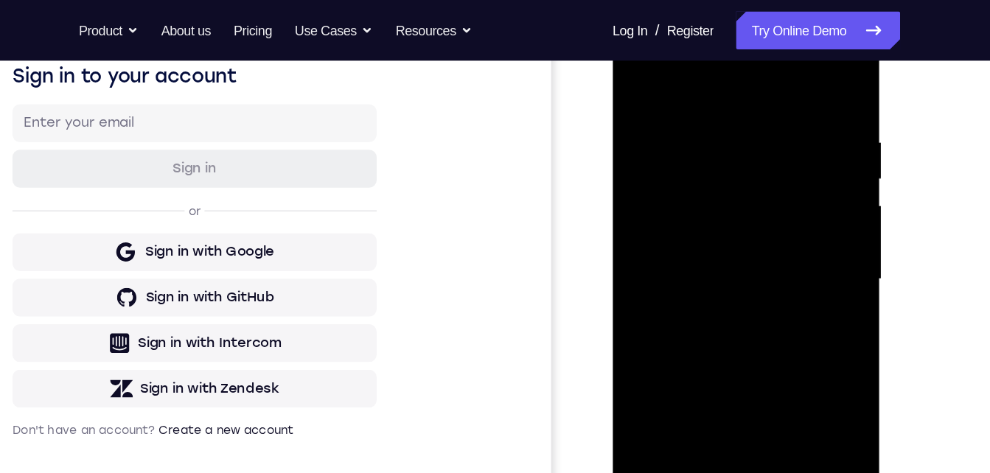
click at [694, 224] on div at bounding box center [717, 217] width 186 height 413
click at [635, 69] on div at bounding box center [717, 217] width 186 height 413
click at [689, 191] on div at bounding box center [717, 217] width 186 height 413
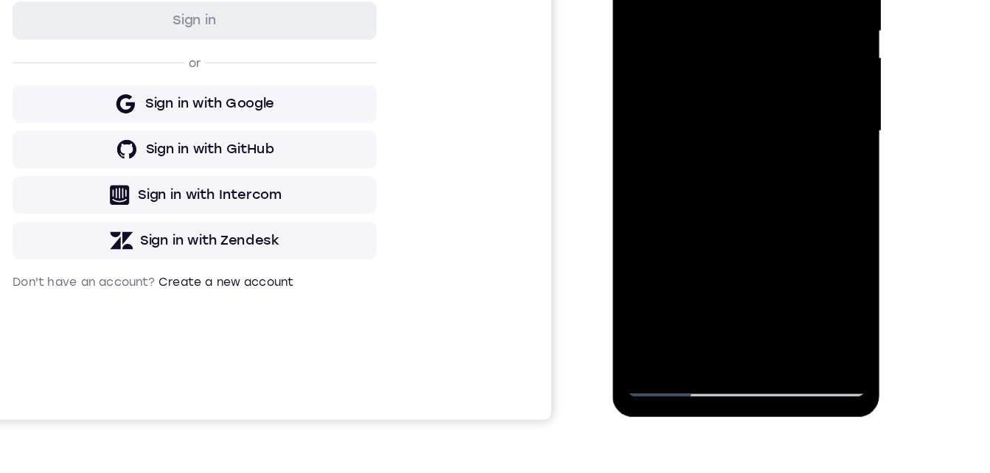
scroll to position [257, 0]
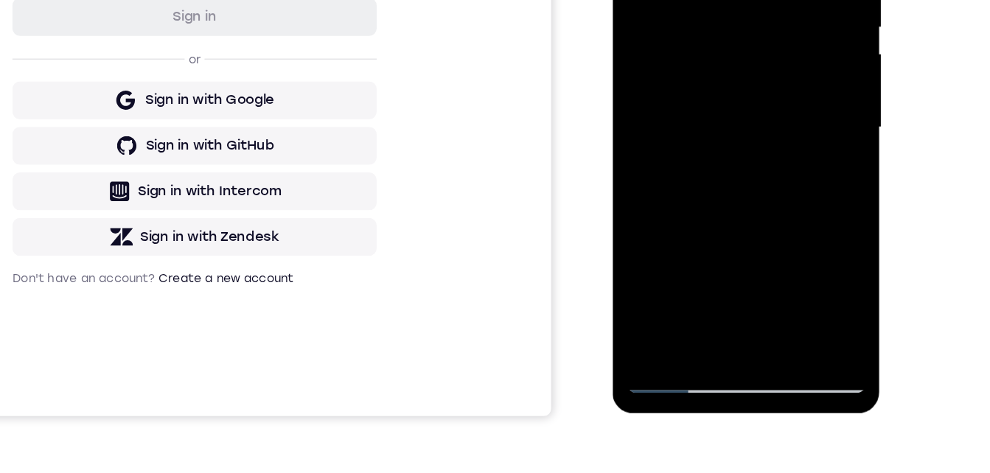
click at [673, 201] on div at bounding box center [717, 66] width 186 height 413
click at [668, 230] on div at bounding box center [717, 66] width 186 height 413
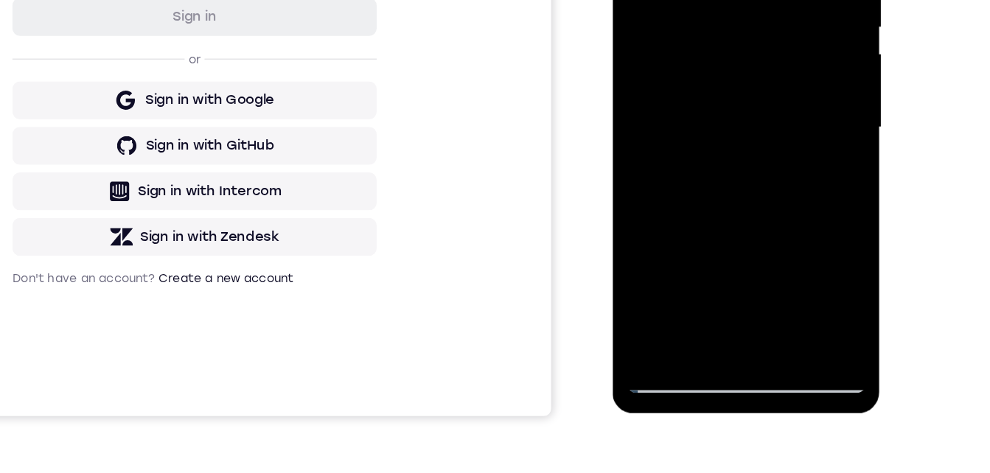
click at [681, 234] on div at bounding box center [717, 66] width 186 height 413
click at [775, 149] on div at bounding box center [717, 66] width 186 height 413
click at [753, 150] on div at bounding box center [717, 66] width 186 height 413
click at [784, 87] on div at bounding box center [717, 66] width 186 height 413
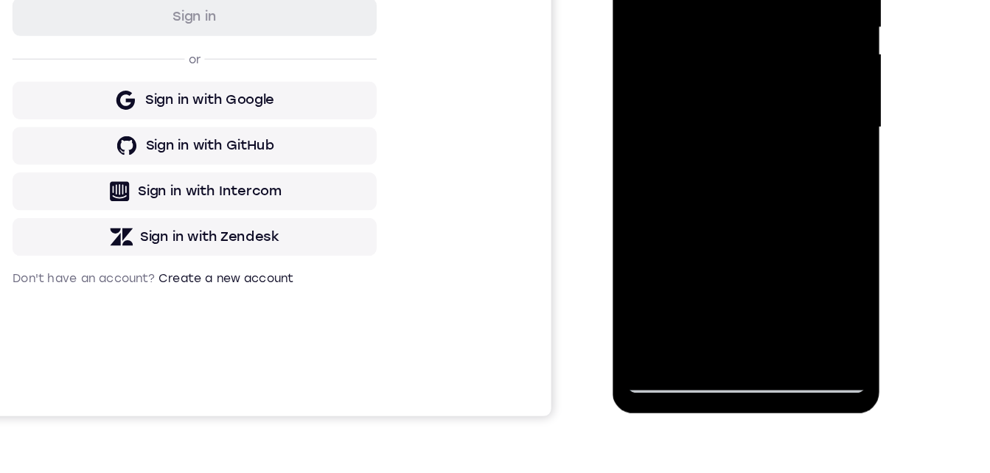
click at [638, 0] on div at bounding box center [717, 66] width 186 height 413
drag, startPoint x: 675, startPoint y: 45, endPoint x: 672, endPoint y: 154, distance: 109.2
click at [672, 155] on div at bounding box center [717, 66] width 186 height 413
drag, startPoint x: 739, startPoint y: 166, endPoint x: 735, endPoint y: 201, distance: 35.6
click at [735, 203] on div at bounding box center [717, 66] width 186 height 413
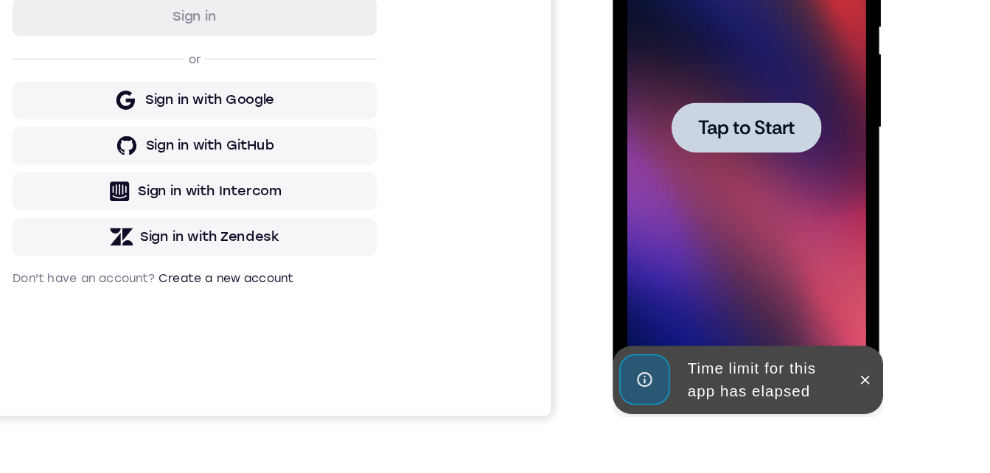
scroll to position [240, 0]
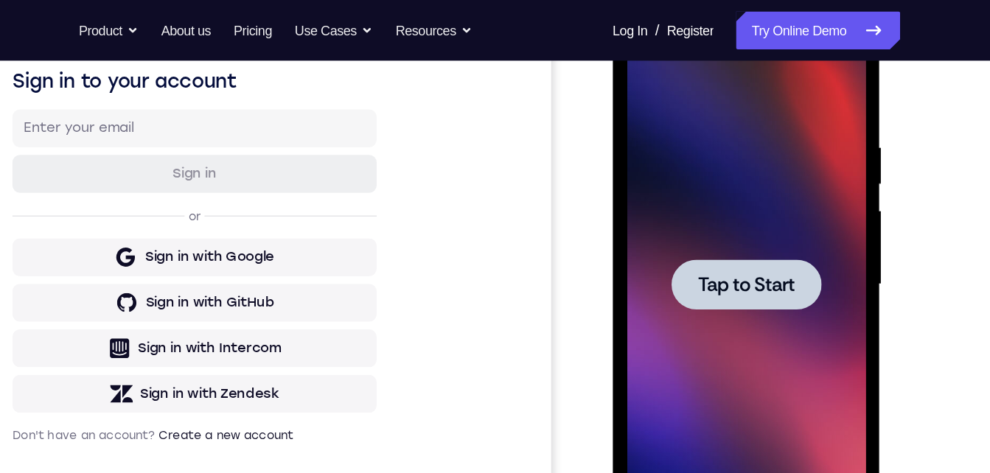
click at [717, 182] on div at bounding box center [717, 221] width 186 height 413
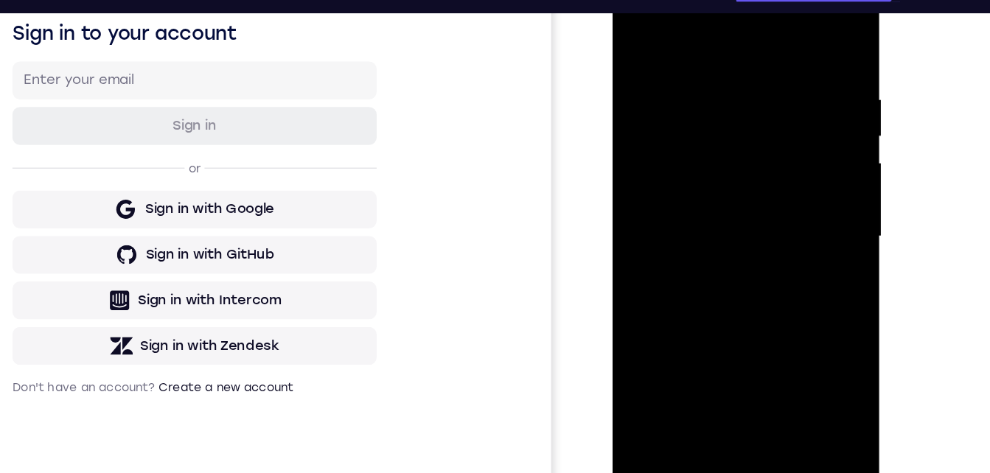
click at [717, 371] on div at bounding box center [717, 175] width 186 height 413
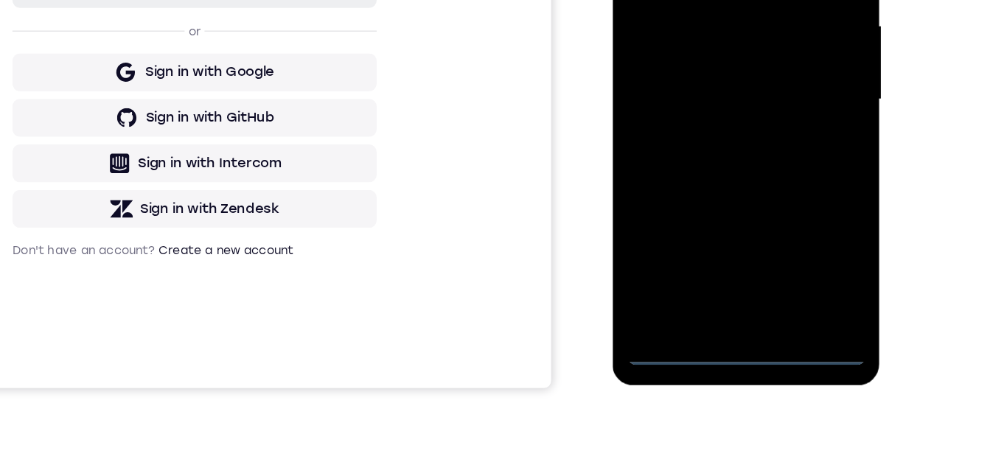
scroll to position [278, 0]
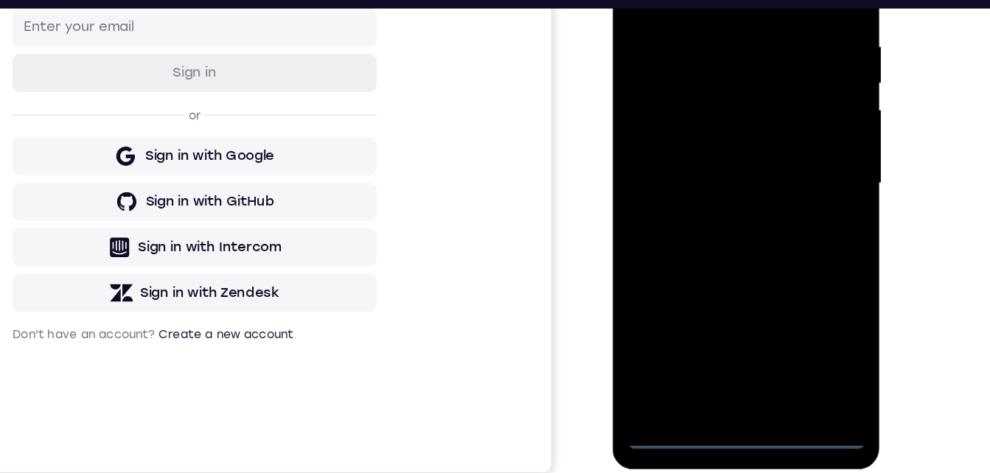
click at [784, 245] on div at bounding box center [717, 122] width 186 height 413
click at [650, 0] on div at bounding box center [717, 122] width 186 height 413
click at [779, 111] on div at bounding box center [717, 122] width 186 height 413
click at [700, 143] on div at bounding box center [717, 122] width 186 height 413
click at [694, 106] on div at bounding box center [717, 122] width 186 height 413
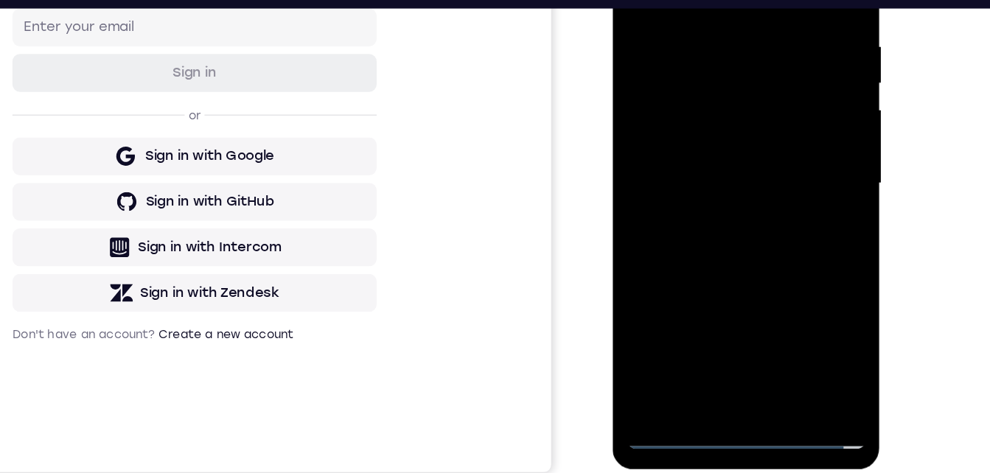
click at [694, 97] on div at bounding box center [717, 122] width 186 height 413
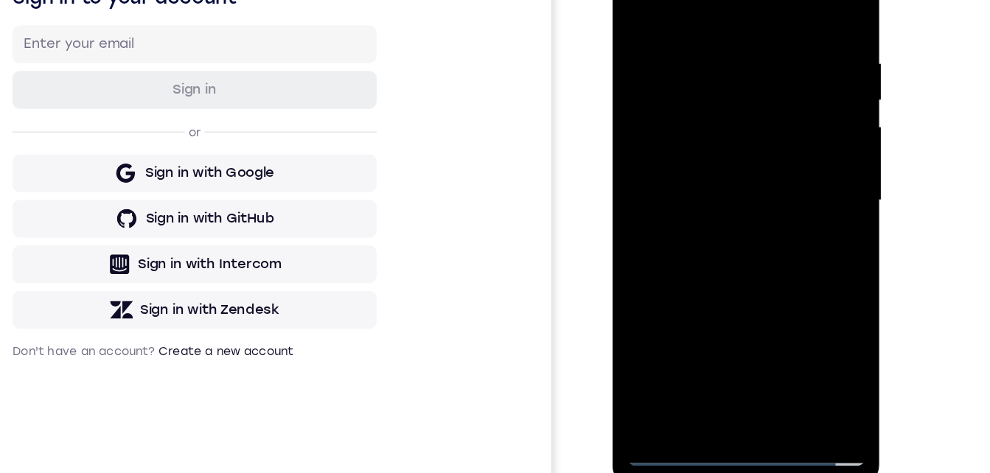
scroll to position [199, 0]
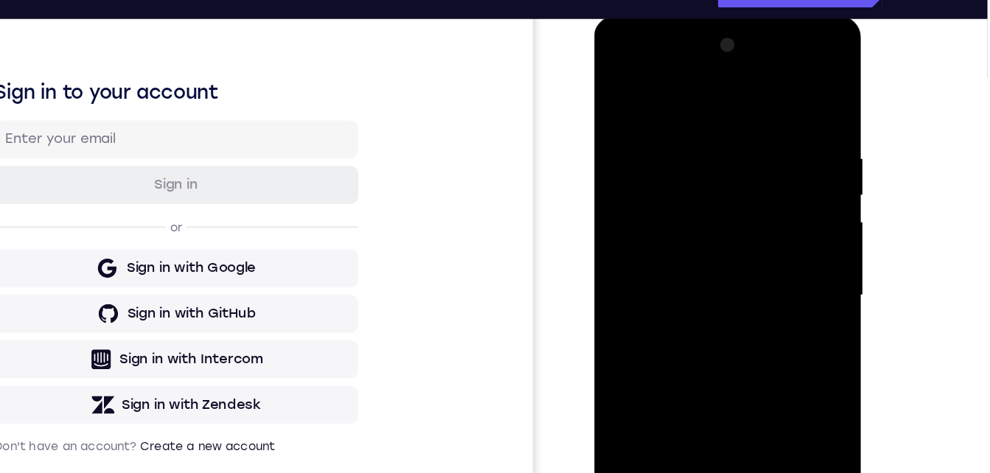
click at [661, 226] on div at bounding box center [698, 233] width 186 height 413
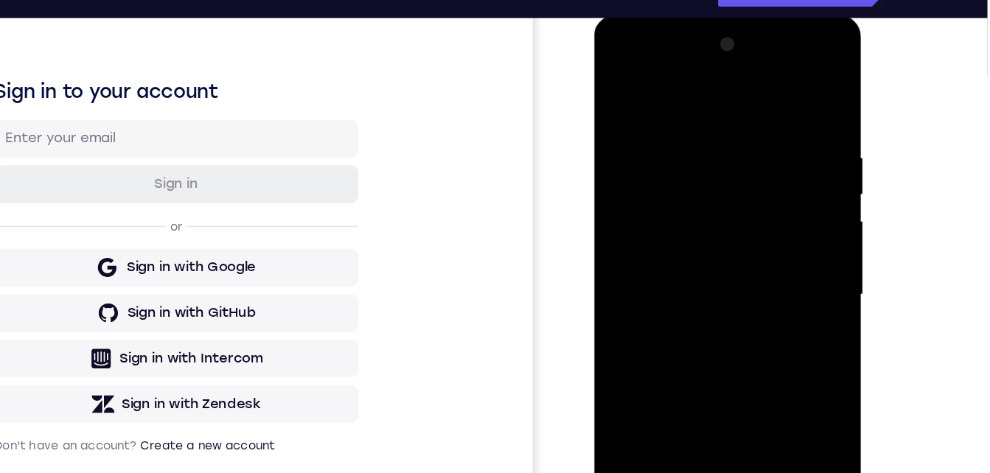
click at [670, 278] on div at bounding box center [698, 232] width 186 height 413
click at [659, 273] on div at bounding box center [698, 232] width 186 height 413
click at [673, 273] on div at bounding box center [698, 232] width 186 height 413
click at [703, 302] on div at bounding box center [698, 232] width 186 height 413
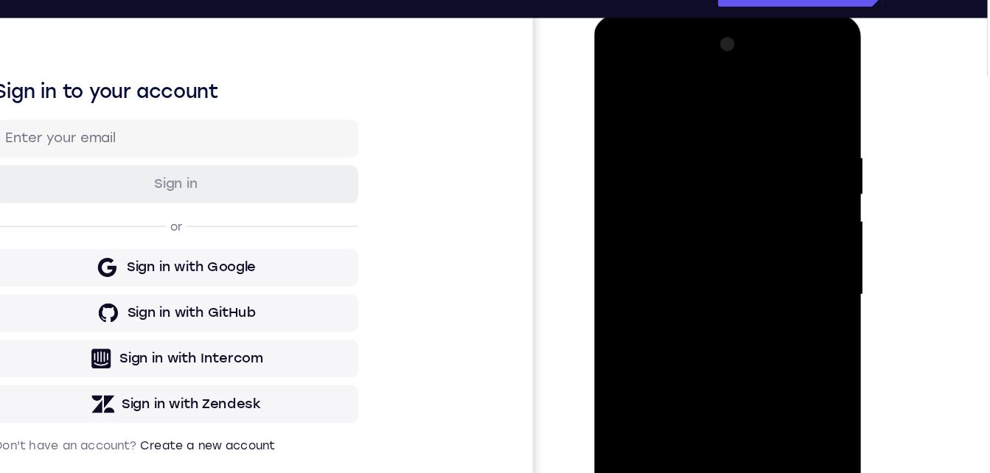
click at [738, 410] on div at bounding box center [698, 232] width 186 height 413
click at [703, 306] on div at bounding box center [698, 232] width 186 height 413
click at [720, 202] on div at bounding box center [698, 232] width 186 height 413
click at [677, 362] on div at bounding box center [698, 232] width 186 height 413
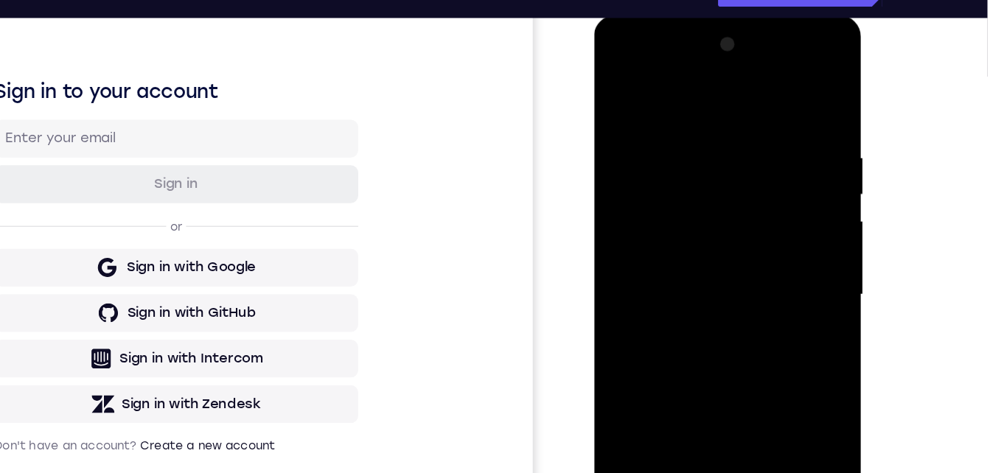
click at [650, 428] on div at bounding box center [698, 232] width 186 height 413
click at [694, 211] on div at bounding box center [698, 232] width 186 height 413
click at [763, 398] on div at bounding box center [698, 232] width 186 height 413
click at [647, 422] on div at bounding box center [698, 232] width 186 height 413
click at [646, 425] on div at bounding box center [698, 232] width 186 height 413
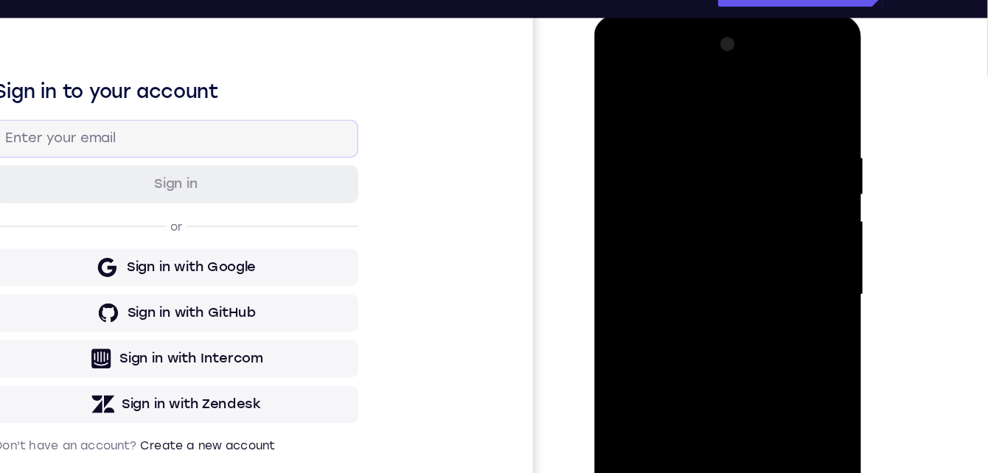
scroll to position [222, 0]
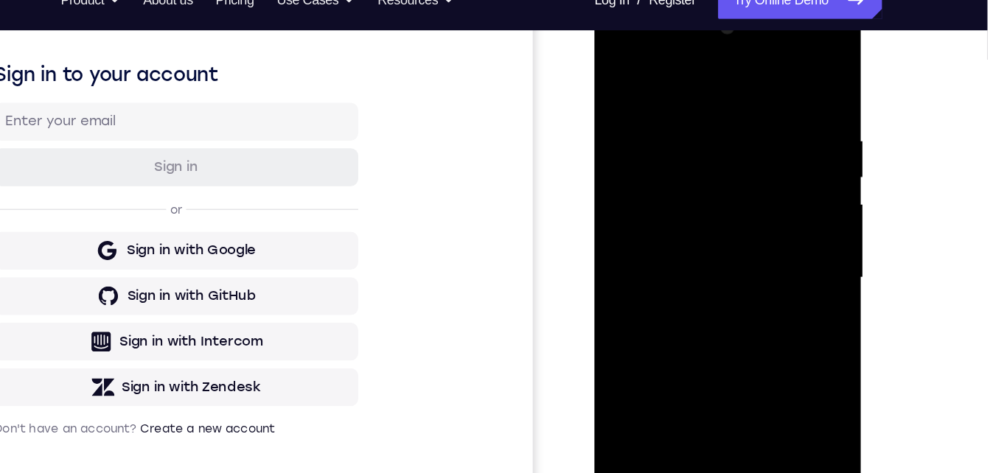
click at [613, 66] on div at bounding box center [698, 216] width 186 height 413
click at [620, 63] on div at bounding box center [698, 216] width 186 height 413
click at [677, 98] on div at bounding box center [698, 216] width 186 height 413
click at [760, 383] on div at bounding box center [698, 216] width 186 height 413
click at [774, 203] on div at bounding box center [698, 216] width 186 height 413
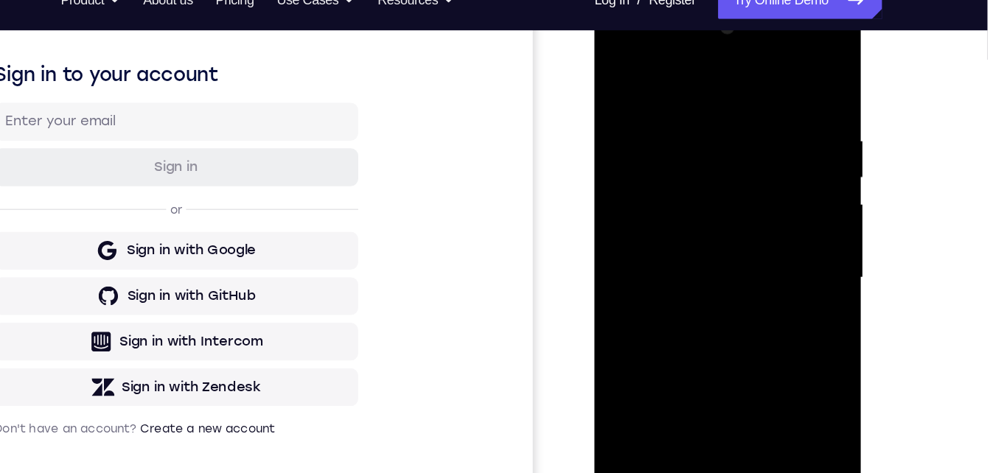
click at [774, 203] on div at bounding box center [698, 216] width 186 height 413
click at [774, 73] on div at bounding box center [698, 216] width 186 height 413
drag, startPoint x: 686, startPoint y: 220, endPoint x: 674, endPoint y: 109, distance: 111.9
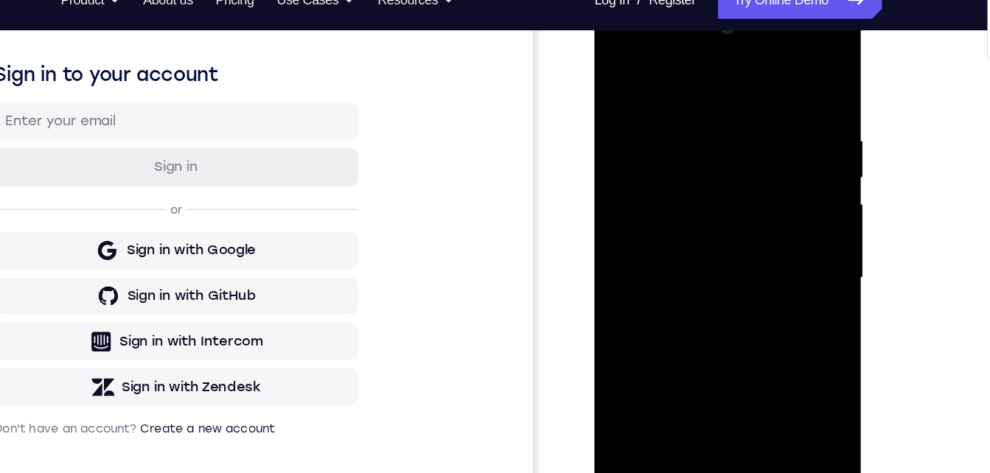
click at [674, 109] on div at bounding box center [698, 216] width 186 height 413
drag, startPoint x: 723, startPoint y: 256, endPoint x: 708, endPoint y: 113, distance: 143.8
click at [708, 112] on div at bounding box center [698, 216] width 186 height 413
click at [687, 156] on div at bounding box center [698, 216] width 186 height 413
click at [616, 313] on div at bounding box center [698, 216] width 186 height 413
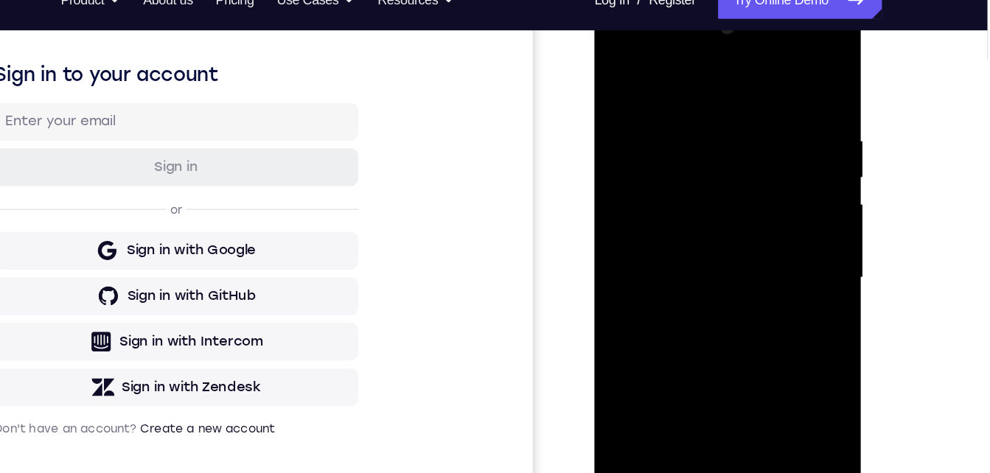
drag, startPoint x: 678, startPoint y: 293, endPoint x: 674, endPoint y: 134, distance: 158.6
click at [674, 134] on div at bounding box center [698, 216] width 186 height 413
drag, startPoint x: 682, startPoint y: 171, endPoint x: 681, endPoint y: 132, distance: 39.1
click at [681, 127] on div at bounding box center [698, 216] width 186 height 413
drag, startPoint x: 686, startPoint y: 276, endPoint x: 684, endPoint y: 136, distance: 140.8
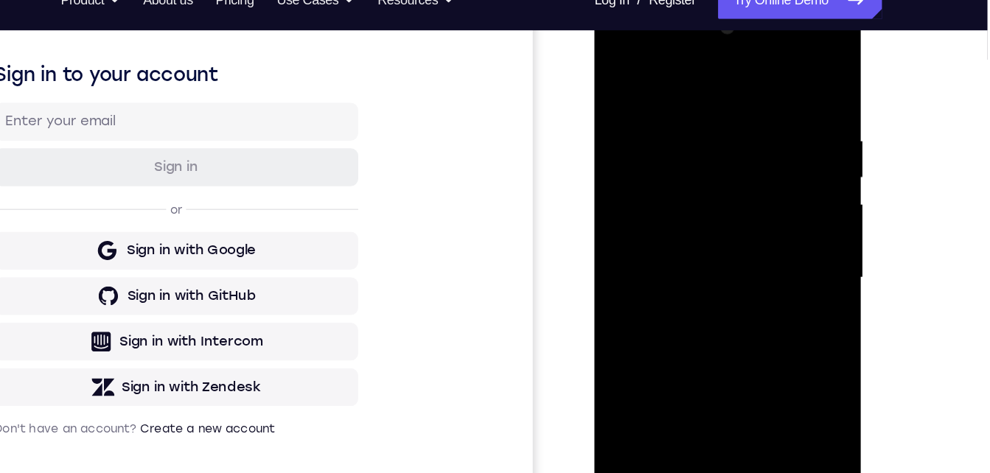
click at [684, 135] on div at bounding box center [698, 216] width 186 height 413
drag, startPoint x: 683, startPoint y: 193, endPoint x: 682, endPoint y: 106, distance: 87.0
click at [682, 105] on div at bounding box center [698, 216] width 186 height 413
click at [680, 100] on div at bounding box center [698, 216] width 186 height 413
drag, startPoint x: 692, startPoint y: 252, endPoint x: 689, endPoint y: 104, distance: 148.2
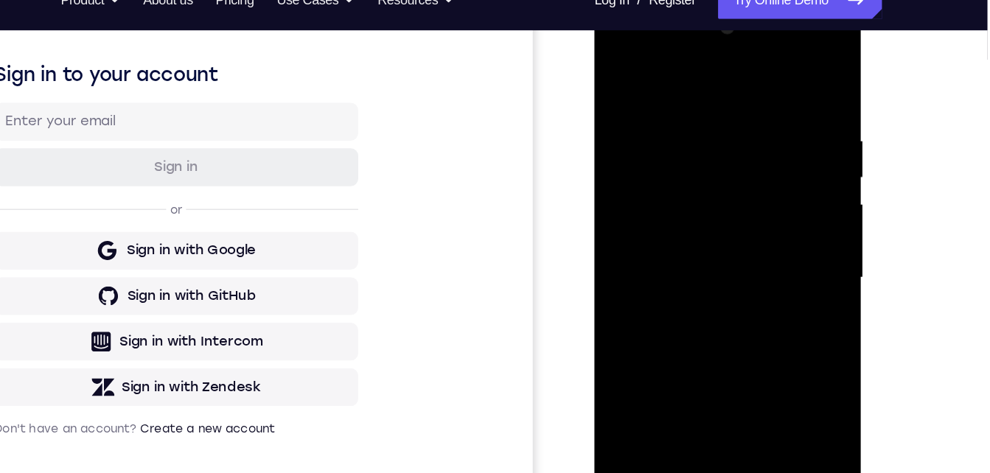
click at [689, 104] on div at bounding box center [698, 216] width 186 height 413
drag, startPoint x: 679, startPoint y: 142, endPoint x: 677, endPoint y: 100, distance: 42.8
click at [677, 99] on div at bounding box center [698, 216] width 186 height 413
drag, startPoint x: 686, startPoint y: 295, endPoint x: 683, endPoint y: 153, distance: 142.3
click at [684, 153] on div at bounding box center [698, 216] width 186 height 413
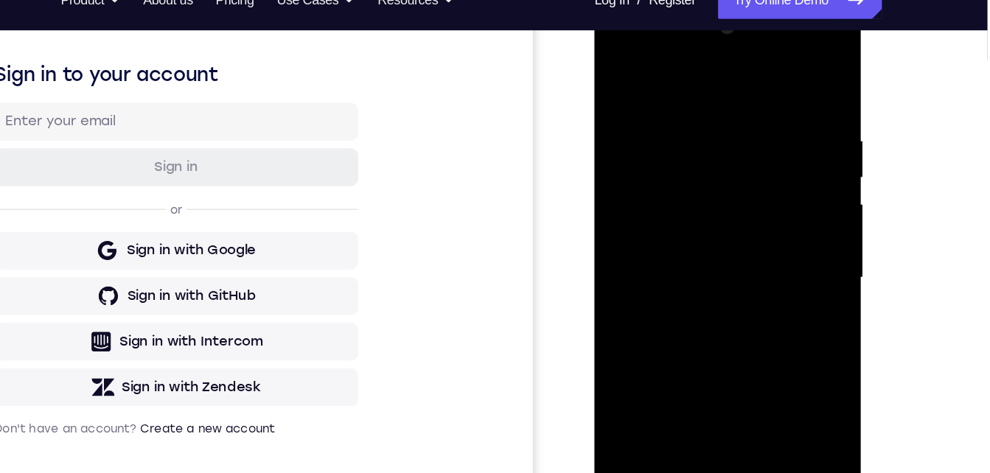
drag, startPoint x: 692, startPoint y: 288, endPoint x: 675, endPoint y: 111, distance: 177.0
click at [676, 111] on div at bounding box center [698, 216] width 186 height 413
click at [728, 388] on div at bounding box center [698, 216] width 186 height 413
click at [698, 193] on div at bounding box center [698, 216] width 186 height 413
click at [658, 381] on div at bounding box center [698, 216] width 186 height 413
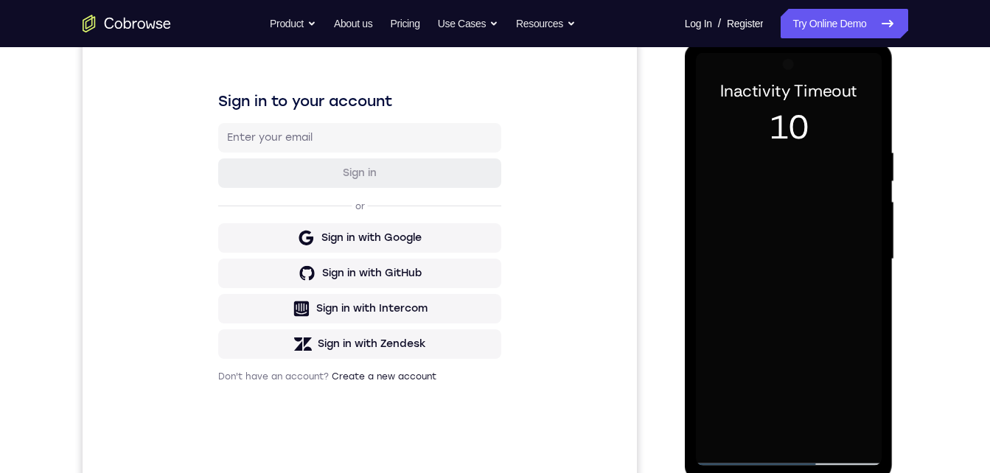
scroll to position [81, 0]
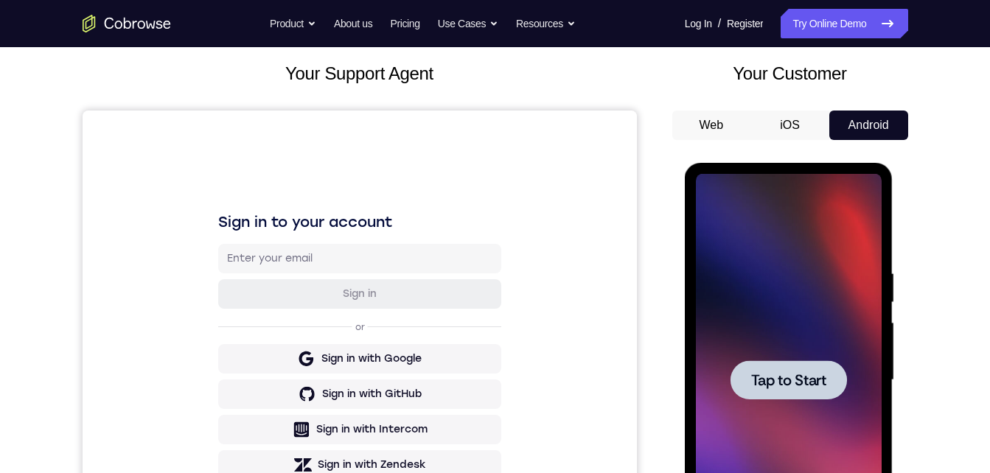
click at [826, 382] on span "Tap to Start" at bounding box center [788, 380] width 75 height 15
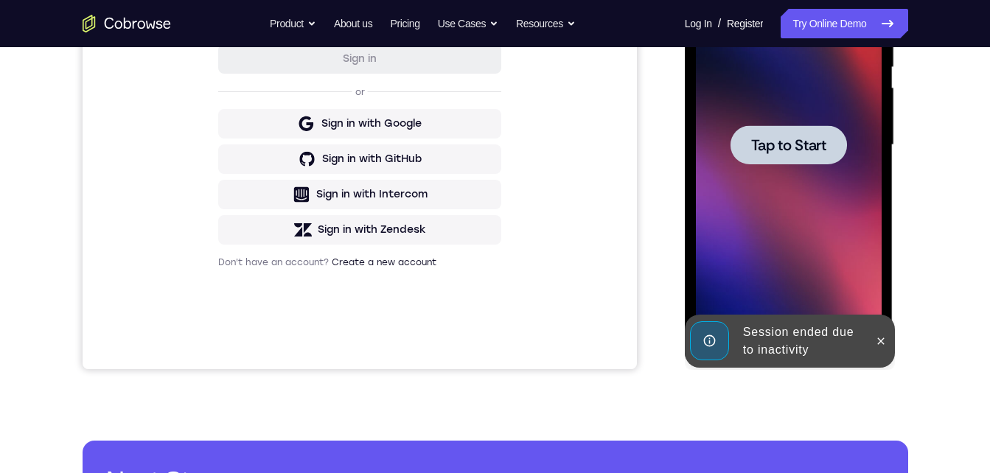
scroll to position [274, 0]
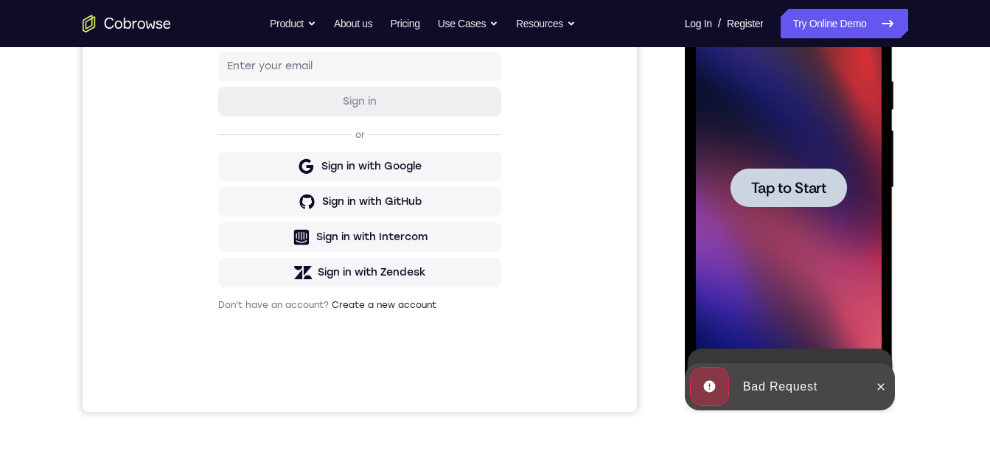
click at [777, 195] on span "Tap to Start" at bounding box center [788, 188] width 75 height 15
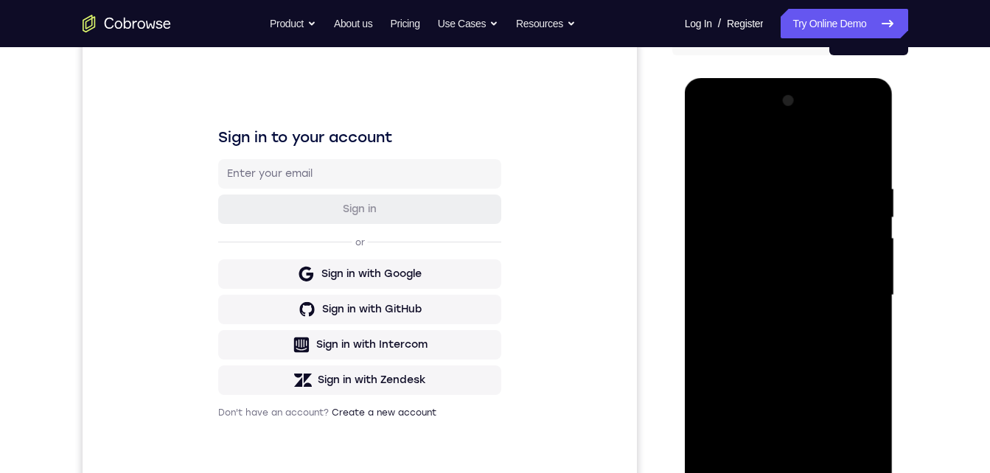
scroll to position [349, 0]
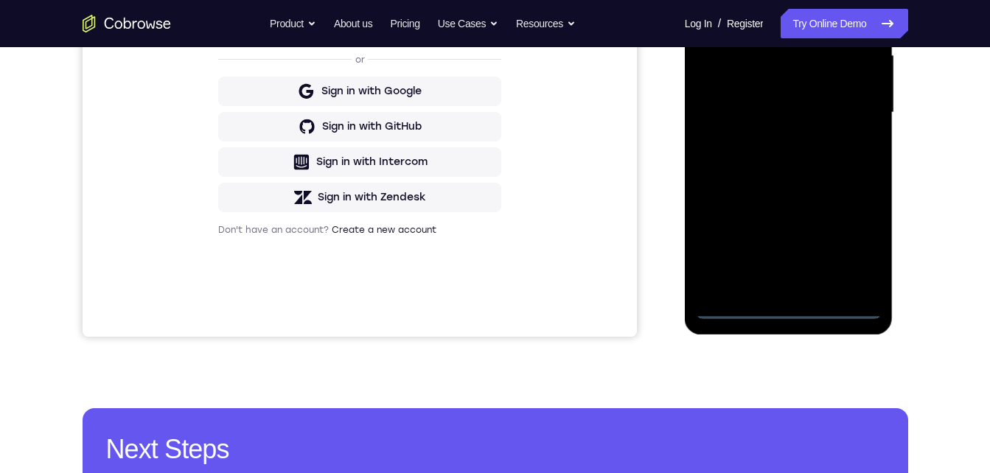
click at [790, 305] on div at bounding box center [789, 112] width 186 height 413
click at [857, 240] on div at bounding box center [789, 112] width 186 height 413
click at [739, 0] on div at bounding box center [789, 112] width 186 height 413
click at [728, 73] on div at bounding box center [789, 112] width 186 height 413
click at [758, 286] on div at bounding box center [789, 112] width 186 height 413
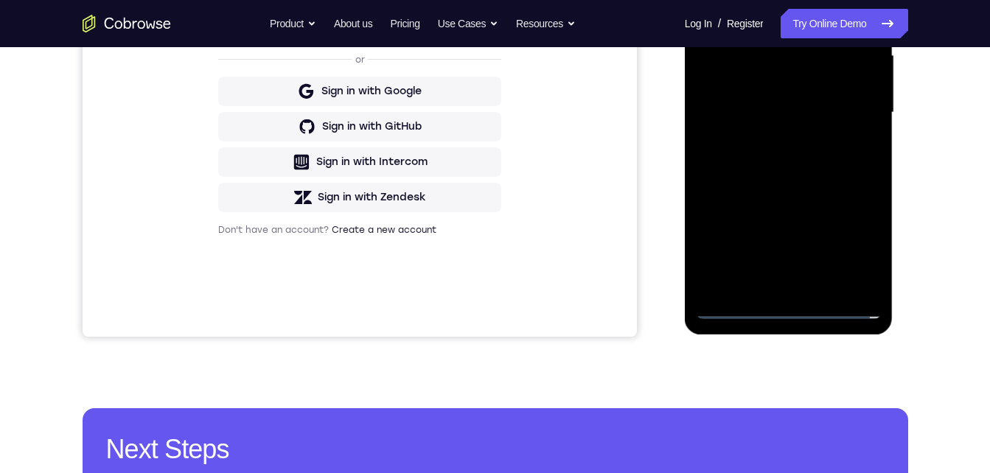
click at [768, 116] on div at bounding box center [789, 112] width 186 height 413
click at [758, 100] on div at bounding box center [789, 112] width 186 height 413
click at [756, 119] on div at bounding box center [789, 112] width 186 height 413
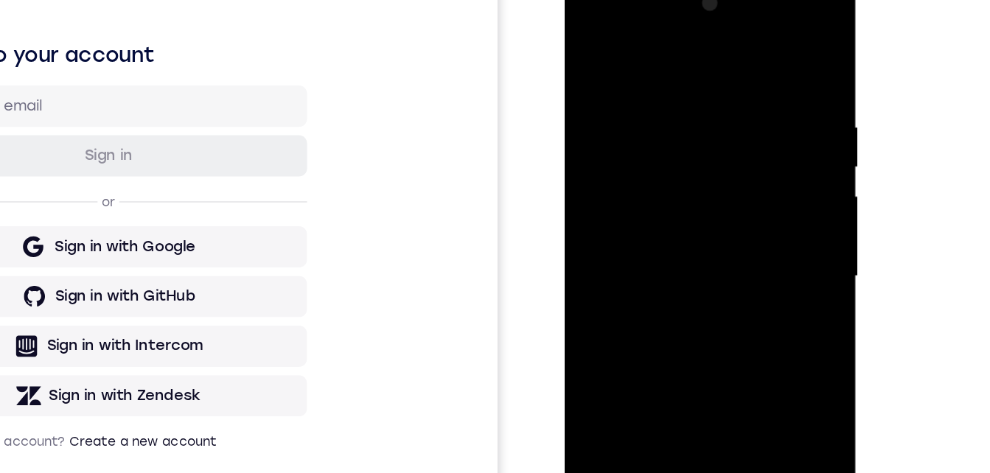
click at [663, 231] on div at bounding box center [669, 190] width 186 height 413
click at [657, 142] on div at bounding box center [669, 190] width 186 height 413
click at [646, 195] on div at bounding box center [669, 190] width 186 height 413
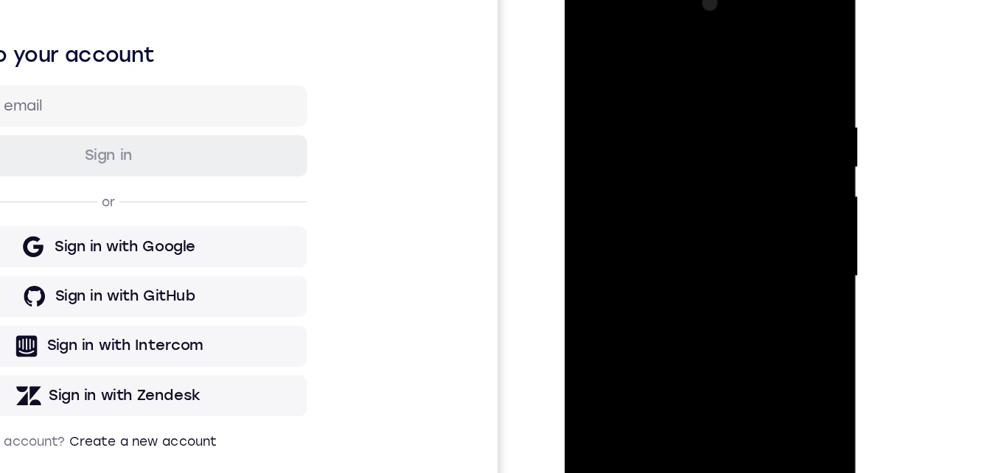
click at [645, 247] on div at bounding box center [669, 190] width 186 height 413
drag, startPoint x: 657, startPoint y: 47, endPoint x: 650, endPoint y: -2, distance: 49.8
click at [650, 0] on div at bounding box center [669, 192] width 209 height 439
click at [647, 266] on div at bounding box center [669, 190] width 186 height 413
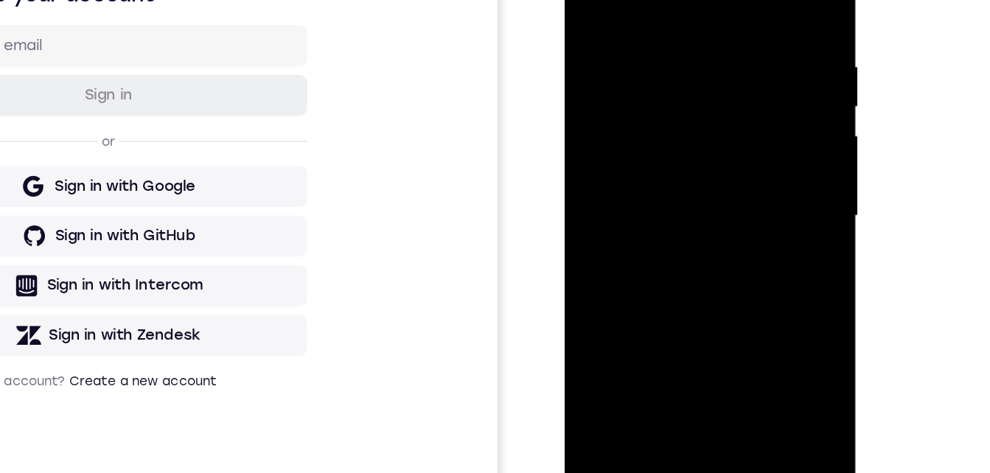
click at [663, 101] on div at bounding box center [669, 129] width 186 height 413
click at [664, 208] on div at bounding box center [669, 129] width 186 height 413
click at [665, 98] on div at bounding box center [669, 129] width 186 height 413
drag, startPoint x: 665, startPoint y: 198, endPoint x: 669, endPoint y: 82, distance: 116.6
click at [669, 82] on div at bounding box center [669, 129] width 186 height 413
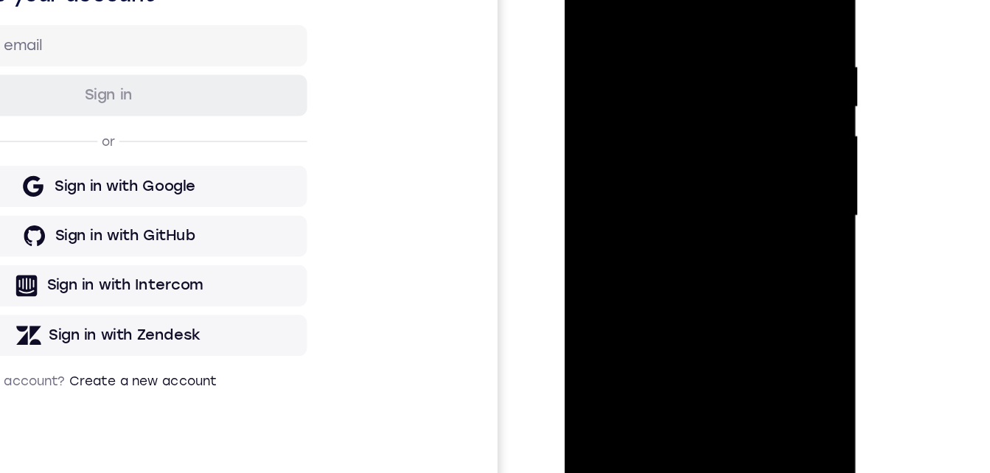
click at [666, 300] on div at bounding box center [669, 129] width 186 height 413
click at [644, 98] on div at bounding box center [669, 129] width 186 height 413
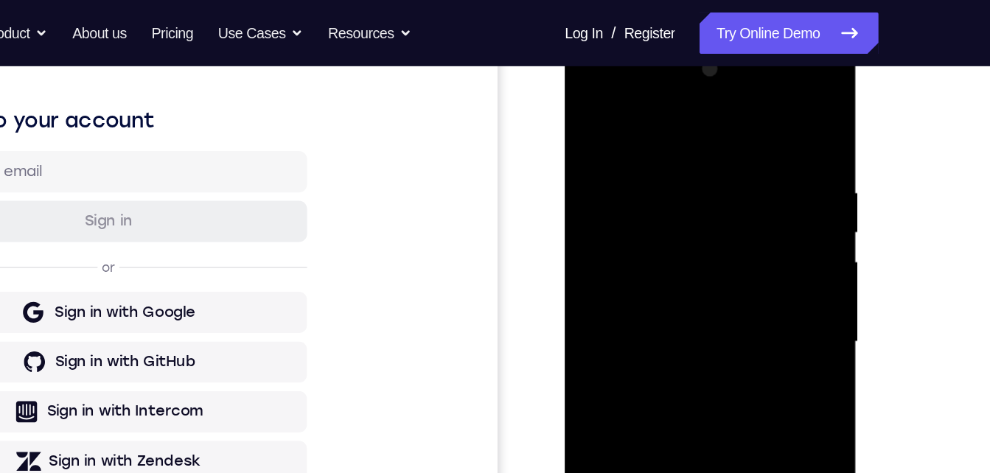
scroll to position [154, 0]
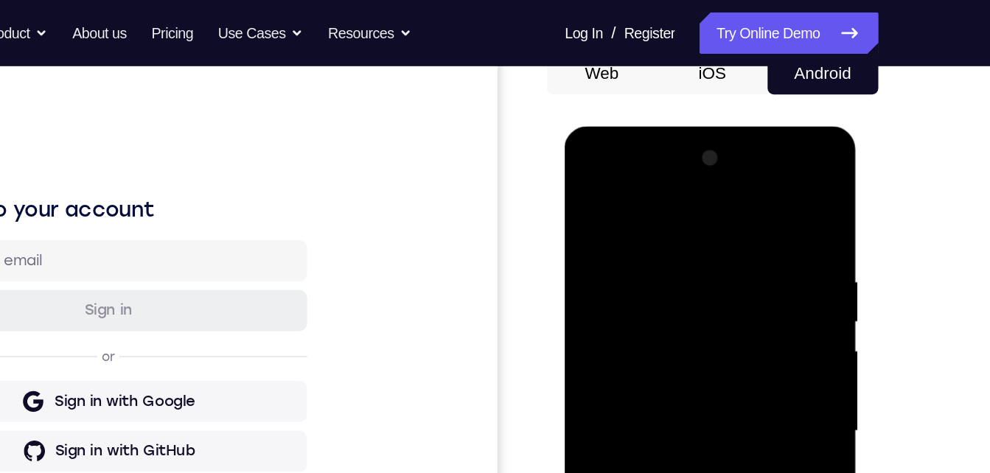
click at [613, 315] on div at bounding box center [669, 343] width 186 height 413
click at [627, 377] on div at bounding box center [669, 343] width 186 height 413
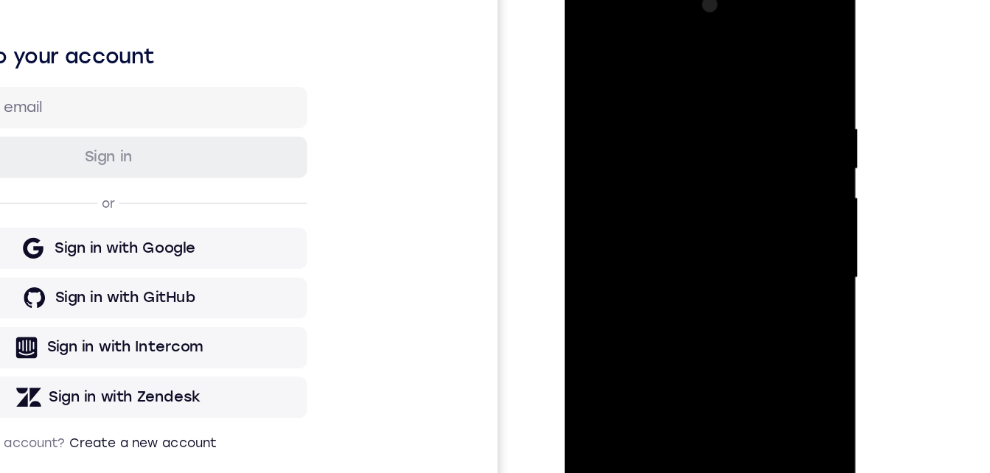
click at [713, 58] on div at bounding box center [669, 191] width 186 height 413
click at [652, 311] on div at bounding box center [669, 191] width 186 height 413
drag, startPoint x: 660, startPoint y: 272, endPoint x: 657, endPoint y: 112, distance: 160.0
click at [658, 105] on div at bounding box center [669, 191] width 186 height 413
drag, startPoint x: 614, startPoint y: 271, endPoint x: 602, endPoint y: 136, distance: 136.2
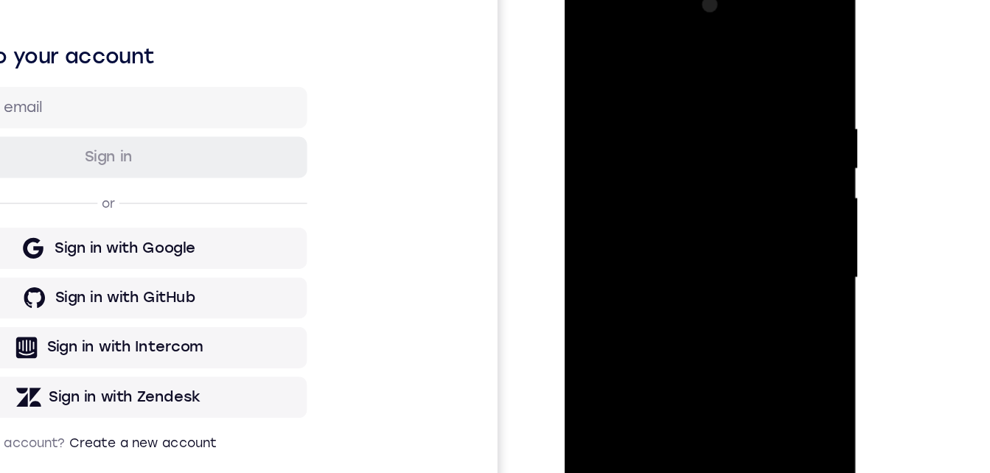
click at [602, 133] on div at bounding box center [669, 191] width 186 height 413
drag, startPoint x: 605, startPoint y: 274, endPoint x: 599, endPoint y: 174, distance: 100.4
click at [599, 174] on div at bounding box center [669, 191] width 186 height 413
click at [605, 256] on div at bounding box center [669, 191] width 186 height 413
drag, startPoint x: 638, startPoint y: 234, endPoint x: 638, endPoint y: 296, distance: 61.2
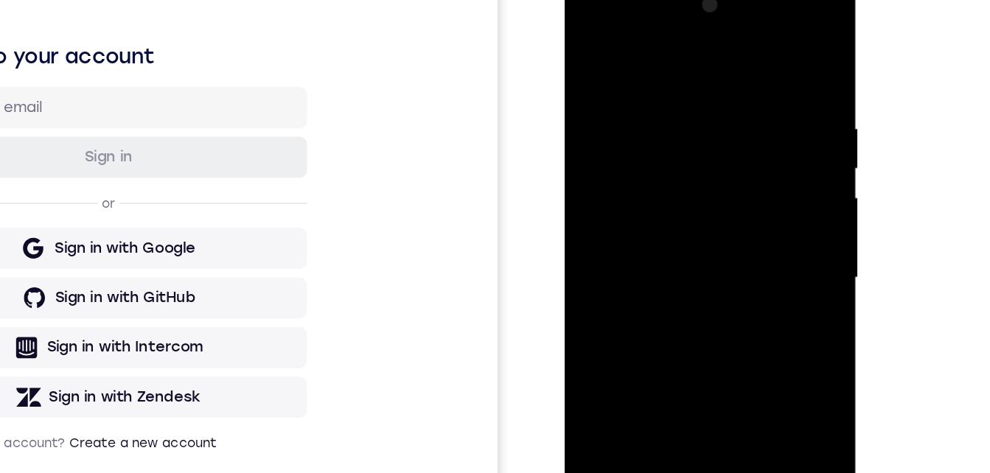
click at [638, 296] on div at bounding box center [669, 191] width 186 height 413
click at [627, 132] on div at bounding box center [669, 191] width 186 height 413
click at [583, 45] on div at bounding box center [669, 191] width 186 height 413
click at [589, 38] on div at bounding box center [669, 191] width 186 height 413
click at [609, 313] on div at bounding box center [669, 191] width 186 height 413
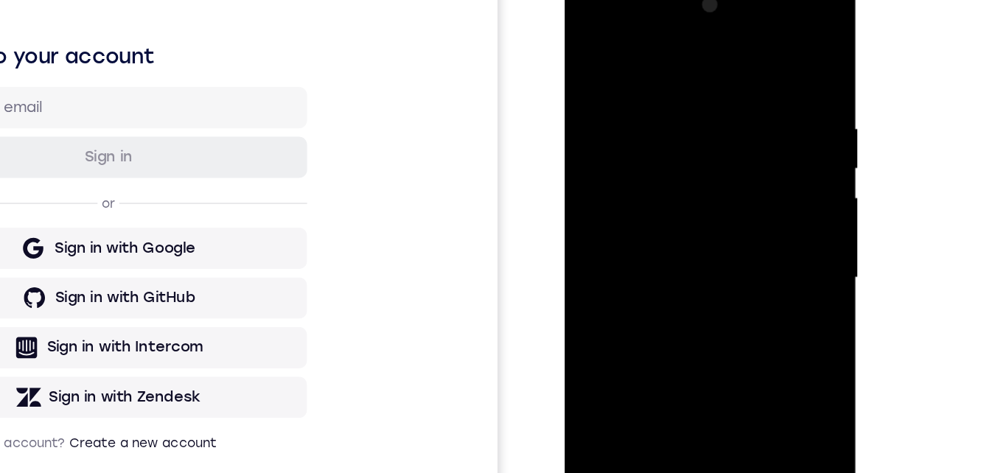
click at [585, 35] on div at bounding box center [669, 191] width 186 height 413
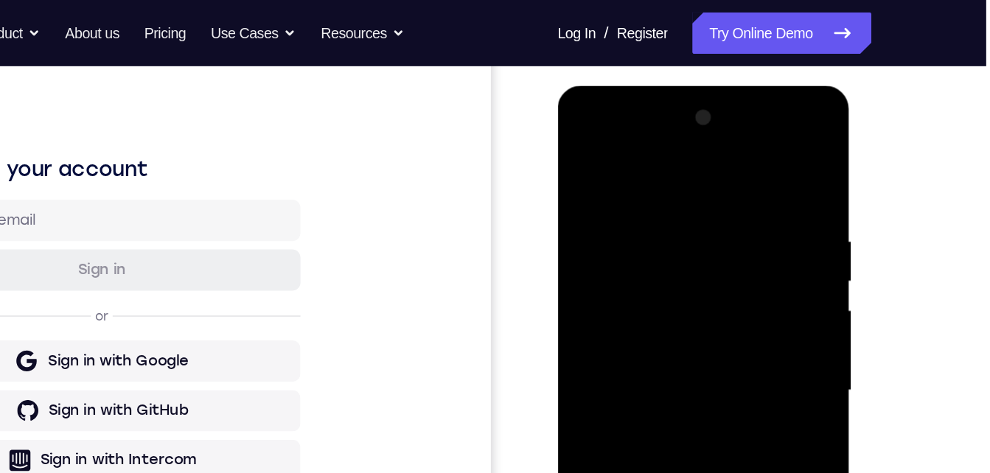
drag, startPoint x: 607, startPoint y: 330, endPoint x: 606, endPoint y: 341, distance: 10.3
click at [607, 343] on div at bounding box center [661, 303] width 186 height 413
drag, startPoint x: 604, startPoint y: 285, endPoint x: 579, endPoint y: 336, distance: 57.1
click at [607, 383] on div at bounding box center [661, 303] width 186 height 413
click at [609, 473] on div at bounding box center [661, 303] width 186 height 413
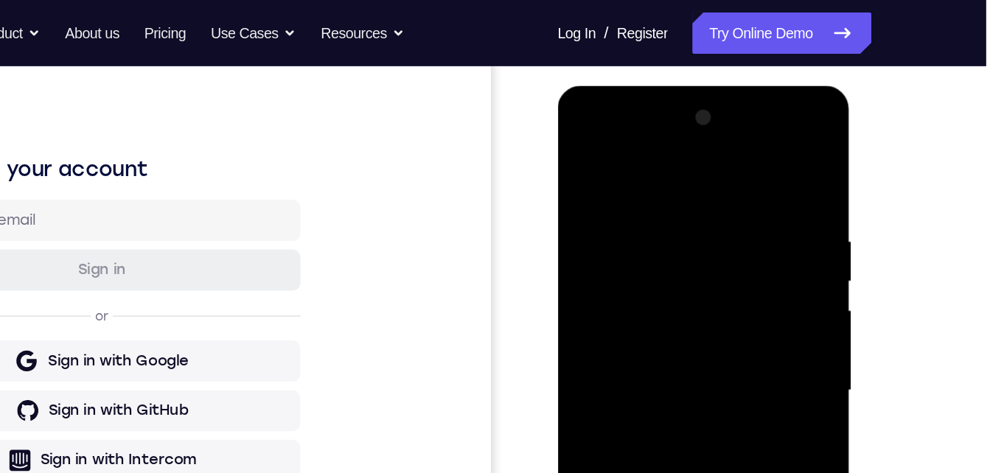
click at [610, 473] on div at bounding box center [661, 303] width 186 height 413
drag, startPoint x: 634, startPoint y: 409, endPoint x: 619, endPoint y: 215, distance: 195.2
click at [619, 213] on div at bounding box center [661, 303] width 186 height 413
drag, startPoint x: 649, startPoint y: 388, endPoint x: 634, endPoint y: 224, distance: 164.3
click at [634, 224] on div at bounding box center [661, 303] width 186 height 413
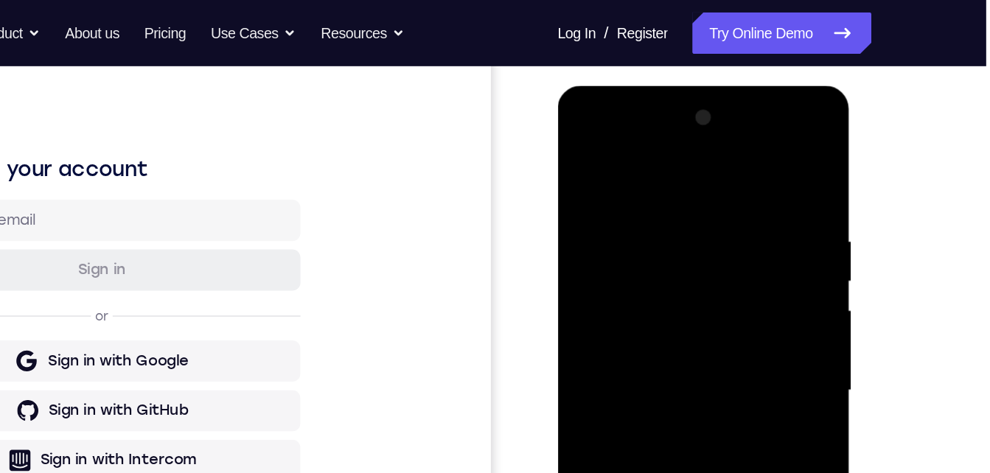
drag, startPoint x: 645, startPoint y: 408, endPoint x: 645, endPoint y: 257, distance: 151.1
click at [645, 257] on div at bounding box center [661, 303] width 186 height 413
drag, startPoint x: 646, startPoint y: 395, endPoint x: 636, endPoint y: 220, distance: 175.0
click at [634, 217] on div at bounding box center [661, 303] width 186 height 413
drag, startPoint x: 651, startPoint y: 374, endPoint x: 629, endPoint y: 243, distance: 132.4
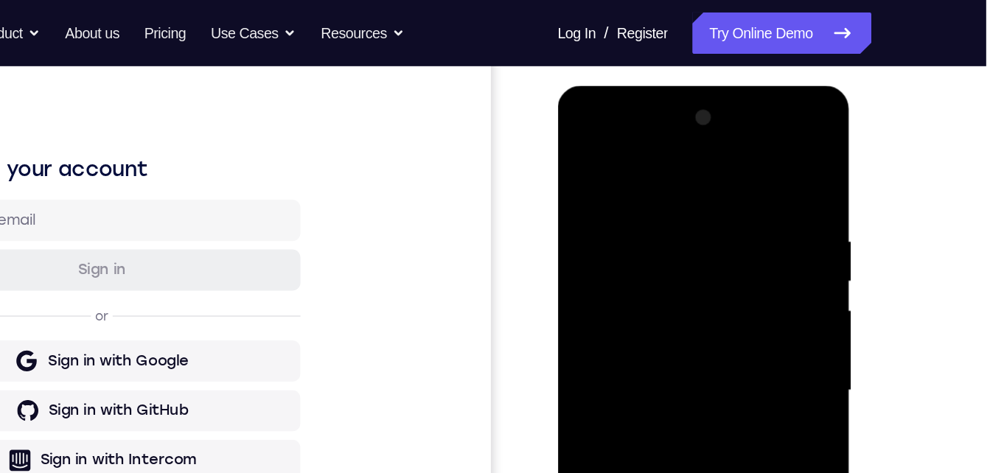
click at [629, 243] on div at bounding box center [661, 303] width 186 height 413
drag, startPoint x: 649, startPoint y: 389, endPoint x: 630, endPoint y: 253, distance: 137.6
click at [630, 253] on div at bounding box center [661, 303] width 186 height 413
drag, startPoint x: 651, startPoint y: 432, endPoint x: 641, endPoint y: 358, distance: 74.3
click at [640, 356] on div at bounding box center [661, 303] width 186 height 413
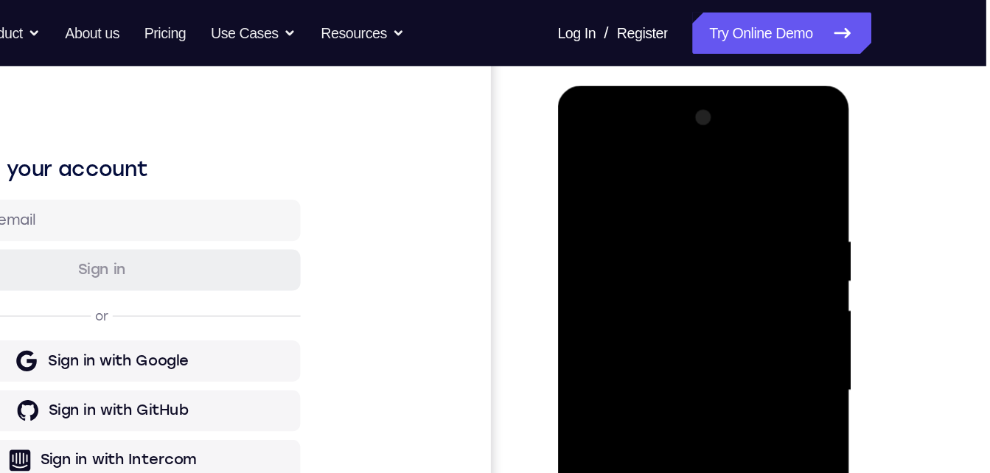
drag, startPoint x: 646, startPoint y: 340, endPoint x: 644, endPoint y: 330, distance: 10.6
click at [644, 330] on div at bounding box center [661, 303] width 186 height 413
drag, startPoint x: 659, startPoint y: 382, endPoint x: 647, endPoint y: 248, distance: 134.0
click at [647, 248] on div at bounding box center [661, 303] width 186 height 413
drag, startPoint x: 669, startPoint y: 366, endPoint x: 658, endPoint y: 284, distance: 82.5
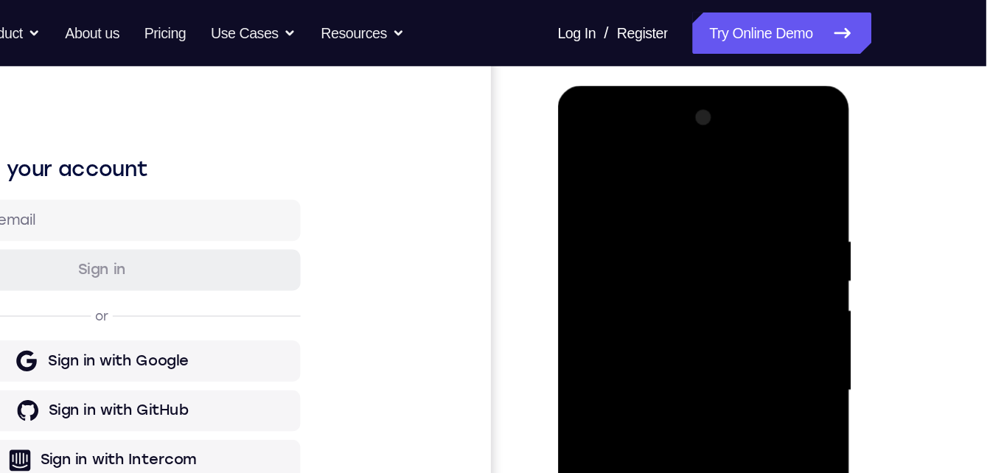
click at [658, 277] on div at bounding box center [661, 303] width 186 height 413
drag, startPoint x: 656, startPoint y: 386, endPoint x: 646, endPoint y: 265, distance: 121.3
click at [646, 265] on div at bounding box center [661, 303] width 186 height 413
drag, startPoint x: 648, startPoint y: 384, endPoint x: 635, endPoint y: 228, distance: 156.9
click at [635, 228] on div at bounding box center [661, 303] width 186 height 413
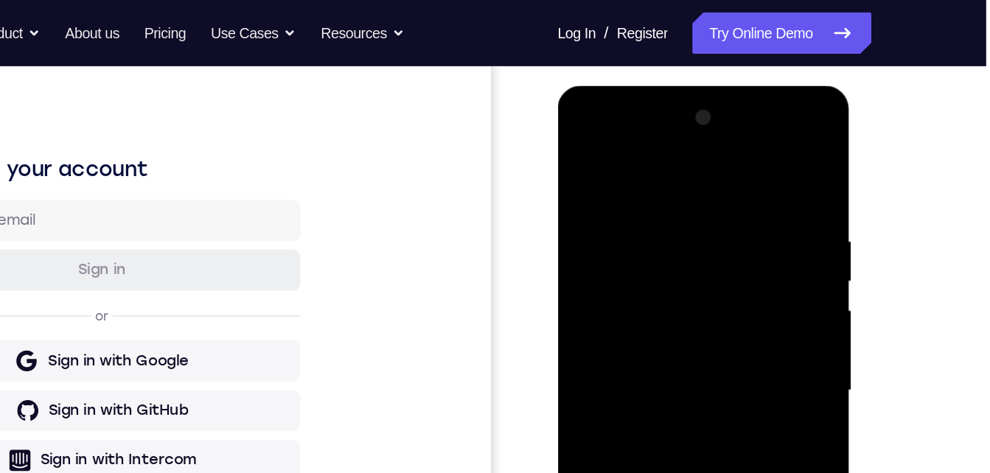
drag, startPoint x: 660, startPoint y: 309, endPoint x: 658, endPoint y: 208, distance: 101.0
click at [655, 178] on div at bounding box center [661, 303] width 186 height 413
drag, startPoint x: 665, startPoint y: 410, endPoint x: 650, endPoint y: 295, distance: 116.0
click at [650, 293] on div at bounding box center [661, 303] width 186 height 413
drag, startPoint x: 662, startPoint y: 392, endPoint x: 652, endPoint y: 260, distance: 133.0
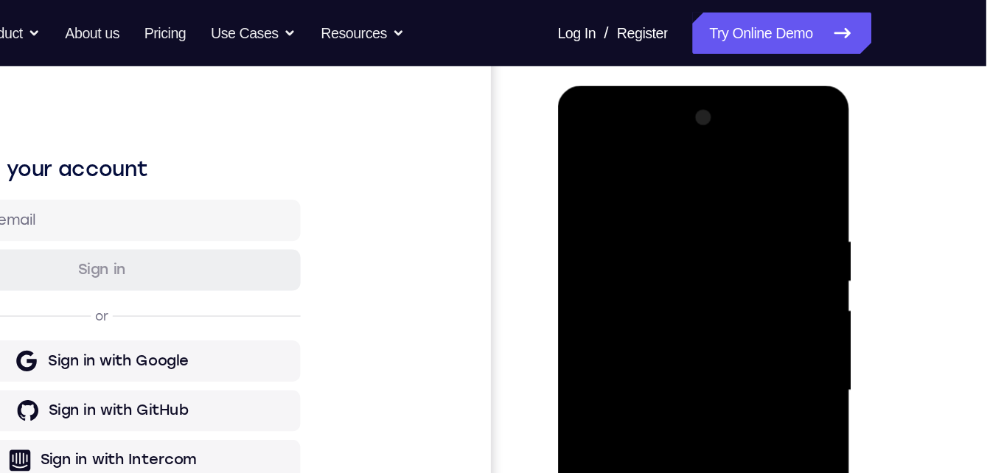
click at [652, 260] on div at bounding box center [661, 303] width 186 height 413
drag, startPoint x: 638, startPoint y: 268, endPoint x: 635, endPoint y: 251, distance: 17.9
click at [635, 251] on div at bounding box center [661, 303] width 186 height 413
click at [650, 267] on div at bounding box center [661, 303] width 186 height 413
drag, startPoint x: 629, startPoint y: 371, endPoint x: 622, endPoint y: 249, distance: 121.8
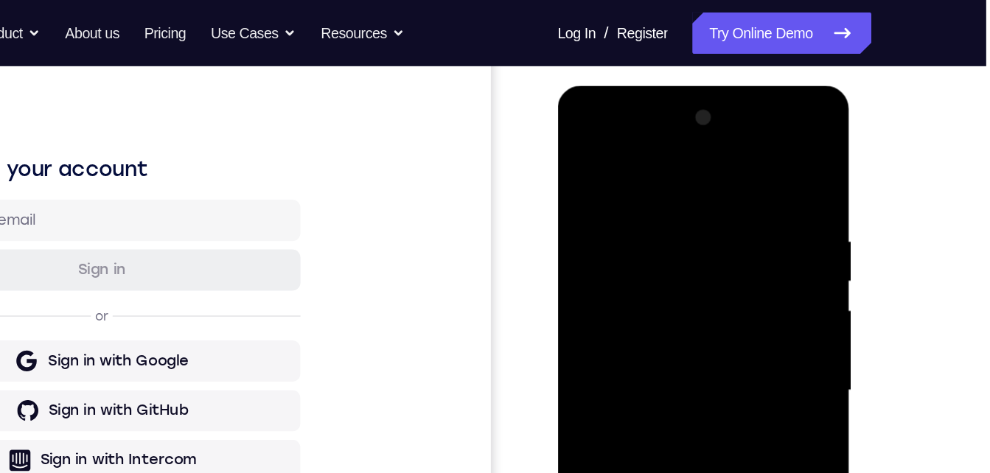
click at [623, 249] on div at bounding box center [661, 303] width 186 height 413
drag, startPoint x: 640, startPoint y: 391, endPoint x: 629, endPoint y: 264, distance: 127.3
click at [629, 264] on div at bounding box center [661, 303] width 186 height 413
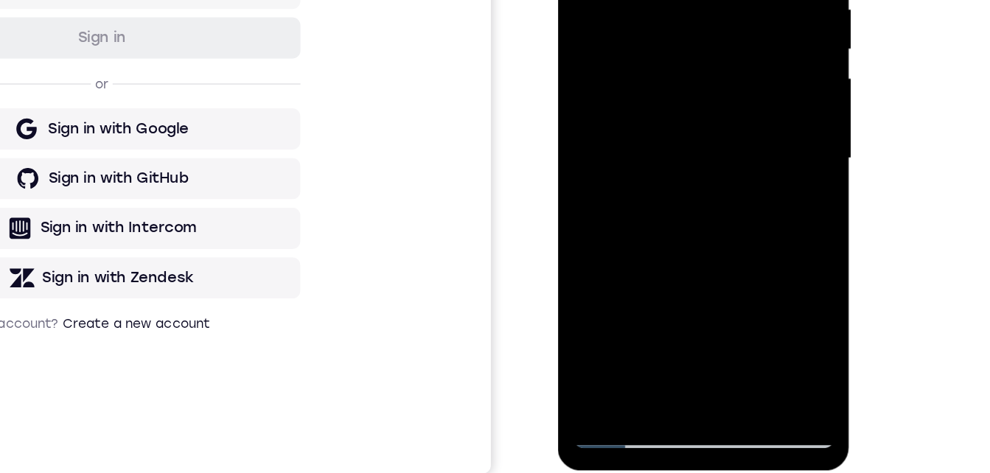
drag, startPoint x: 624, startPoint y: 90, endPoint x: 621, endPoint y: 21, distance: 68.6
click at [621, 21] on div at bounding box center [661, 72] width 186 height 413
drag, startPoint x: 619, startPoint y: 124, endPoint x: 613, endPoint y: 48, distance: 76.2
click at [613, 48] on div at bounding box center [661, 72] width 186 height 413
drag, startPoint x: 605, startPoint y: 77, endPoint x: 603, endPoint y: 41, distance: 36.2
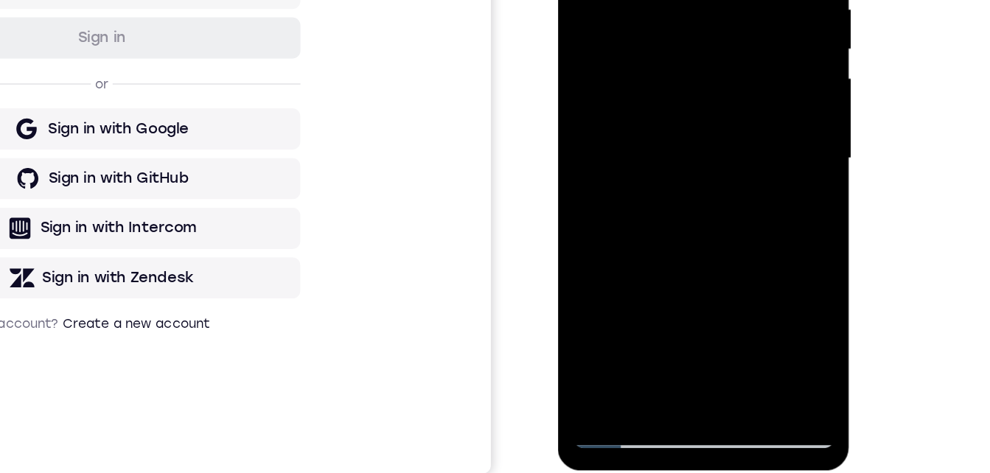
click at [603, 41] on div at bounding box center [661, 72] width 186 height 413
drag, startPoint x: 627, startPoint y: 174, endPoint x: 630, endPoint y: 10, distance: 164.4
click at [630, 10] on div at bounding box center [661, 72] width 186 height 413
drag, startPoint x: 633, startPoint y: 130, endPoint x: 632, endPoint y: -7, distance: 137.1
click at [632, 0] on div at bounding box center [661, 72] width 186 height 413
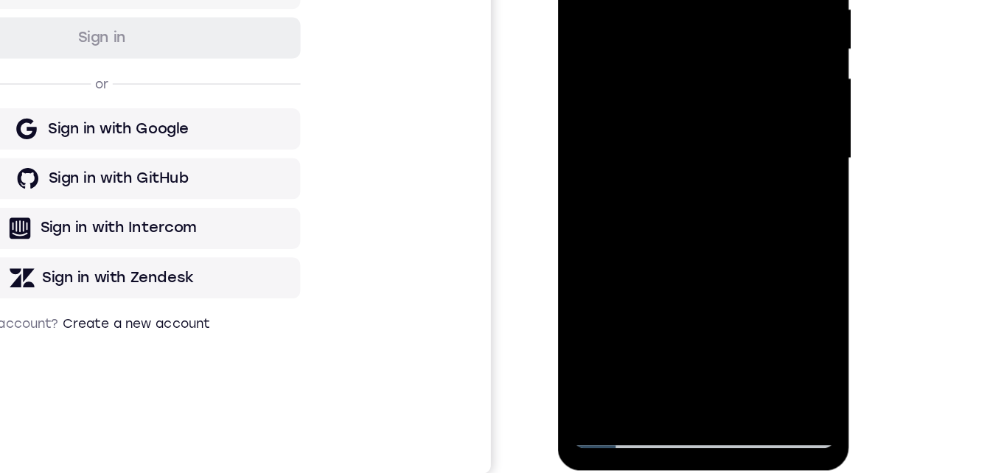
drag, startPoint x: 634, startPoint y: 170, endPoint x: 635, endPoint y: 46, distance: 124.6
click at [635, 46] on div at bounding box center [661, 72] width 186 height 413
drag, startPoint x: 641, startPoint y: 147, endPoint x: 647, endPoint y: 27, distance: 119.6
click at [647, 27] on div at bounding box center [661, 72] width 186 height 413
drag, startPoint x: 640, startPoint y: 161, endPoint x: 638, endPoint y: 122, distance: 38.4
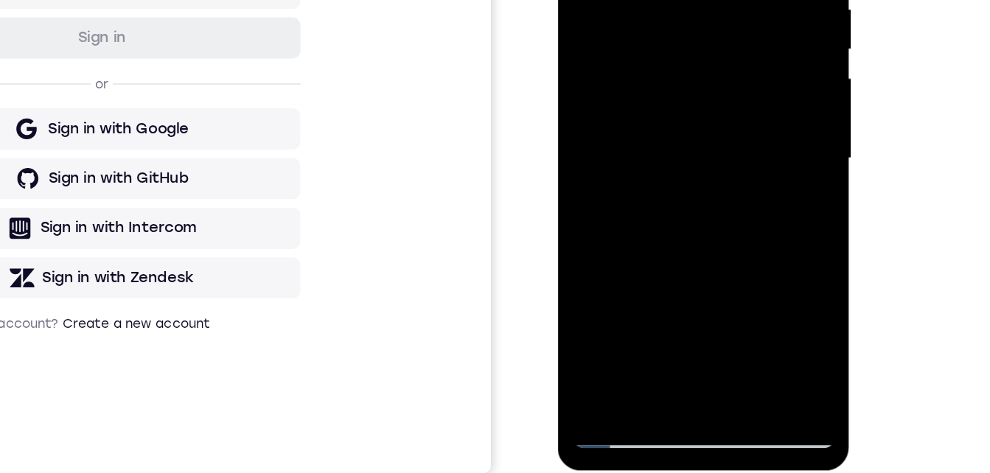
click at [638, 122] on div at bounding box center [661, 72] width 186 height 413
drag, startPoint x: 633, startPoint y: -14, endPoint x: 633, endPoint y: -24, distance: 9.6
click at [633, 0] on div at bounding box center [661, 72] width 186 height 413
drag, startPoint x: 645, startPoint y: 180, endPoint x: 625, endPoint y: 77, distance: 105.1
click at [625, 77] on div at bounding box center [661, 72] width 186 height 413
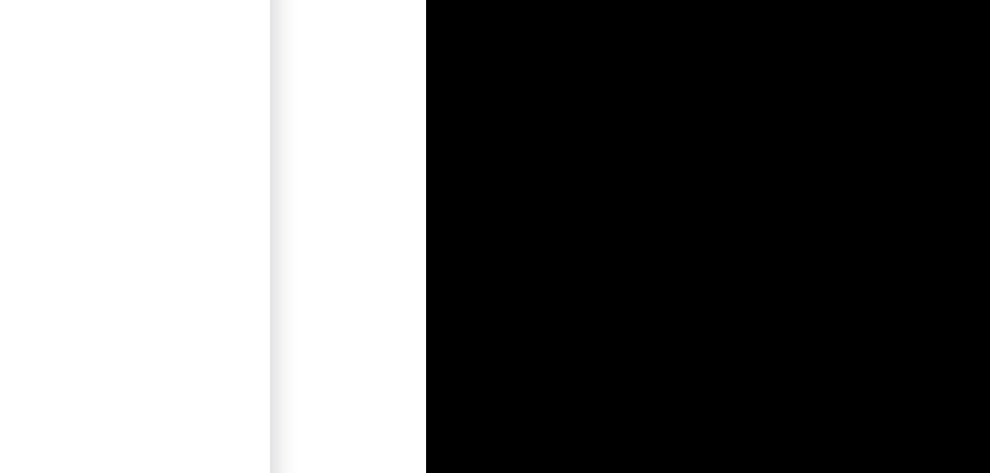
drag, startPoint x: 498, startPoint y: -445, endPoint x: 497, endPoint y: -467, distance: 22.2
drag, startPoint x: 498, startPoint y: -404, endPoint x: 497, endPoint y: -445, distance: 41.3
drag, startPoint x: 501, startPoint y: -310, endPoint x: 477, endPoint y: -464, distance: 155.9
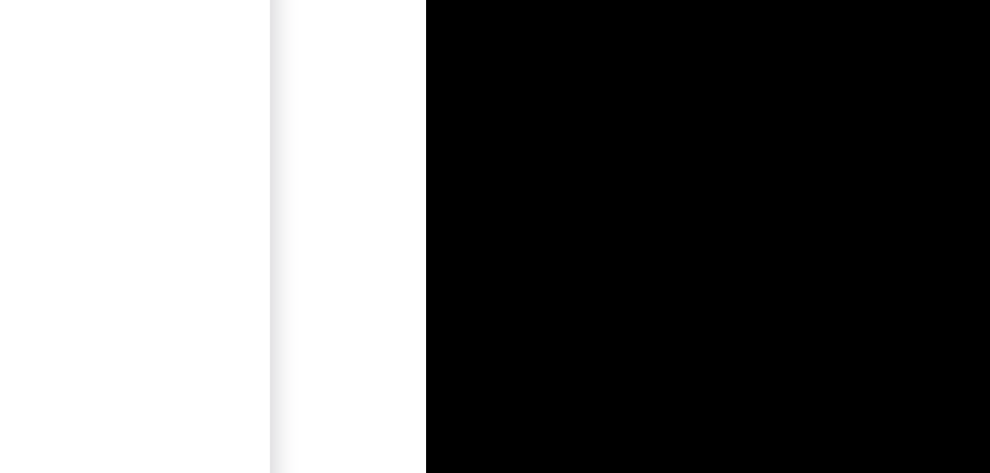
drag, startPoint x: 511, startPoint y: -387, endPoint x: 518, endPoint y: -353, distance: 34.7
drag, startPoint x: 512, startPoint y: -374, endPoint x: 506, endPoint y: -466, distance: 92.4
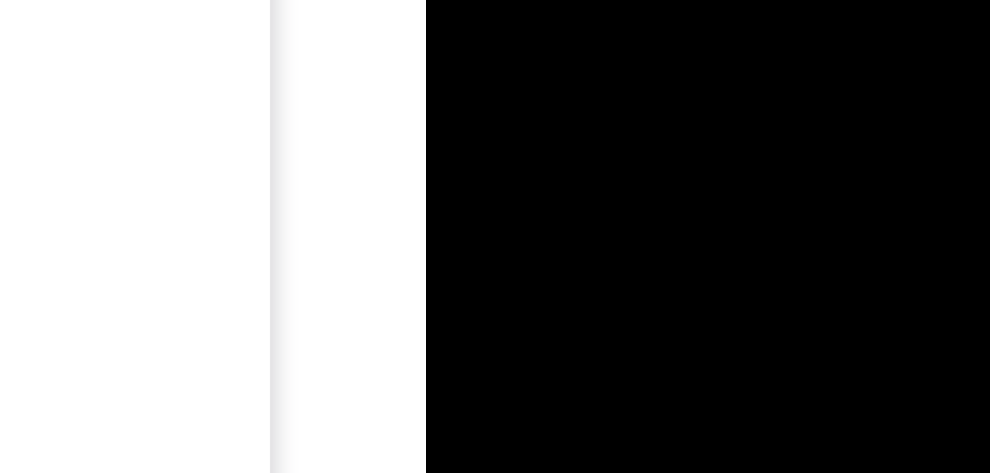
drag, startPoint x: 515, startPoint y: -484, endPoint x: 515, endPoint y: -498, distance: 13.3
drag, startPoint x: 487, startPoint y: -395, endPoint x: 485, endPoint y: -451, distance: 56.1
drag, startPoint x: 501, startPoint y: -334, endPoint x: 492, endPoint y: -454, distance: 120.4
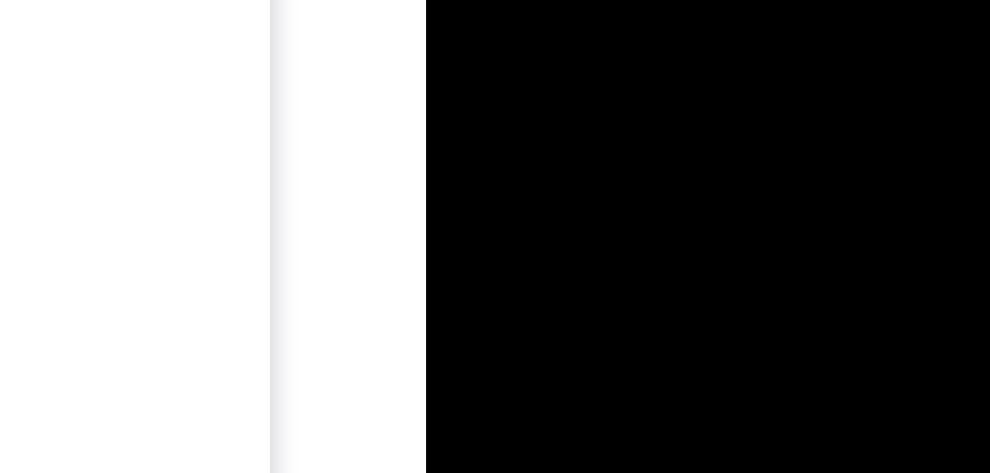
drag, startPoint x: 501, startPoint y: -387, endPoint x: 500, endPoint y: -457, distance: 70.0
drag, startPoint x: 492, startPoint y: -291, endPoint x: 510, endPoint y: -449, distance: 158.8
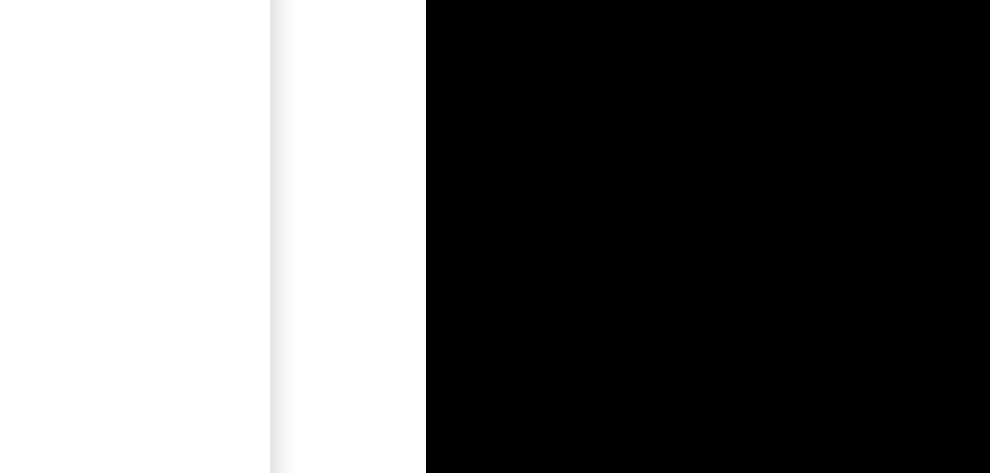
drag, startPoint x: 507, startPoint y: -311, endPoint x: 498, endPoint y: -433, distance: 122.7
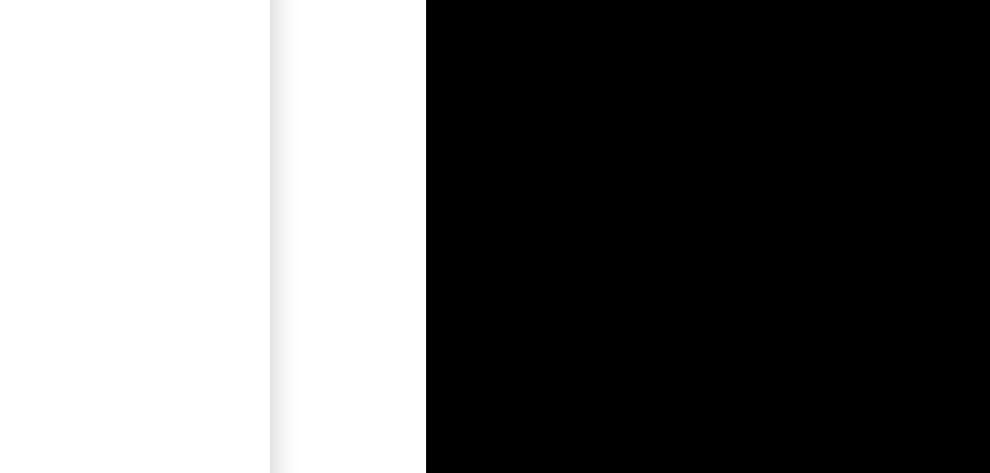
scroll to position [261, 0]
